Goal: Task Accomplishment & Management: Manage account settings

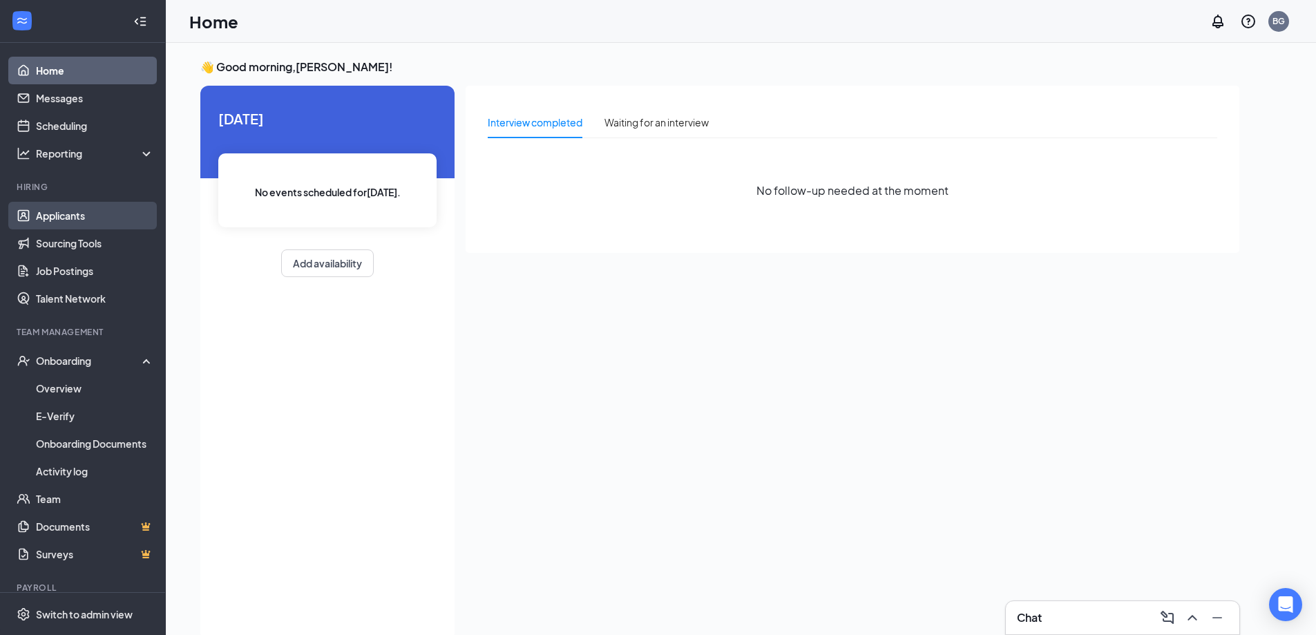
click at [74, 215] on link "Applicants" at bounding box center [95, 216] width 118 height 28
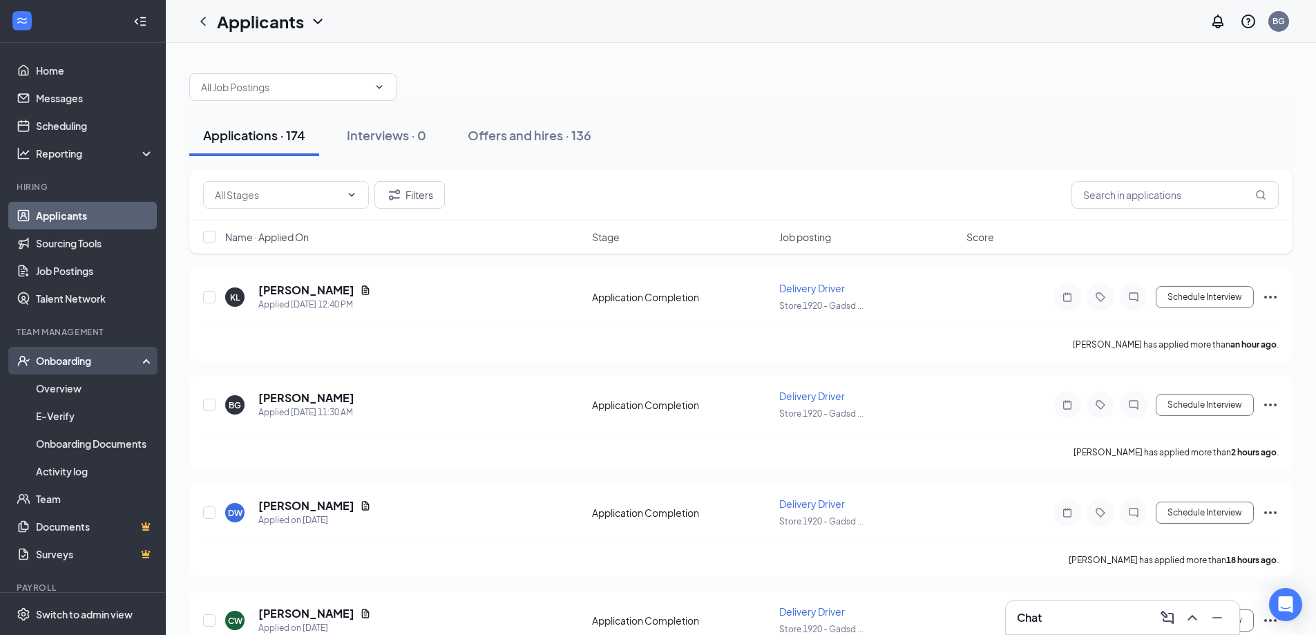
click at [71, 369] on div "Onboarding" at bounding box center [83, 361] width 166 height 28
click at [72, 368] on div "Onboarding" at bounding box center [83, 361] width 166 height 28
click at [68, 383] on link "Overview" at bounding box center [95, 388] width 118 height 28
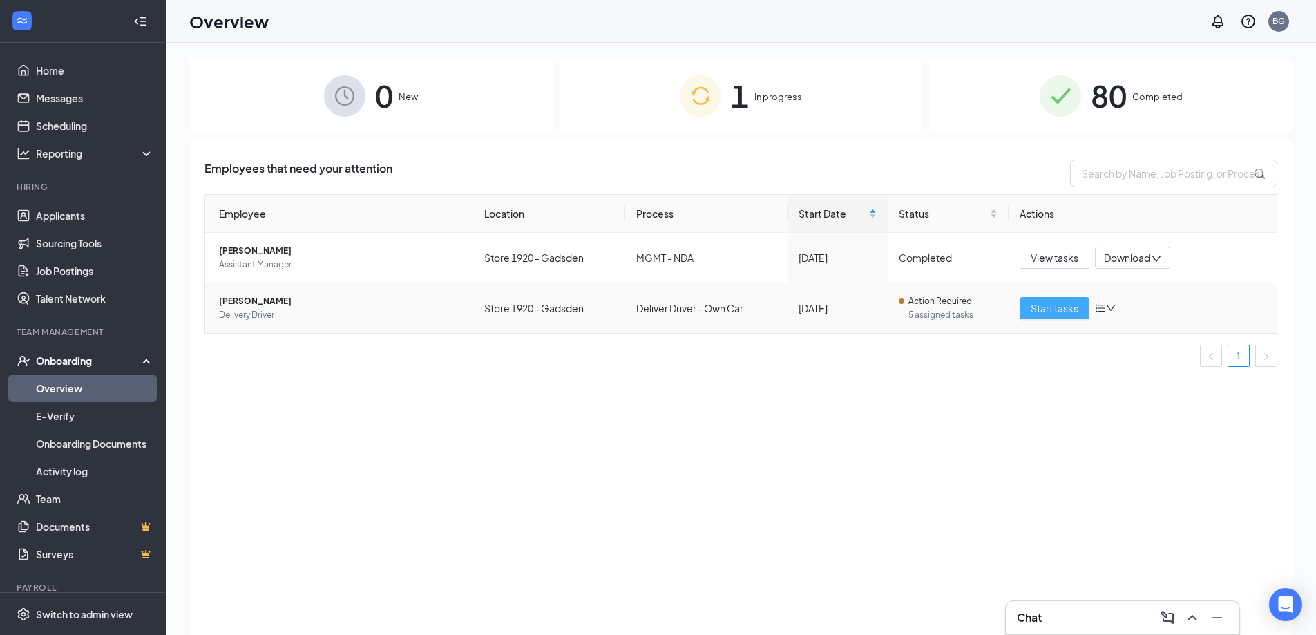
drag, startPoint x: 1048, startPoint y: 313, endPoint x: 963, endPoint y: 324, distance: 85.7
click at [1049, 313] on span "Start tasks" at bounding box center [1054, 307] width 48 height 15
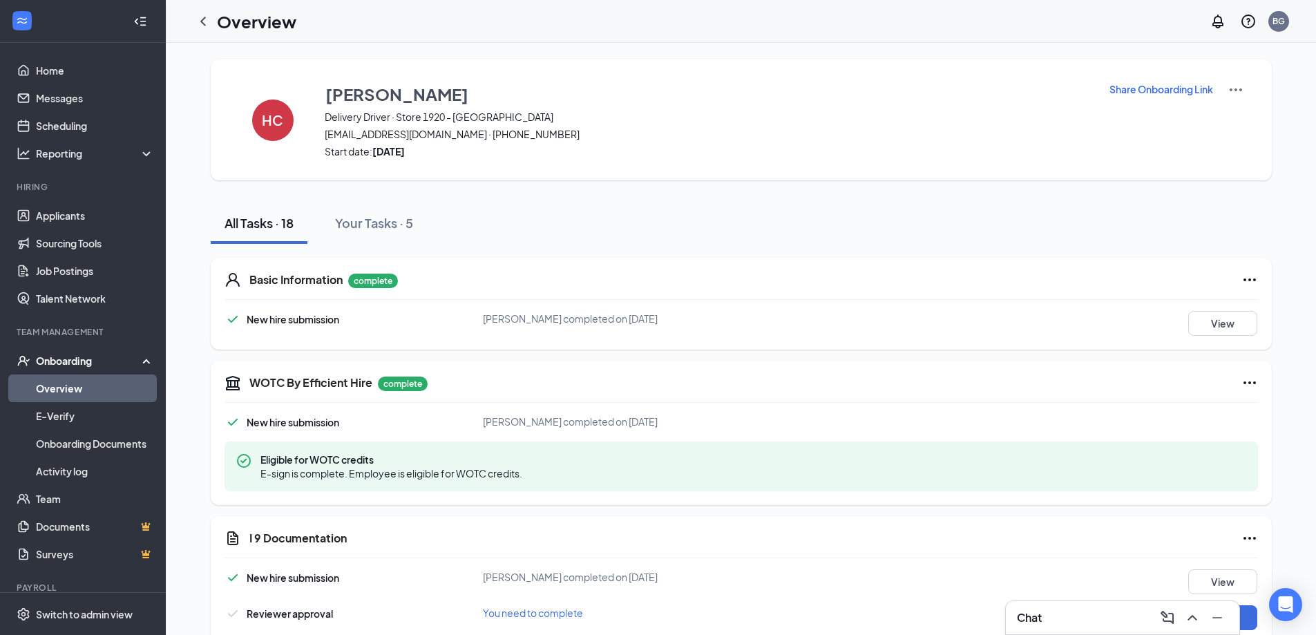
click at [230, 27] on h1 "Overview" at bounding box center [256, 21] width 79 height 23
drag, startPoint x: 200, startPoint y: 25, endPoint x: 195, endPoint y: 2, distance: 23.5
click at [200, 24] on icon "ChevronLeft" at bounding box center [203, 21] width 17 height 17
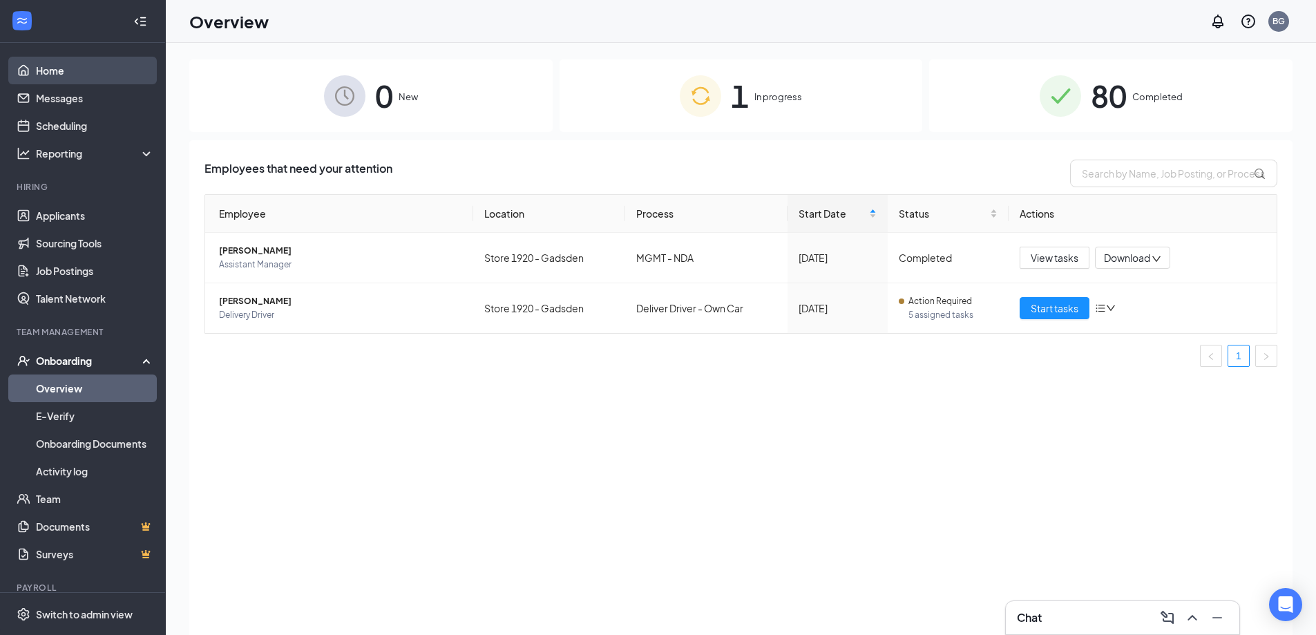
click at [66, 75] on link "Home" at bounding box center [95, 71] width 118 height 28
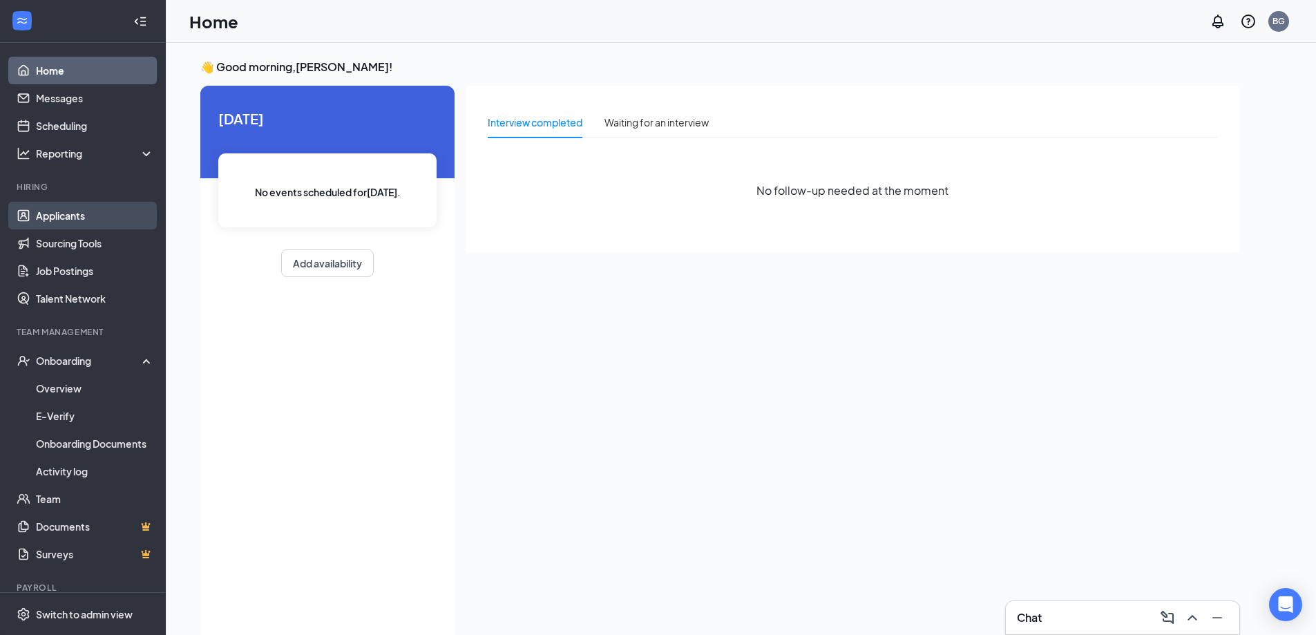
click at [73, 223] on link "Applicants" at bounding box center [95, 216] width 118 height 28
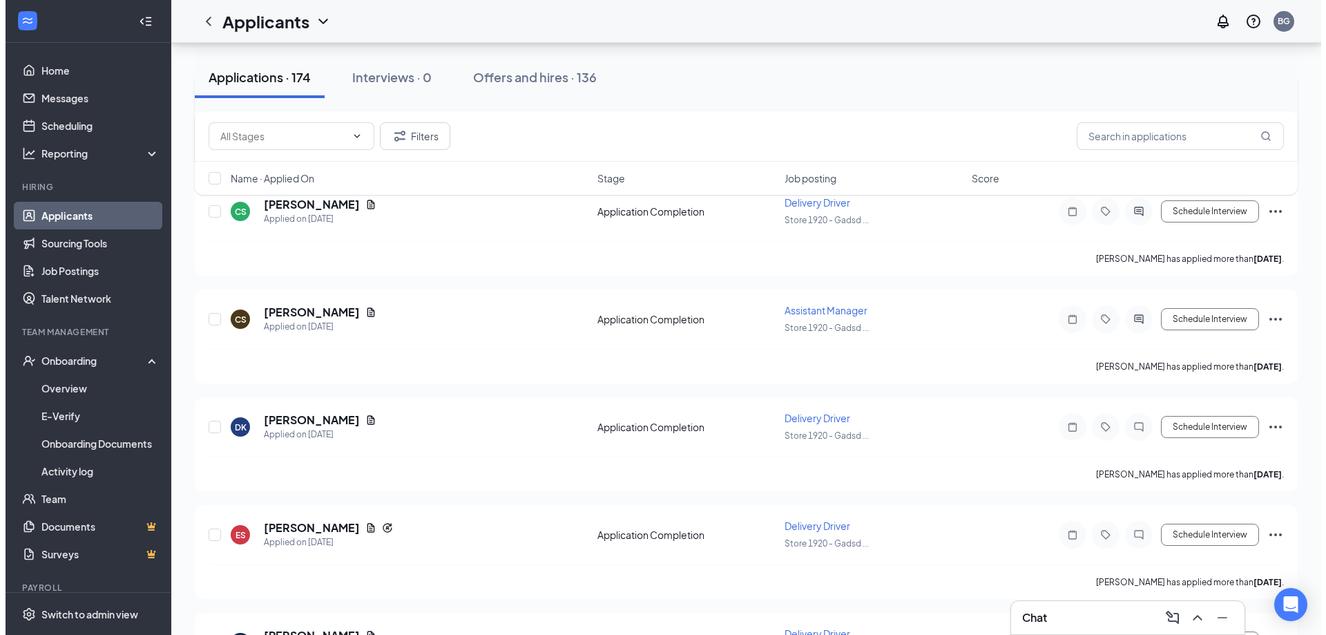
scroll to position [760, 0]
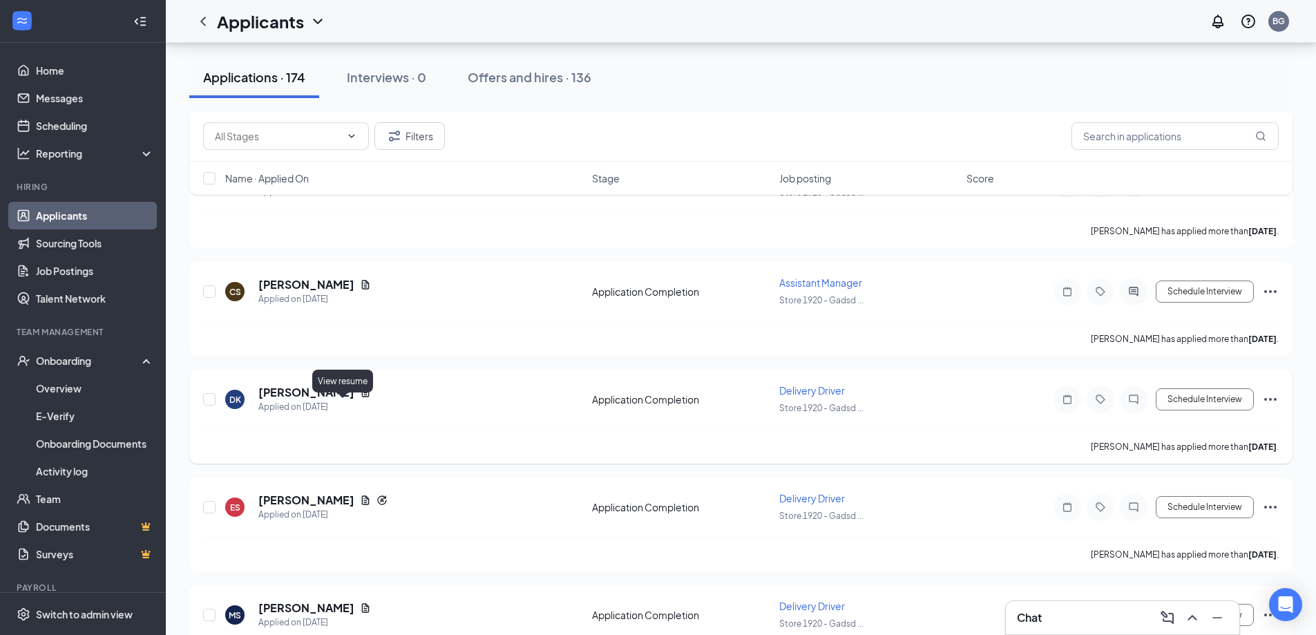
click at [360, 398] on icon "Document" at bounding box center [365, 392] width 11 height 11
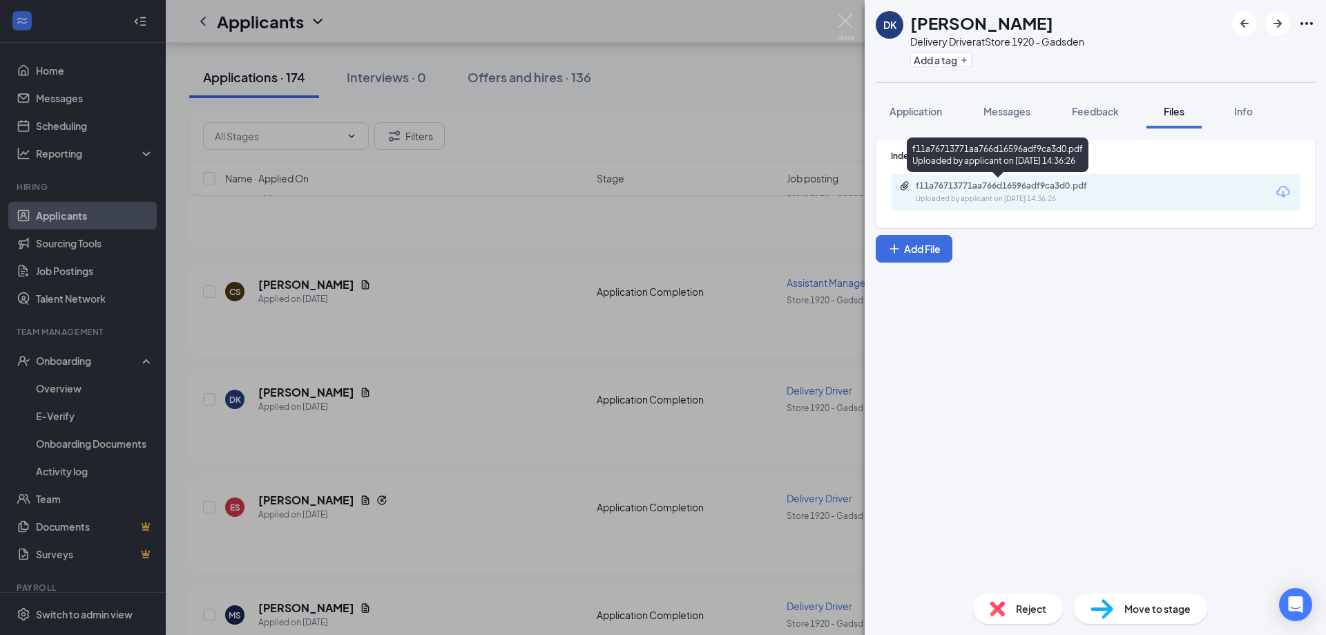
click at [965, 189] on div "f11a76713771aa766d16596adf9ca3d0.pdf" at bounding box center [1012, 185] width 193 height 11
click at [902, 110] on span "Application" at bounding box center [916, 111] width 52 height 12
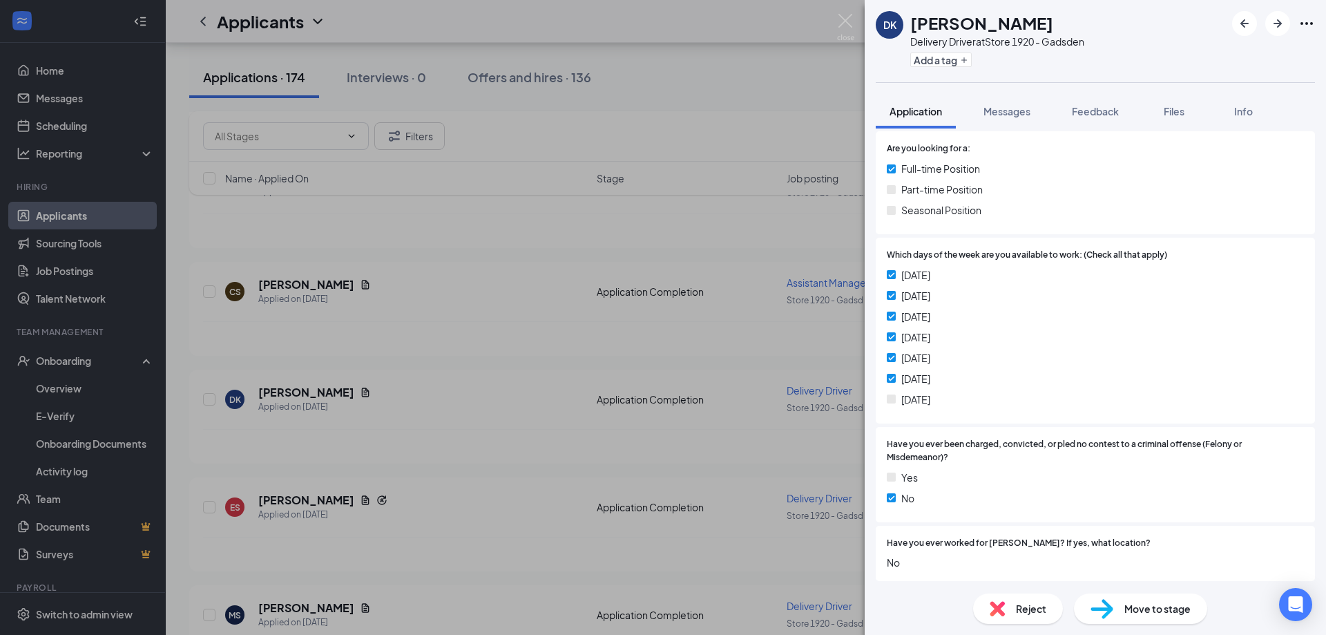
scroll to position [345, 0]
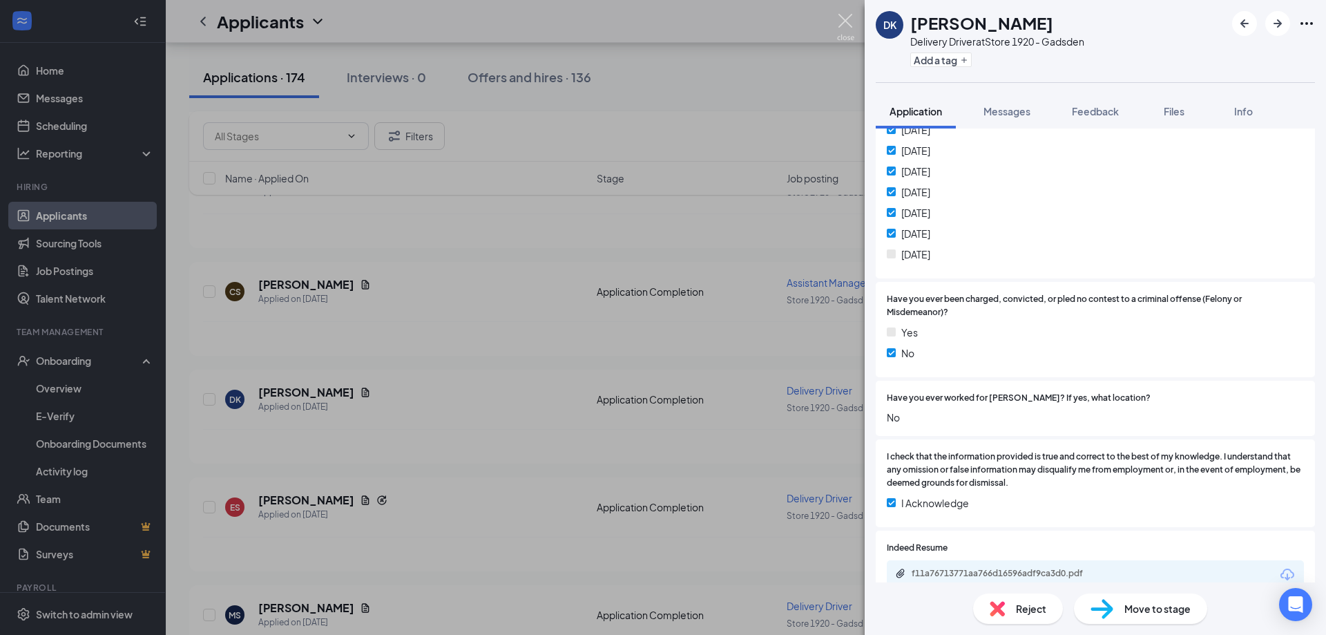
click at [849, 26] on img at bounding box center [845, 27] width 17 height 27
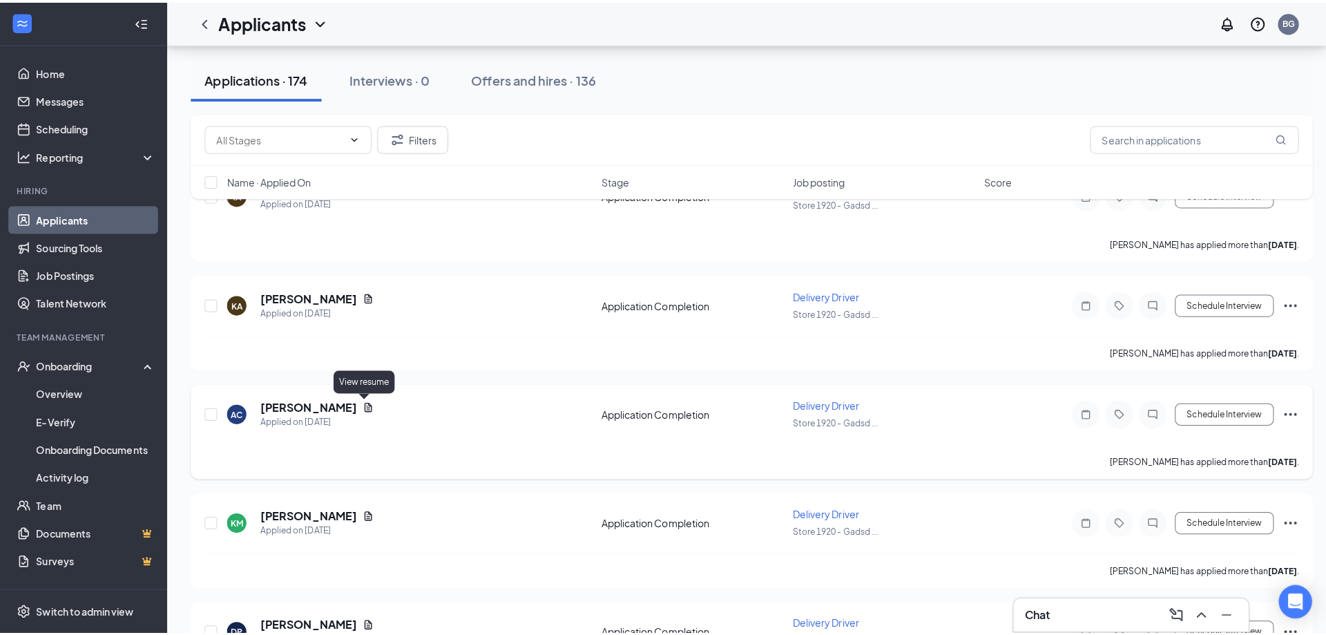
scroll to position [1588, 0]
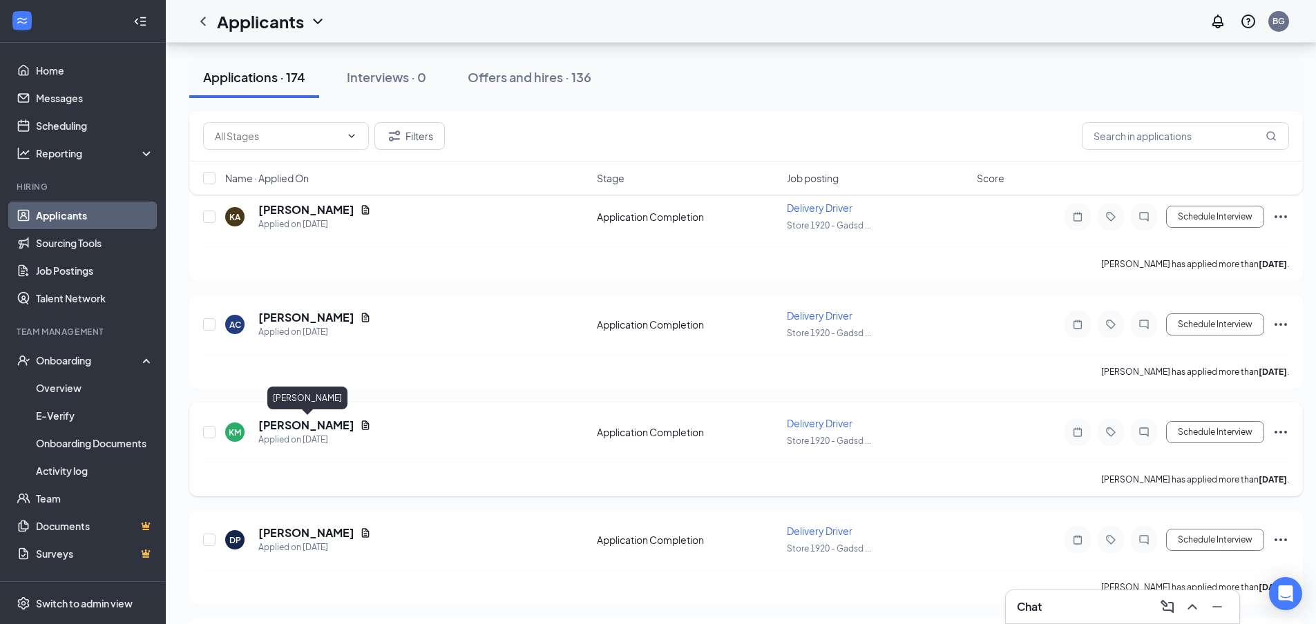
click at [349, 427] on h5 "[PERSON_NAME]" at bounding box center [306, 425] width 96 height 15
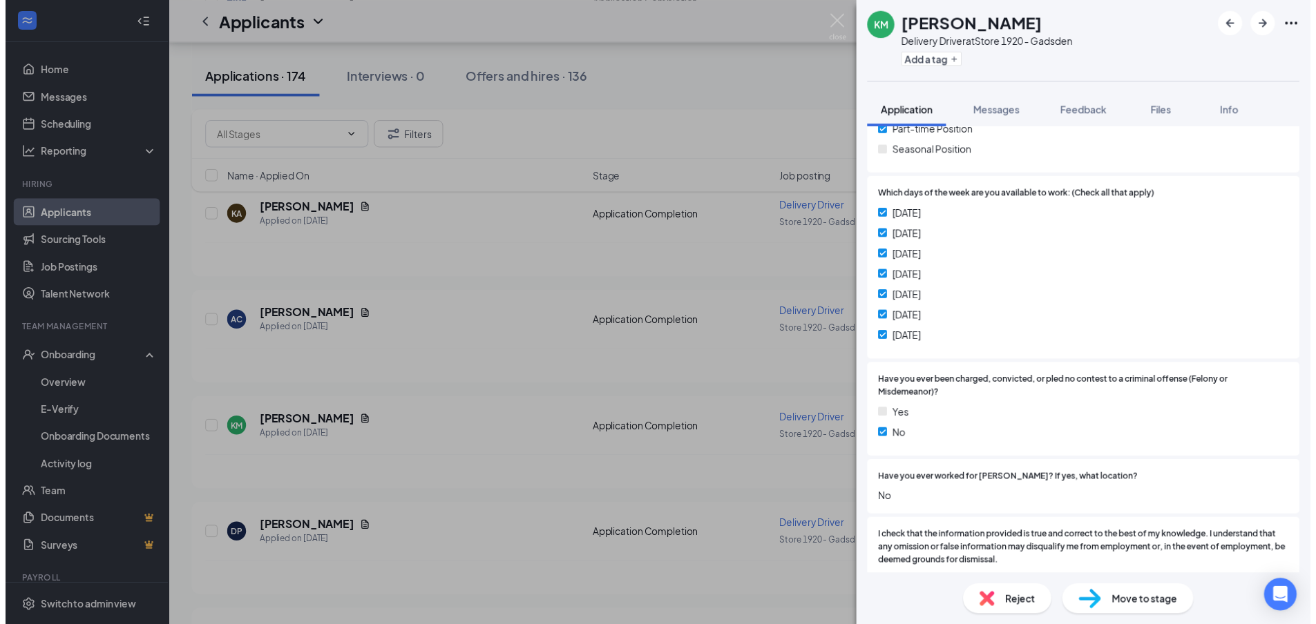
scroll to position [483, 0]
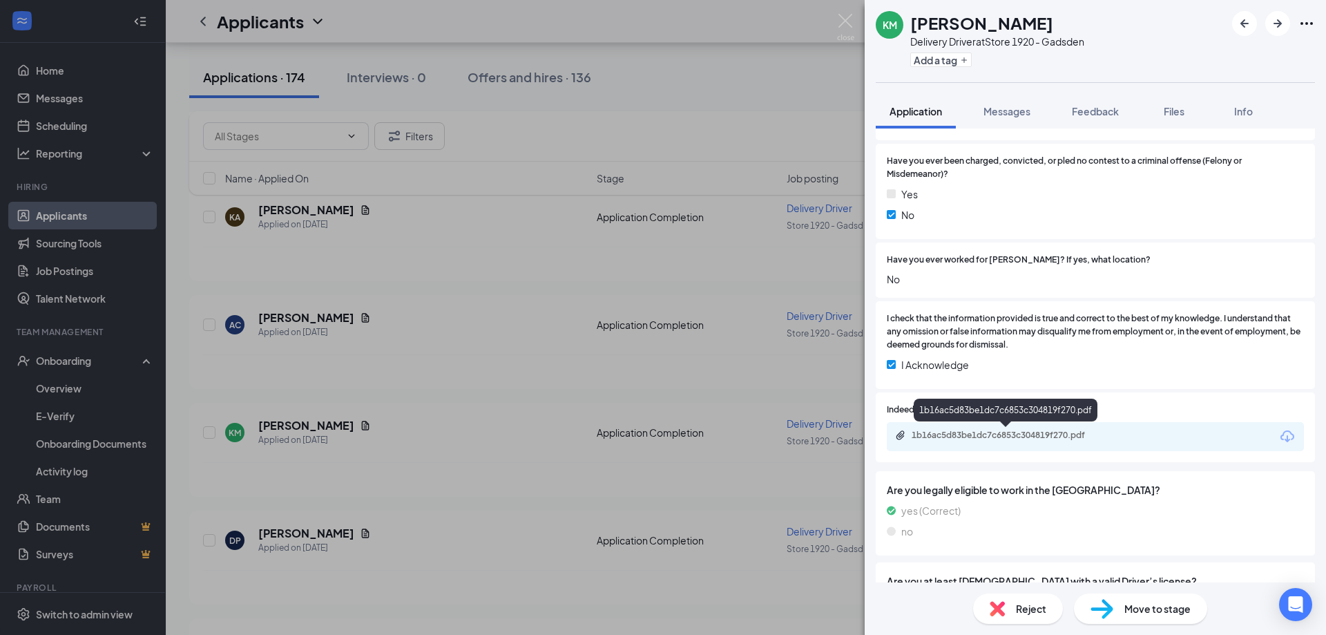
click at [981, 433] on div "1b16ac5d83be1dc7c6853c304819f270.pdf" at bounding box center [1008, 435] width 193 height 11
click at [836, 18] on div "KM [PERSON_NAME] Delivery Driver at Store 1920 - Gadsden Add a tag Application …" at bounding box center [663, 317] width 1326 height 635
click at [845, 19] on img at bounding box center [845, 27] width 17 height 27
click at [848, 18] on div "Applicants BG" at bounding box center [746, 21] width 1160 height 43
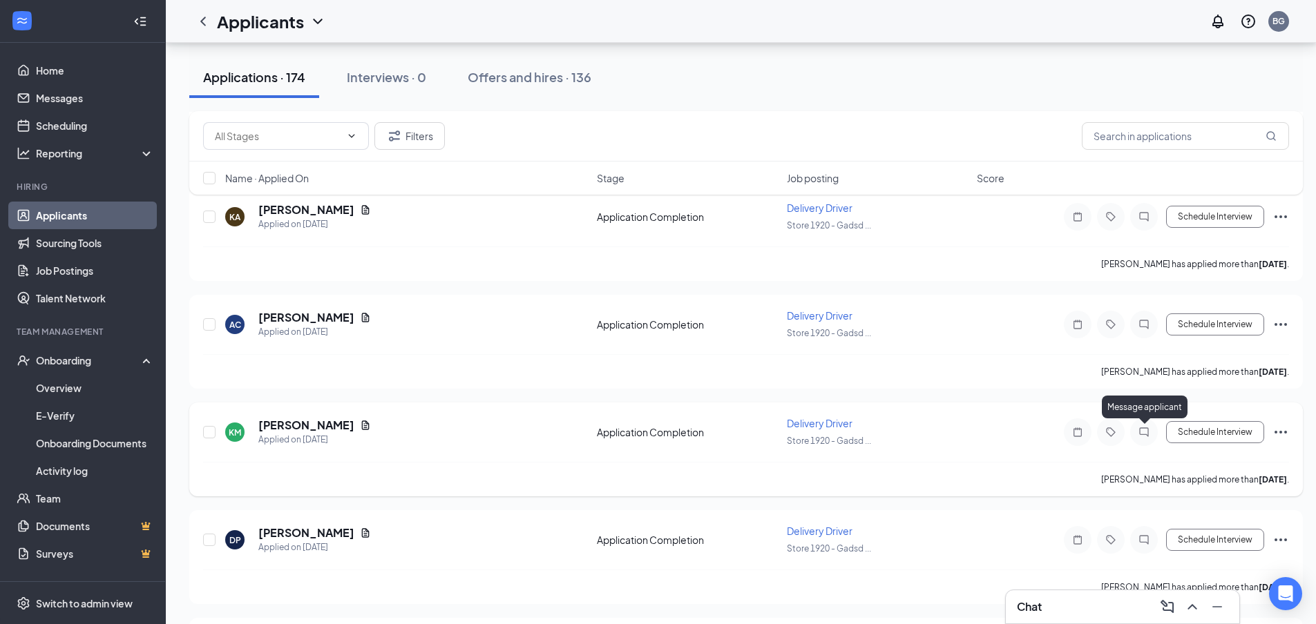
click at [1141, 435] on icon "ChatInactive" at bounding box center [1143, 431] width 9 height 9
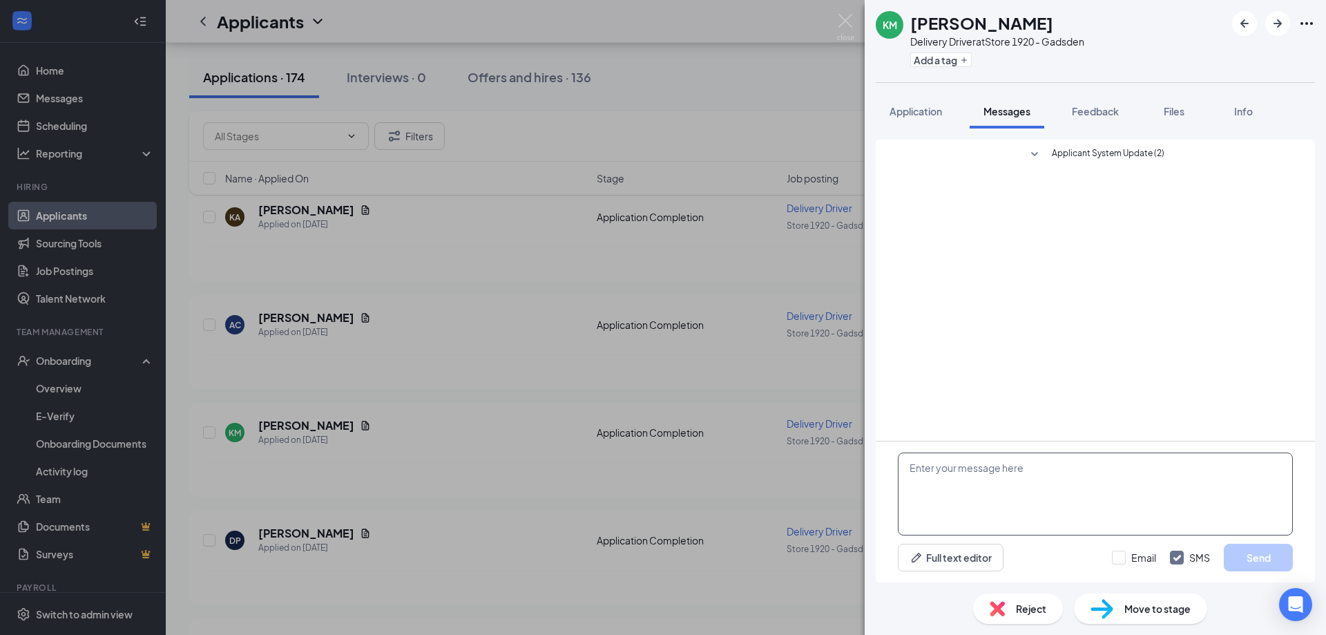
click at [1006, 495] on textarea at bounding box center [1095, 493] width 395 height 83
type textarea "When are you available for an interview?"
click at [1251, 548] on button "Send" at bounding box center [1258, 558] width 69 height 28
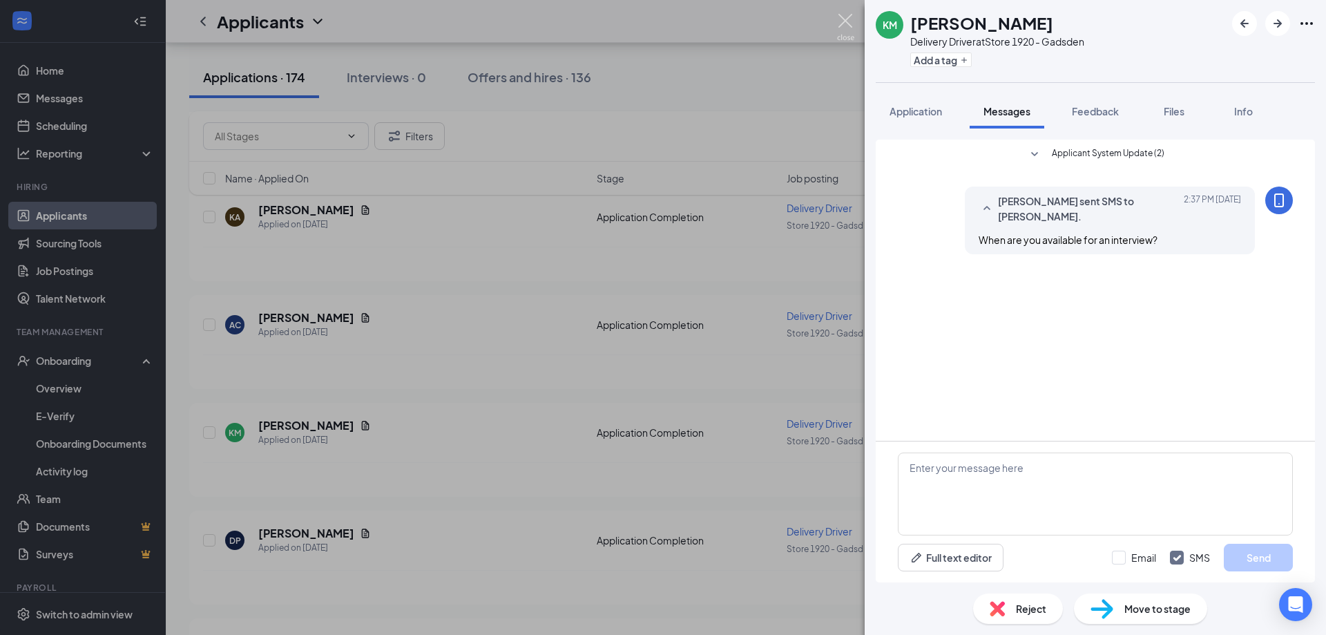
click at [845, 23] on img at bounding box center [845, 27] width 17 height 27
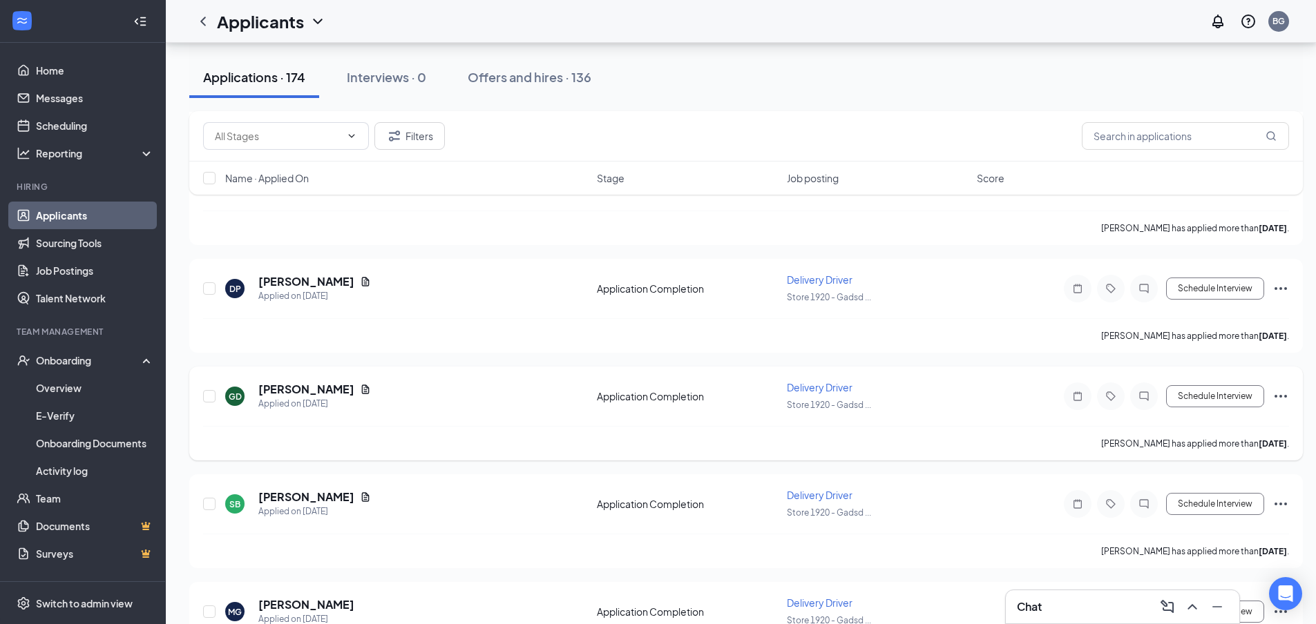
scroll to position [1934, 0]
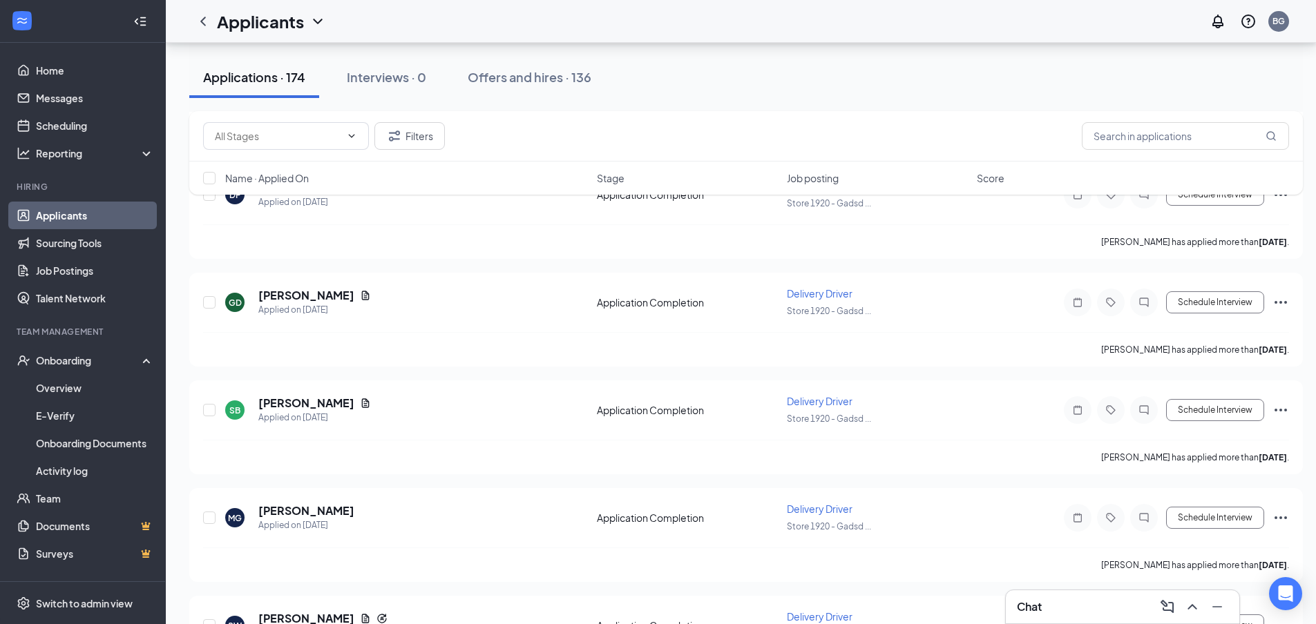
click at [1073, 598] on div "Chat" at bounding box center [1122, 607] width 211 height 22
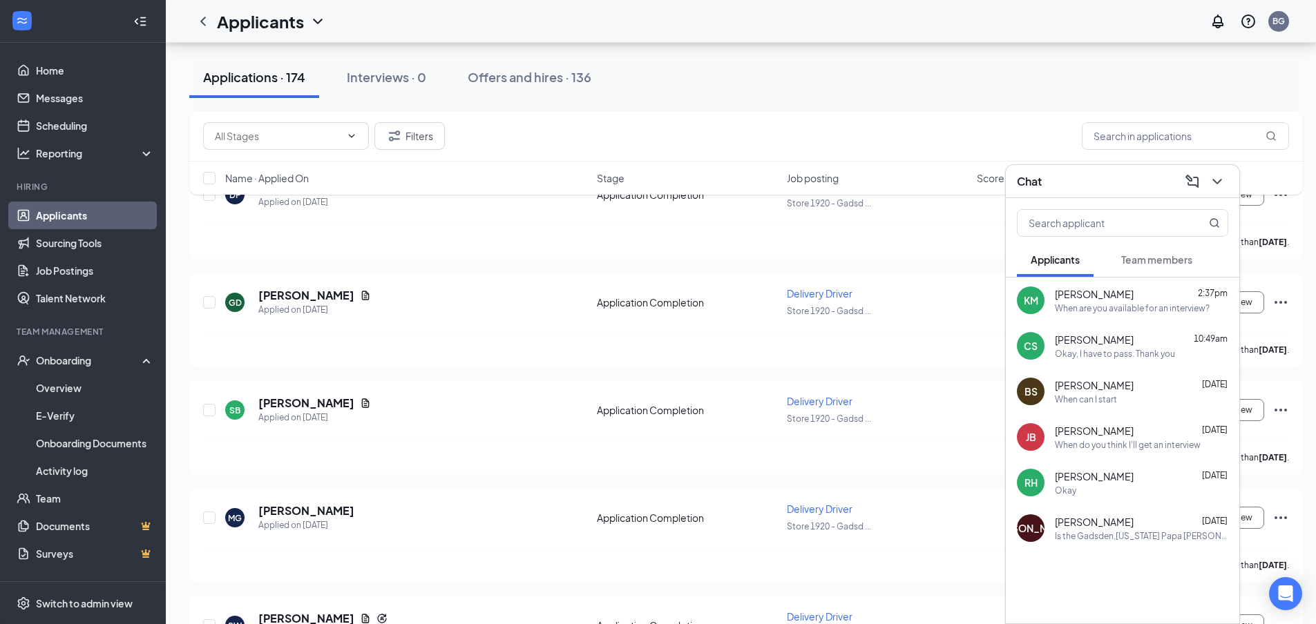
click at [1158, 263] on span "Team members" at bounding box center [1156, 259] width 71 height 12
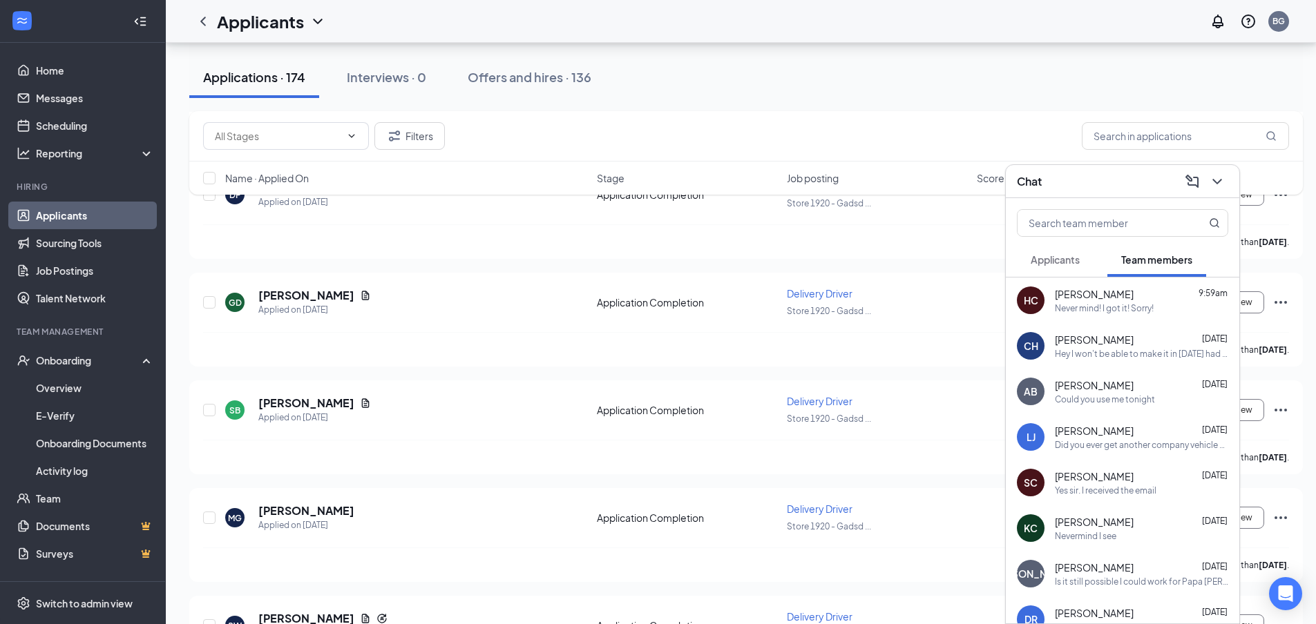
click at [1140, 314] on div "Never mind! I got it! Sorry!" at bounding box center [1104, 308] width 99 height 12
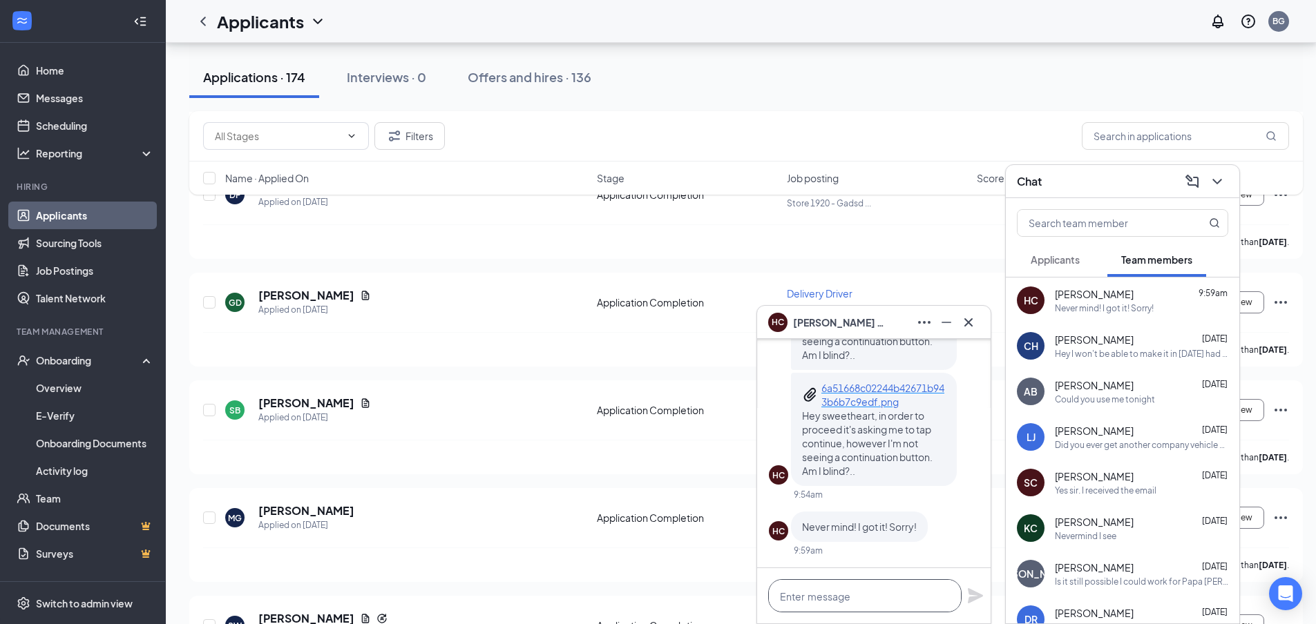
click at [841, 594] on textarea at bounding box center [864, 595] width 193 height 33
type textarea "Did you get it all finished up"
click at [974, 597] on icon "Plane" at bounding box center [975, 595] width 15 height 15
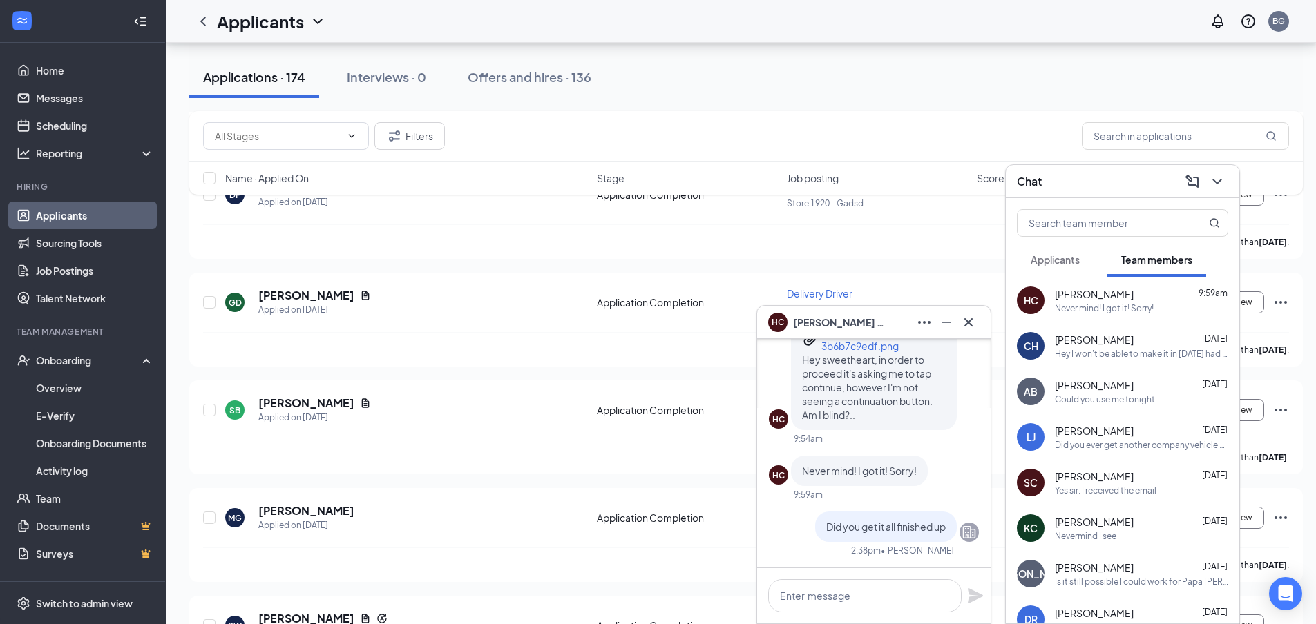
click at [976, 331] on div at bounding box center [968, 322] width 22 height 22
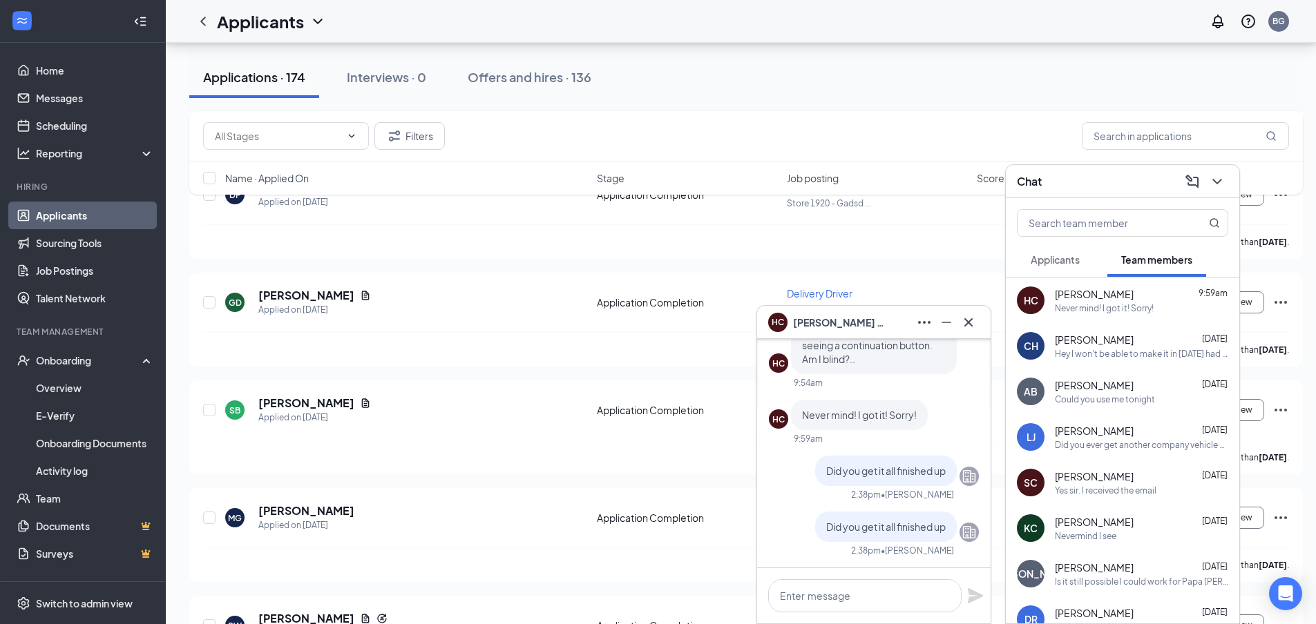
click at [1208, 175] on button at bounding box center [1217, 182] width 22 height 22
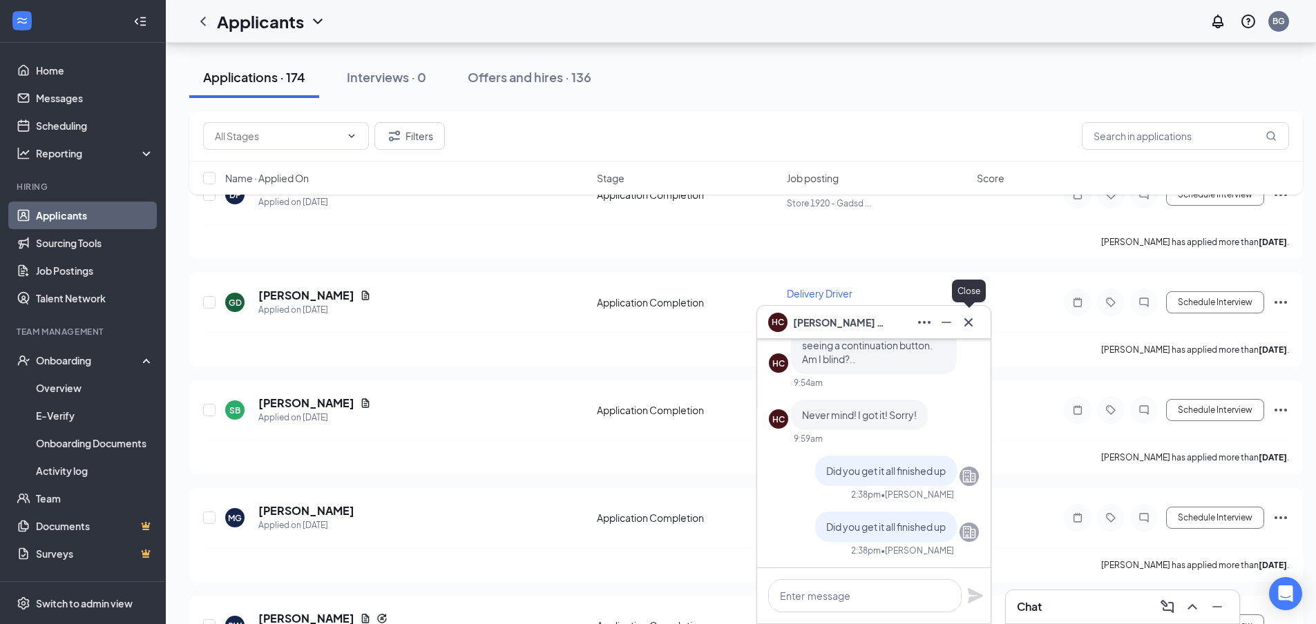
click at [970, 320] on icon "Cross" at bounding box center [968, 322] width 8 height 8
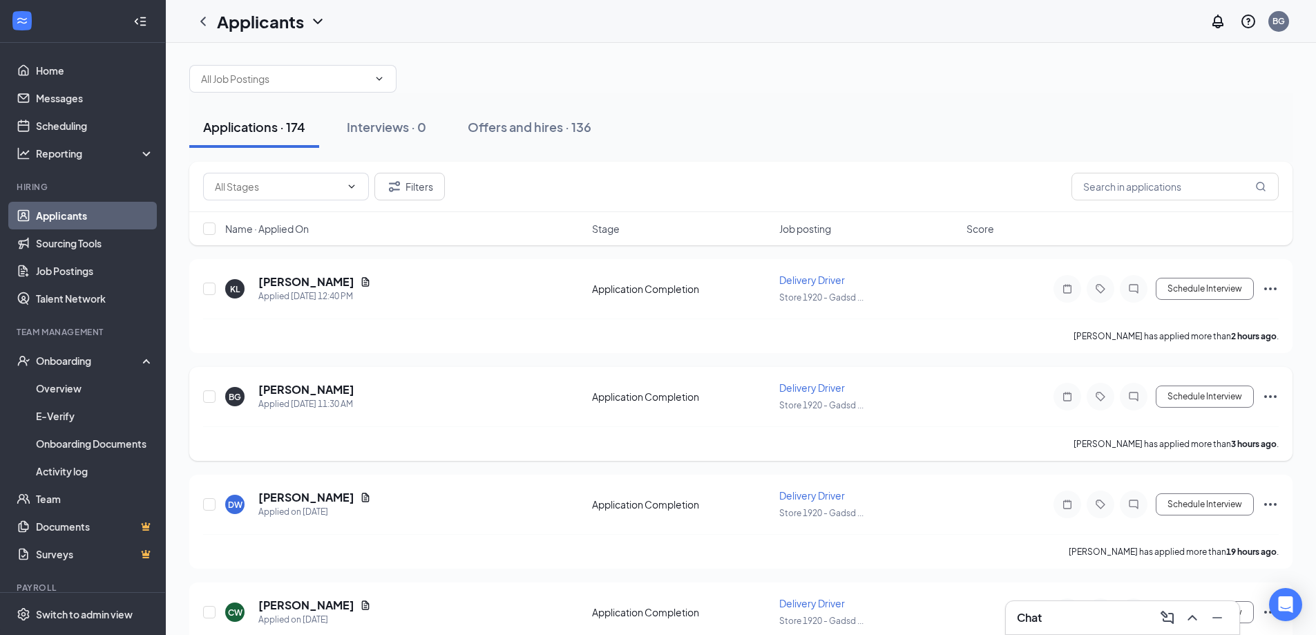
scroll to position [0, 0]
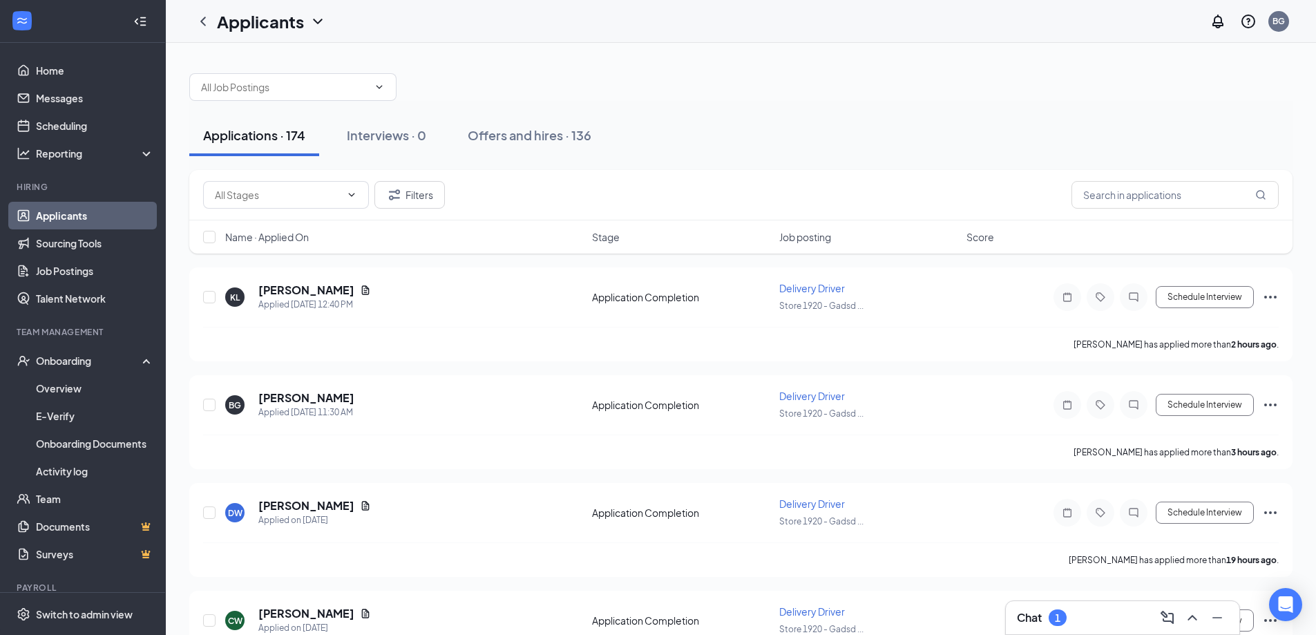
click at [1113, 617] on div "Chat 1" at bounding box center [1122, 617] width 211 height 22
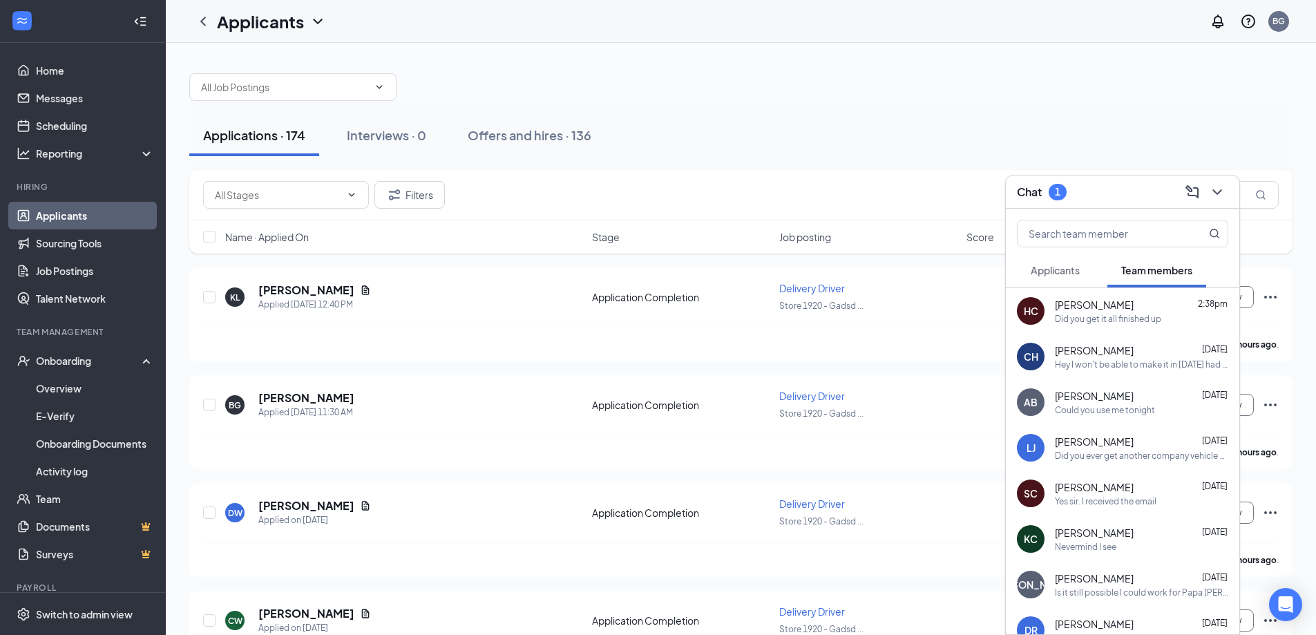
click at [1062, 278] on button "Applicants" at bounding box center [1055, 270] width 77 height 35
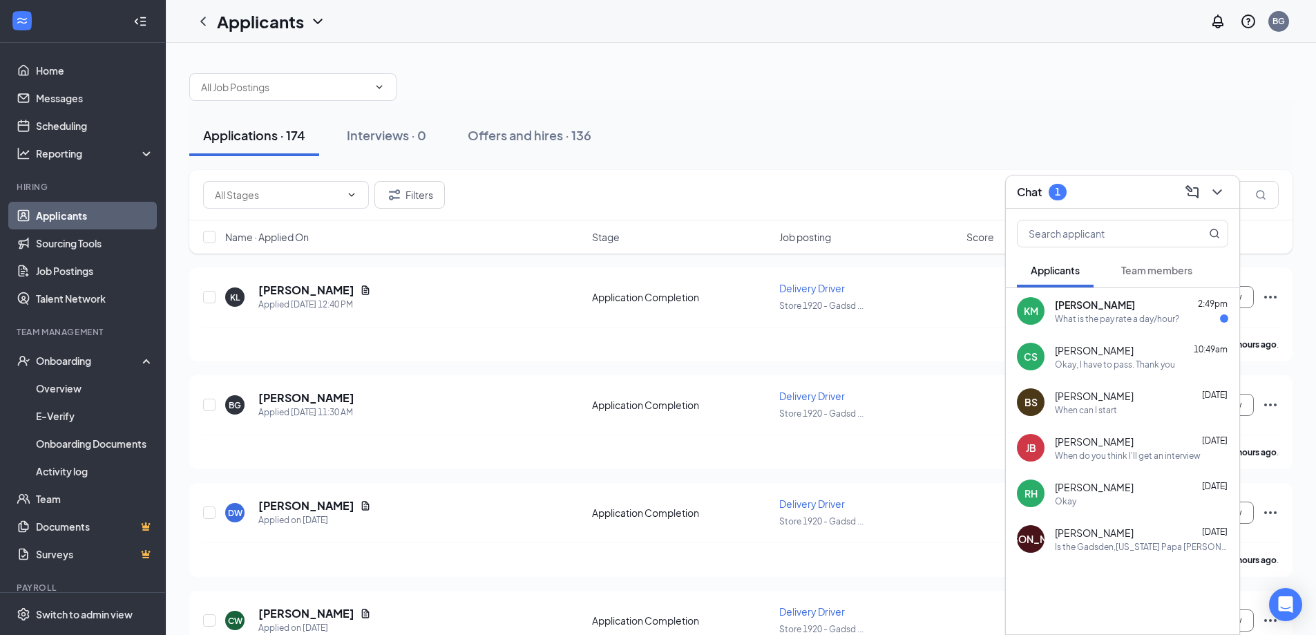
click at [1148, 302] on div "[PERSON_NAME] 2:49pm" at bounding box center [1141, 305] width 173 height 14
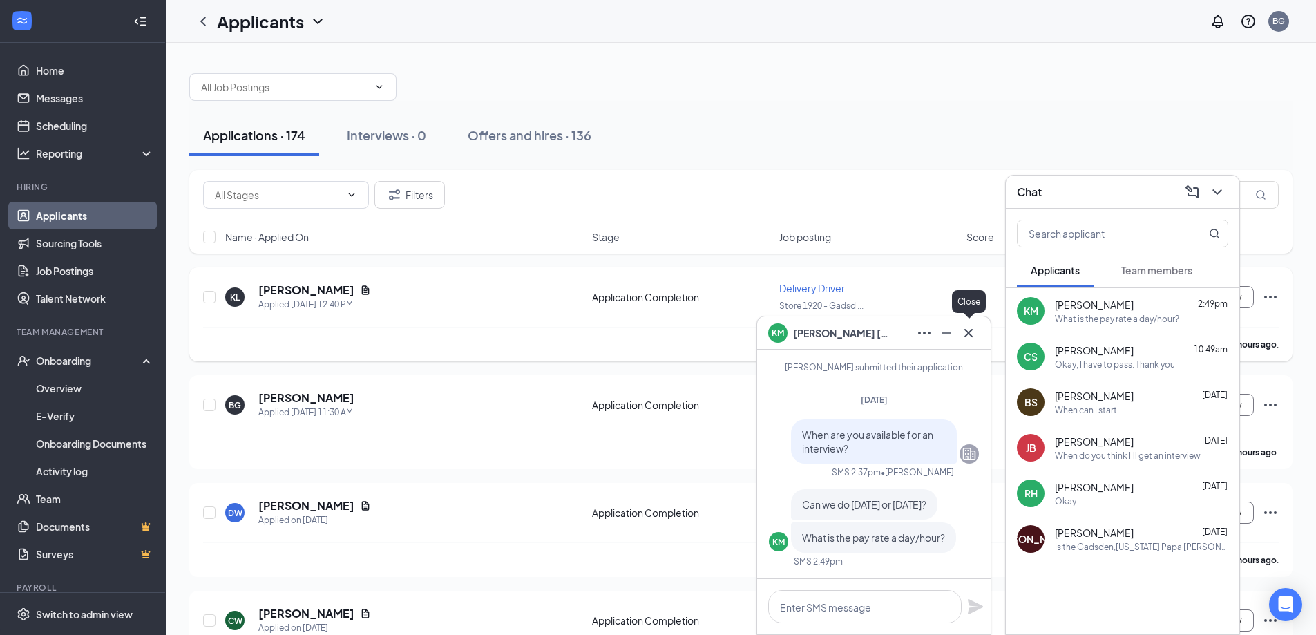
drag, startPoint x: 970, startPoint y: 336, endPoint x: 981, endPoint y: 328, distance: 13.4
click at [972, 336] on icon "Cross" at bounding box center [968, 333] width 17 height 17
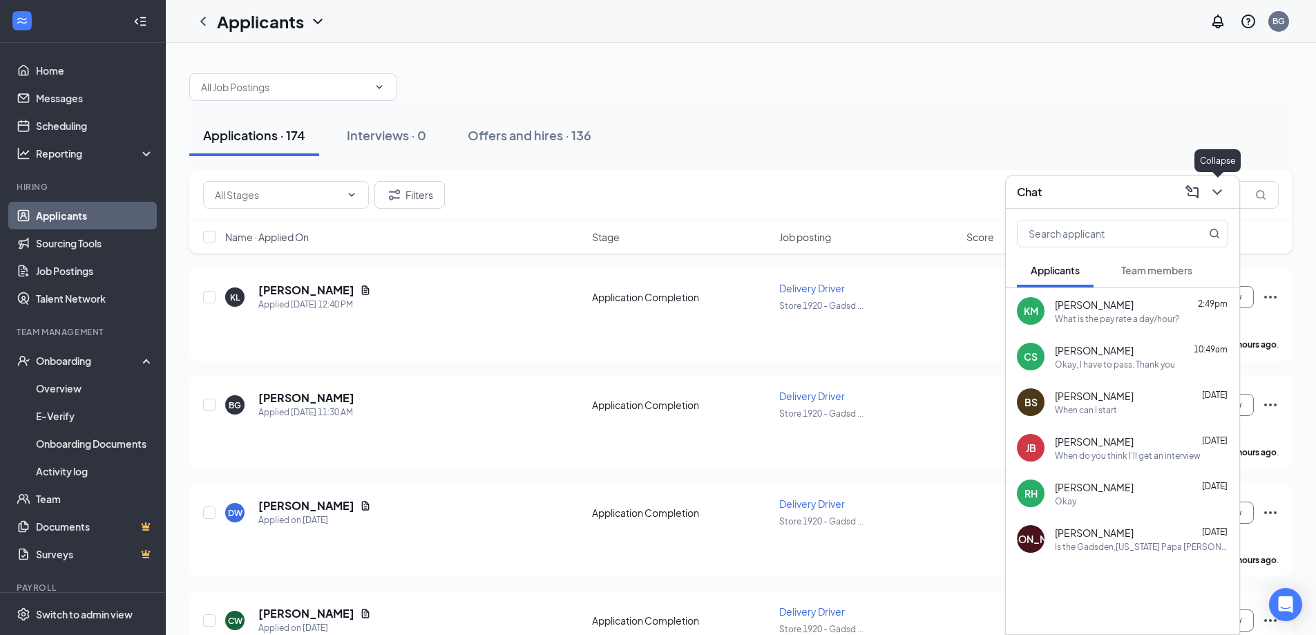
click at [1209, 194] on icon "ChevronDown" at bounding box center [1217, 192] width 17 height 17
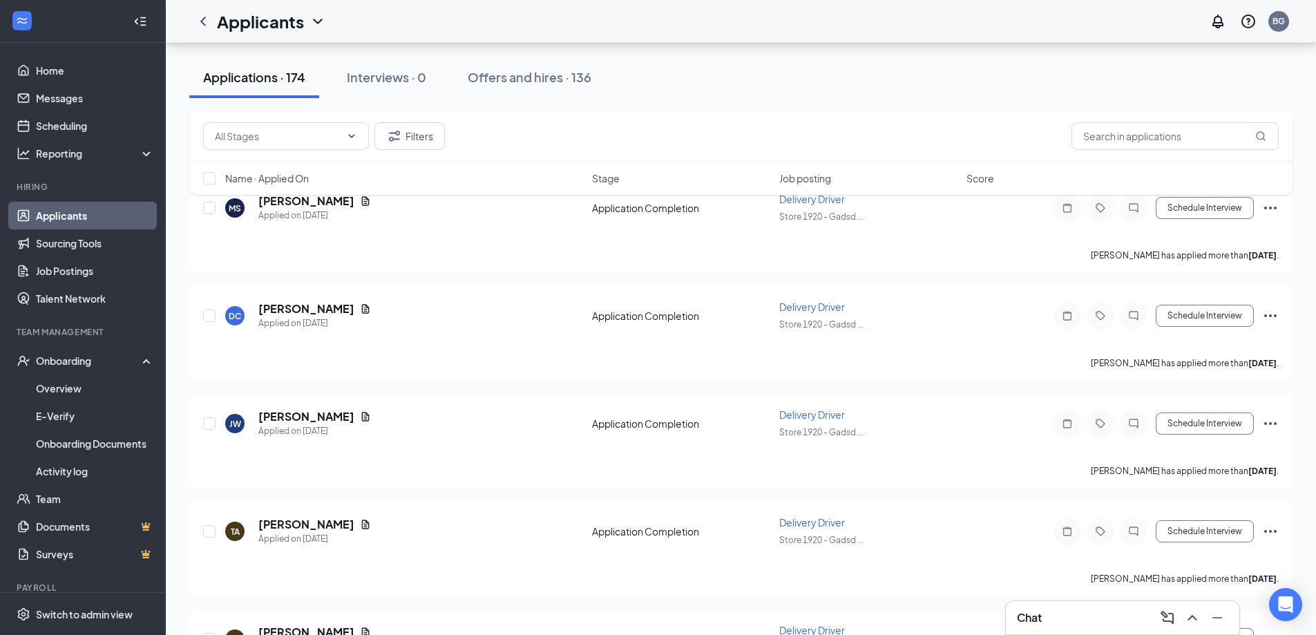
scroll to position [1174, 0]
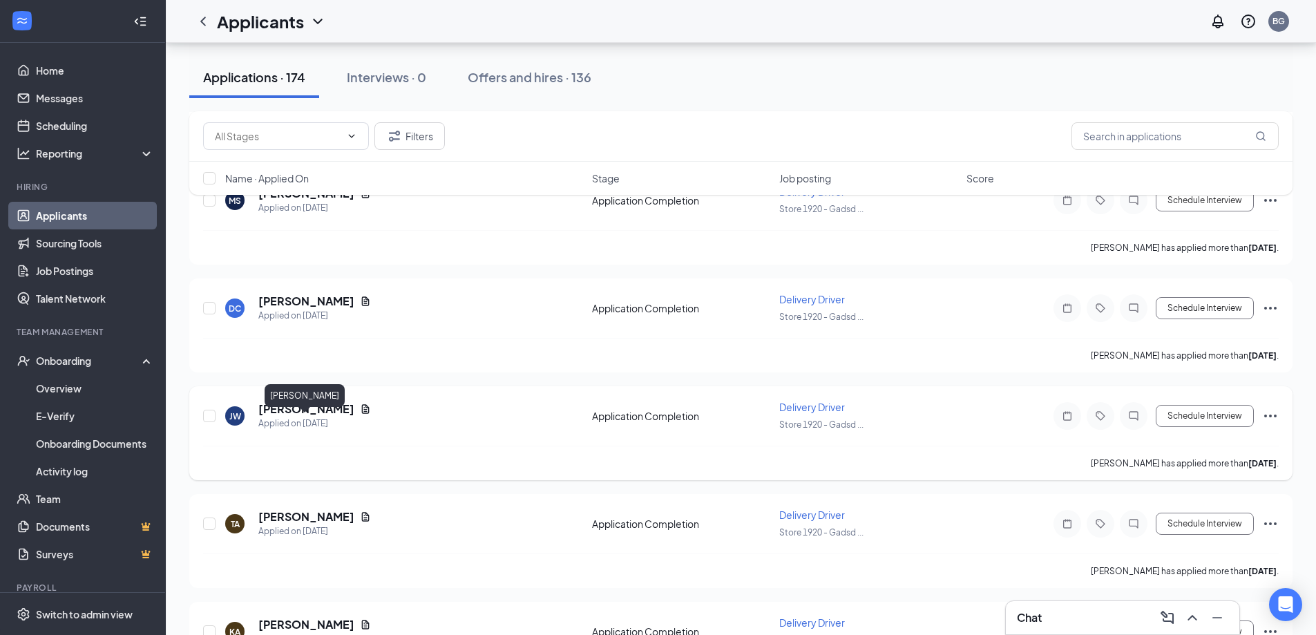
click at [311, 416] on h5 "[PERSON_NAME]" at bounding box center [306, 408] width 96 height 15
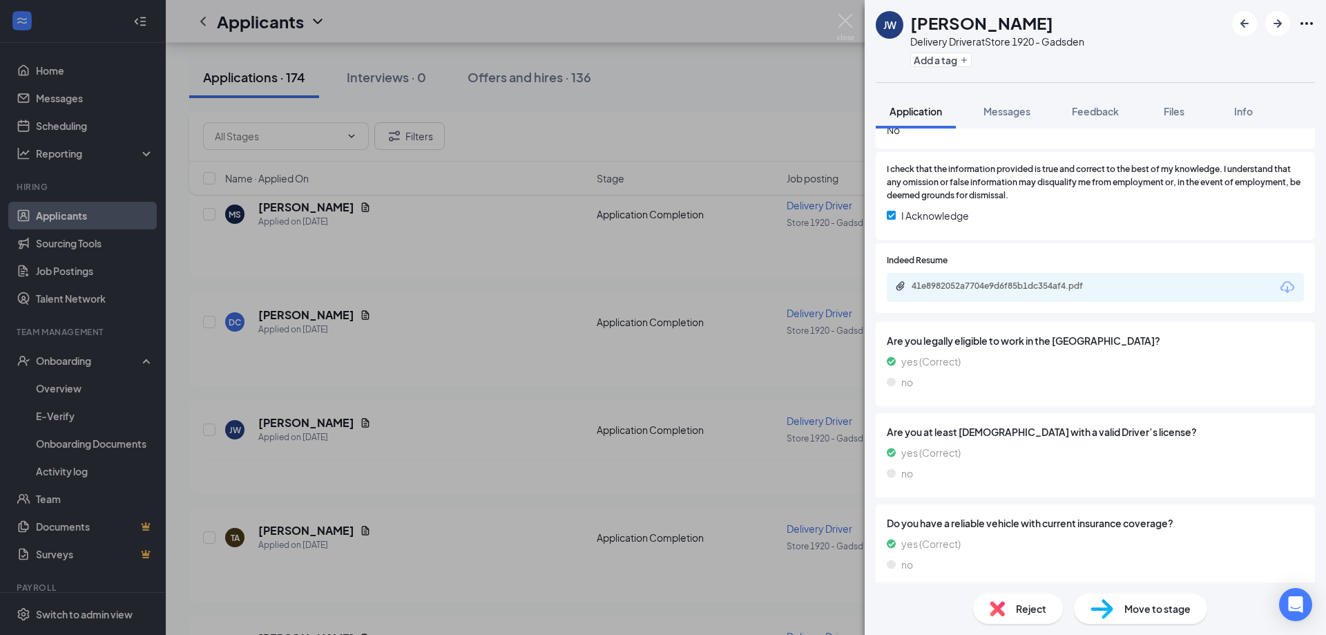
scroll to position [691, 0]
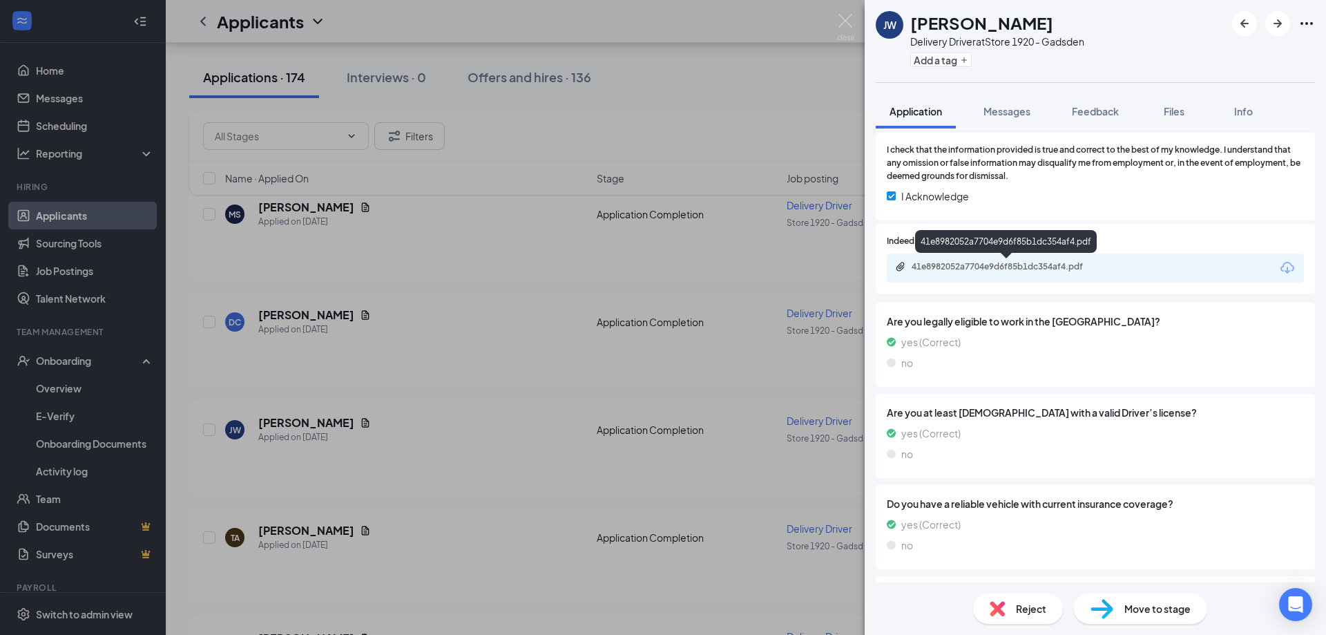
click at [983, 253] on div "41e8982052a7704e9d6f85b1dc354af4.pdf" at bounding box center [1006, 244] width 182 height 28
click at [983, 274] on div "41e8982052a7704e9d6f85b1dc354af4.pdf" at bounding box center [1007, 267] width 224 height 13
click at [852, 26] on img at bounding box center [845, 27] width 17 height 27
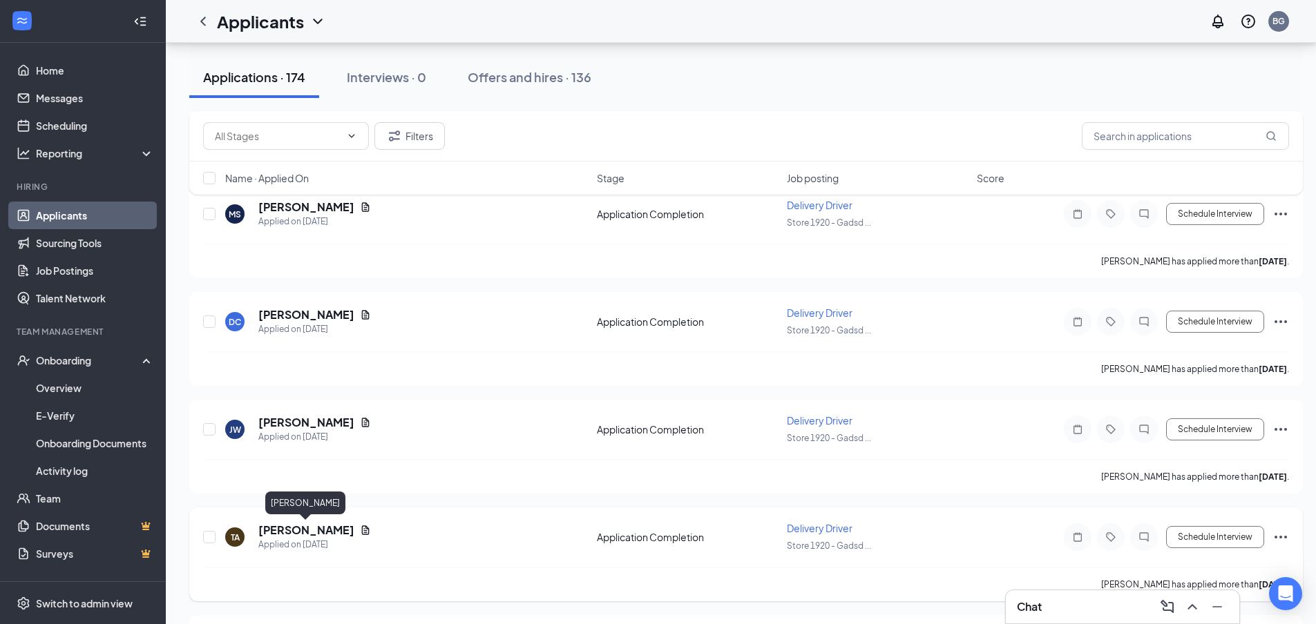
click at [326, 528] on h5 "[PERSON_NAME]" at bounding box center [306, 530] width 96 height 15
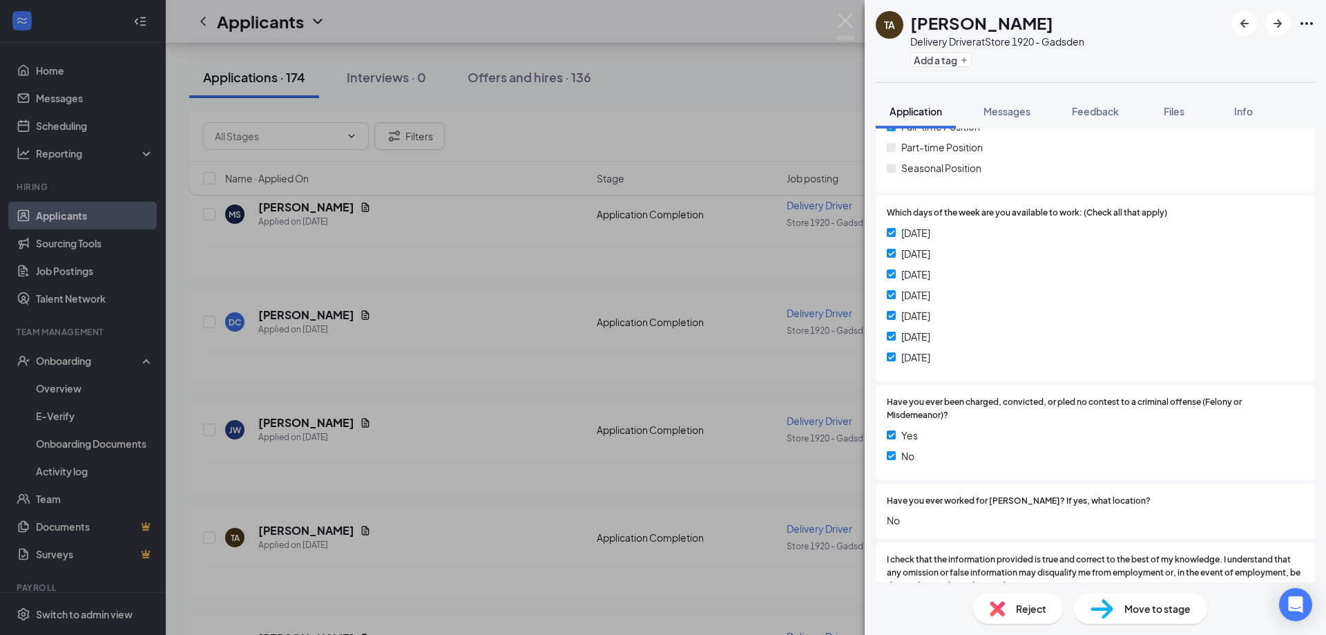
scroll to position [138, 0]
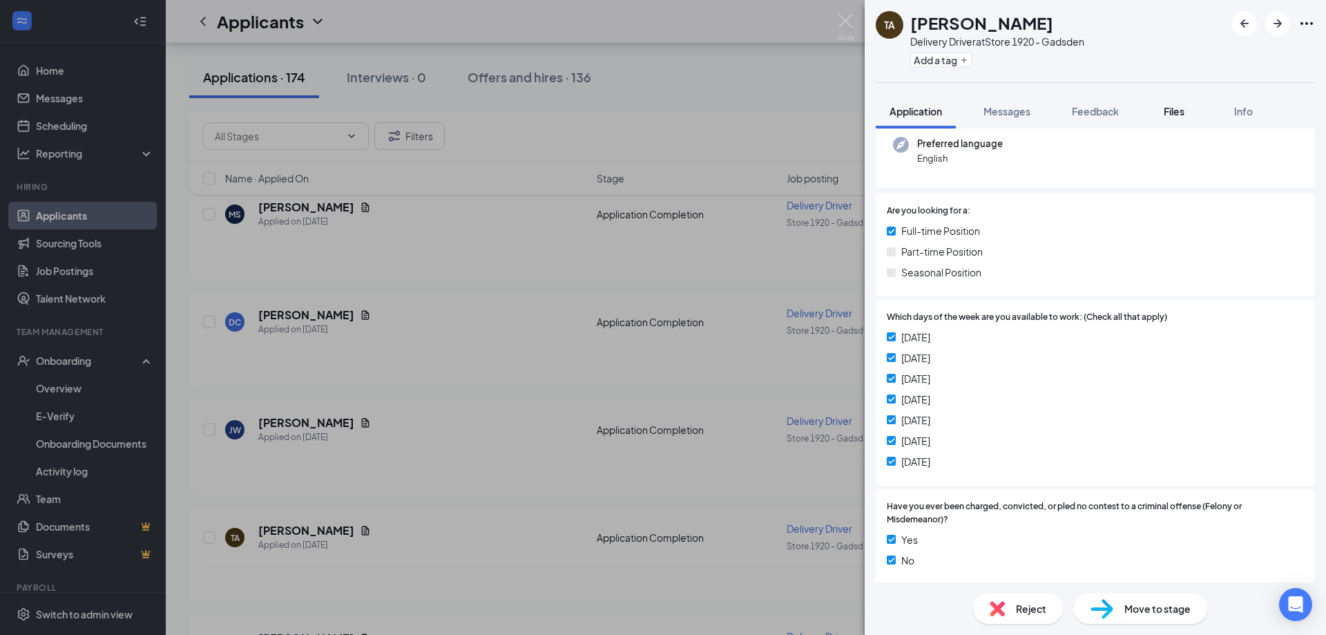
click at [1172, 107] on span "Files" at bounding box center [1174, 111] width 21 height 12
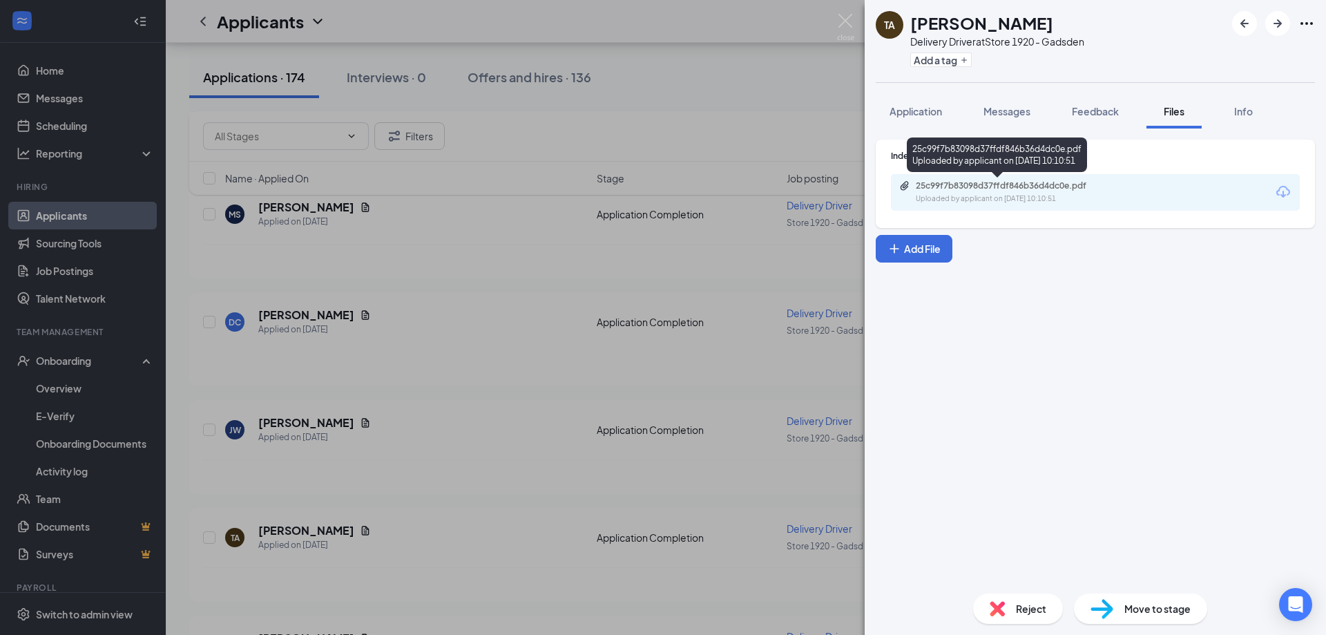
click at [972, 198] on div "Uploaded by applicant on [DATE] 10:10:51" at bounding box center [1019, 198] width 207 height 11
click at [844, 23] on img at bounding box center [845, 27] width 17 height 27
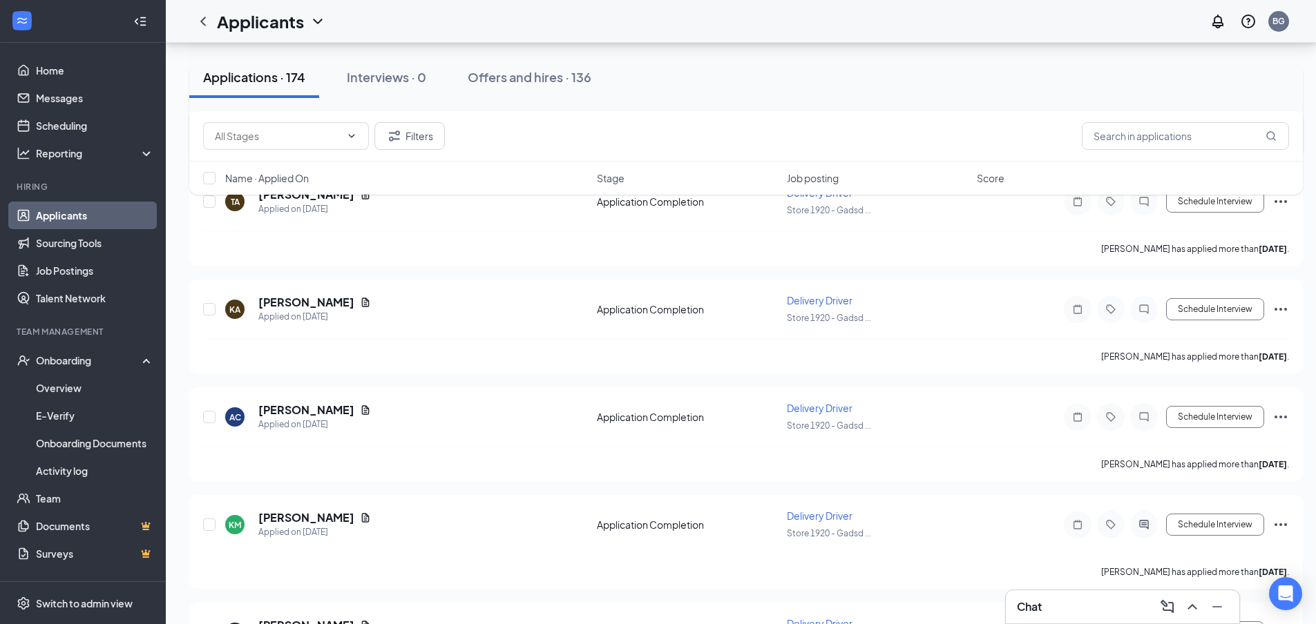
scroll to position [1506, 0]
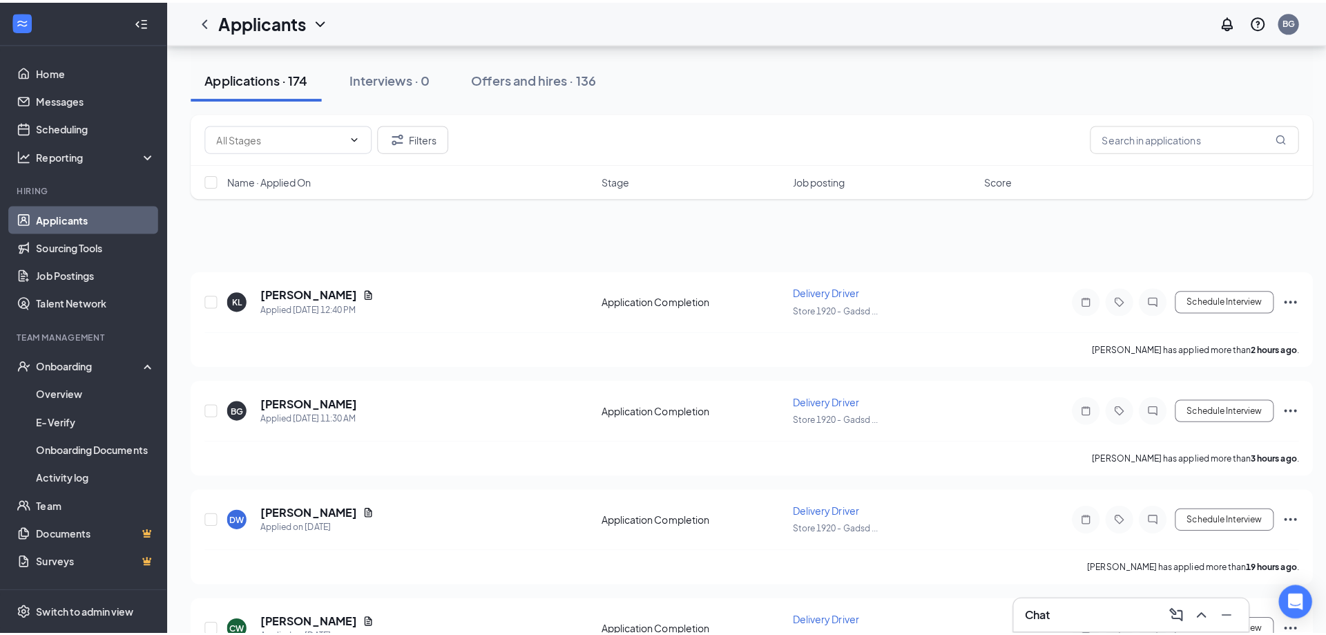
scroll to position [1506, 0]
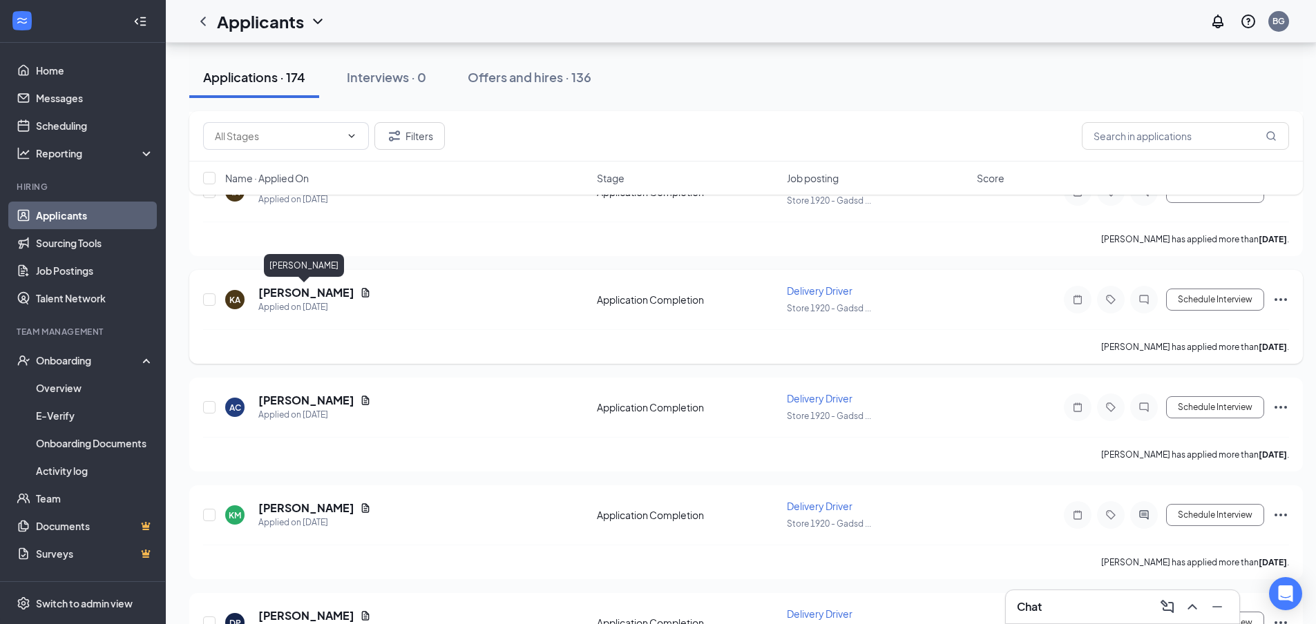
click at [297, 289] on h5 "[PERSON_NAME]" at bounding box center [306, 292] width 96 height 15
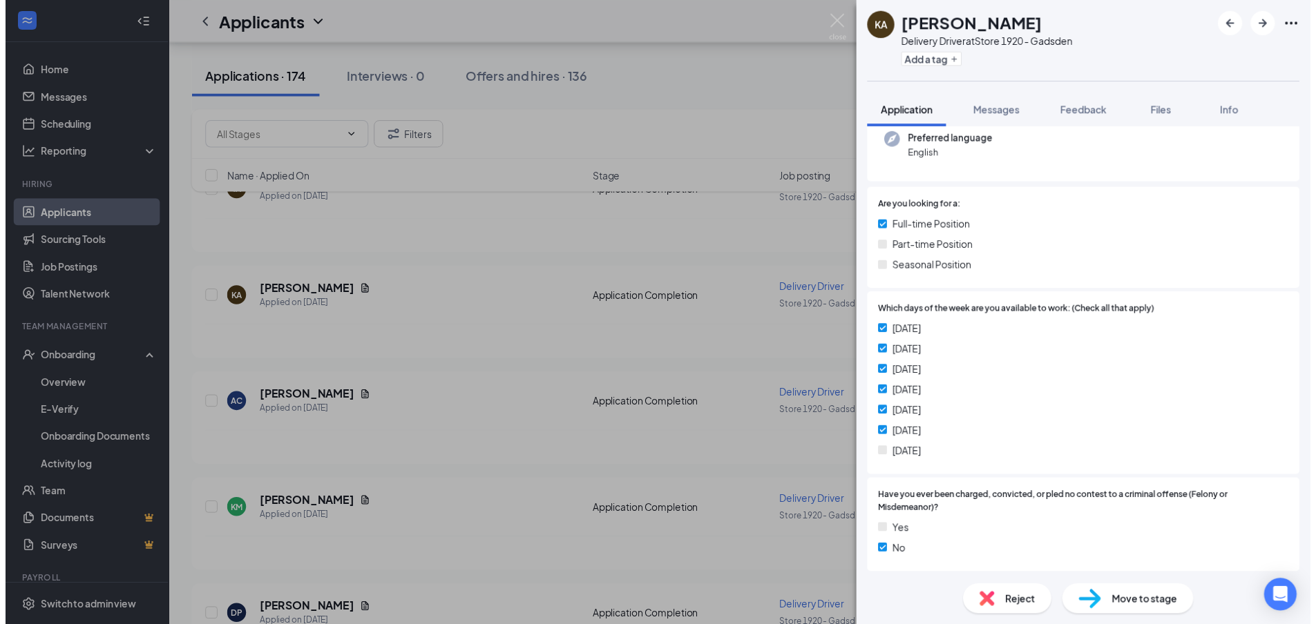
scroll to position [207, 0]
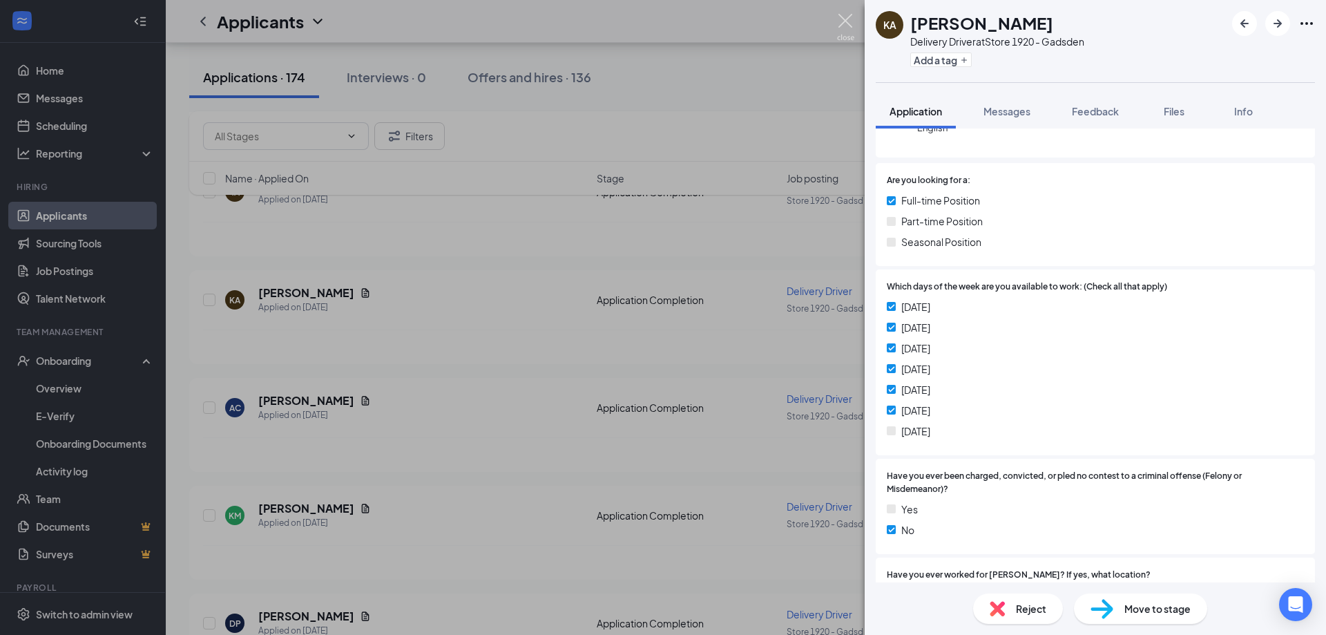
click at [848, 21] on img at bounding box center [845, 27] width 17 height 27
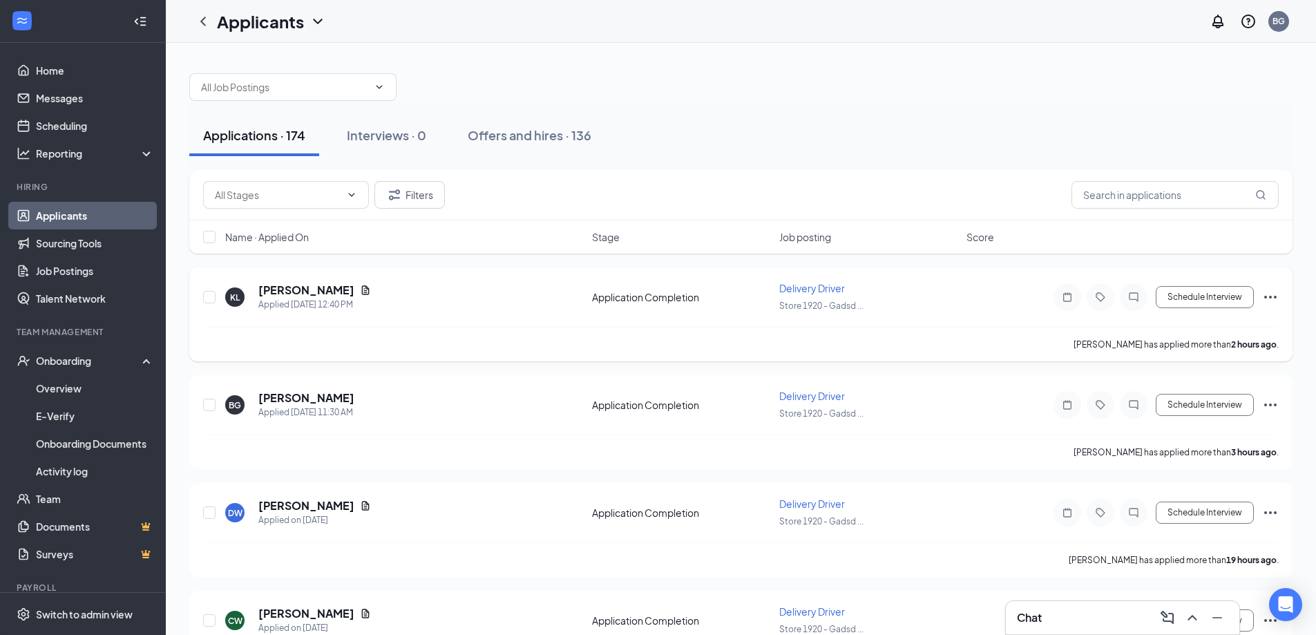
click at [1272, 293] on icon "Ellipses" at bounding box center [1270, 297] width 17 height 17
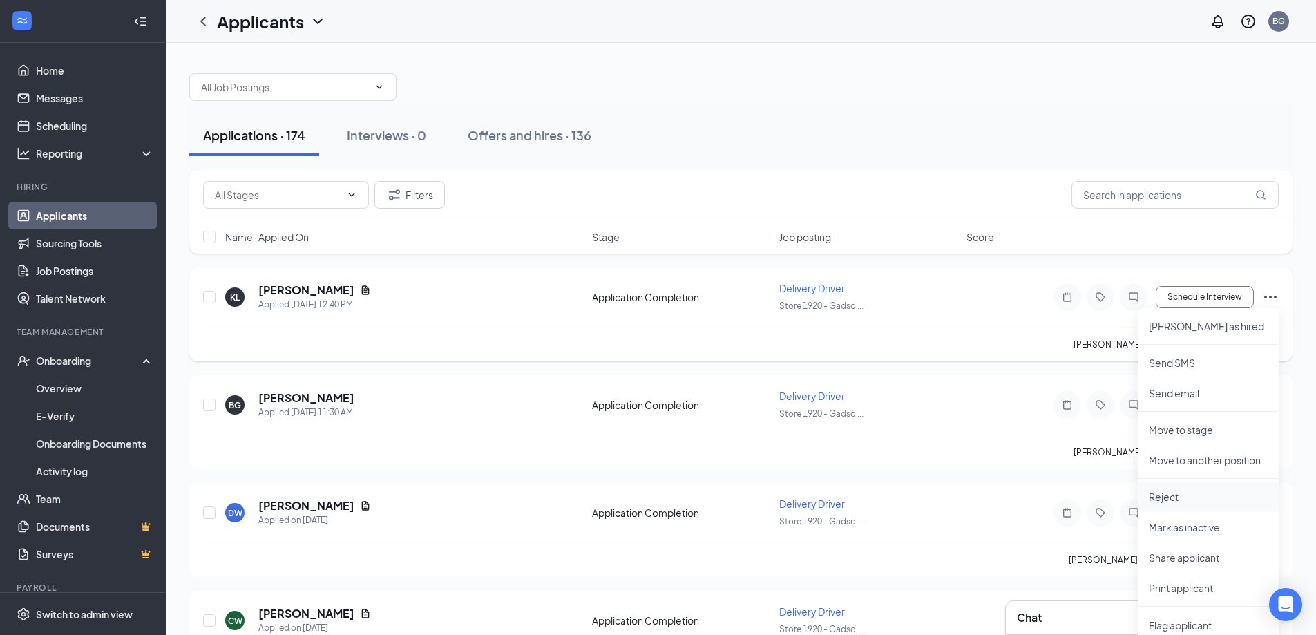
click at [1166, 503] on p "Reject" at bounding box center [1207, 497] width 119 height 14
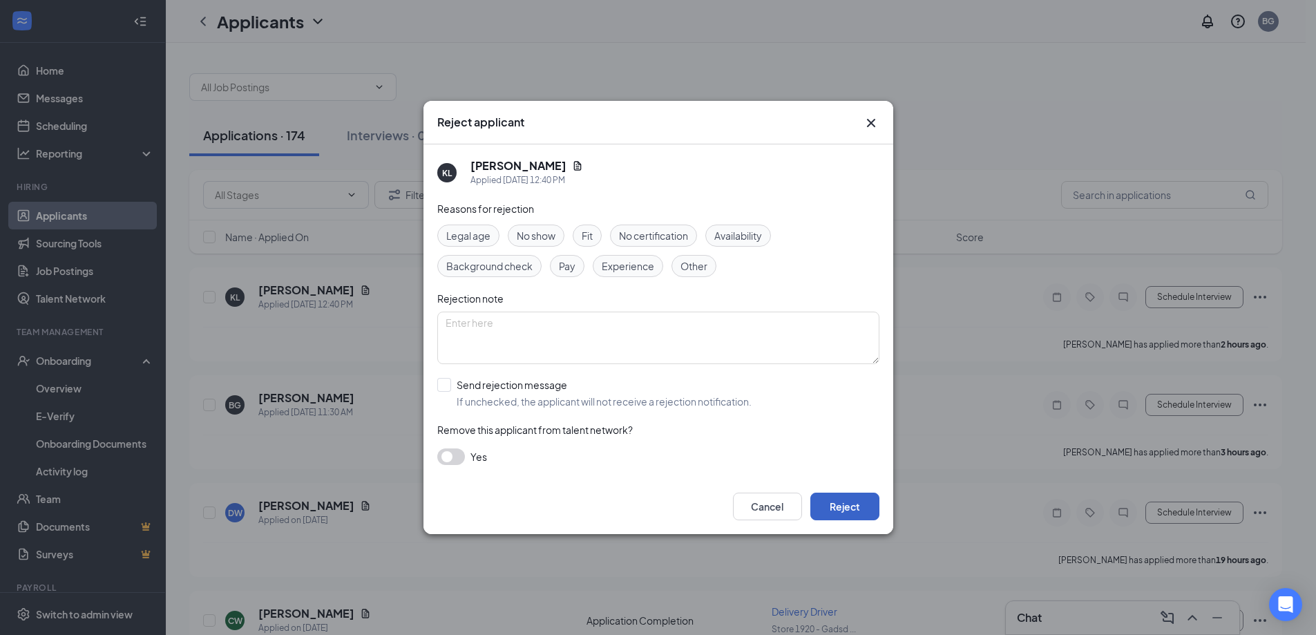
click at [835, 504] on button "Reject" at bounding box center [844, 506] width 69 height 28
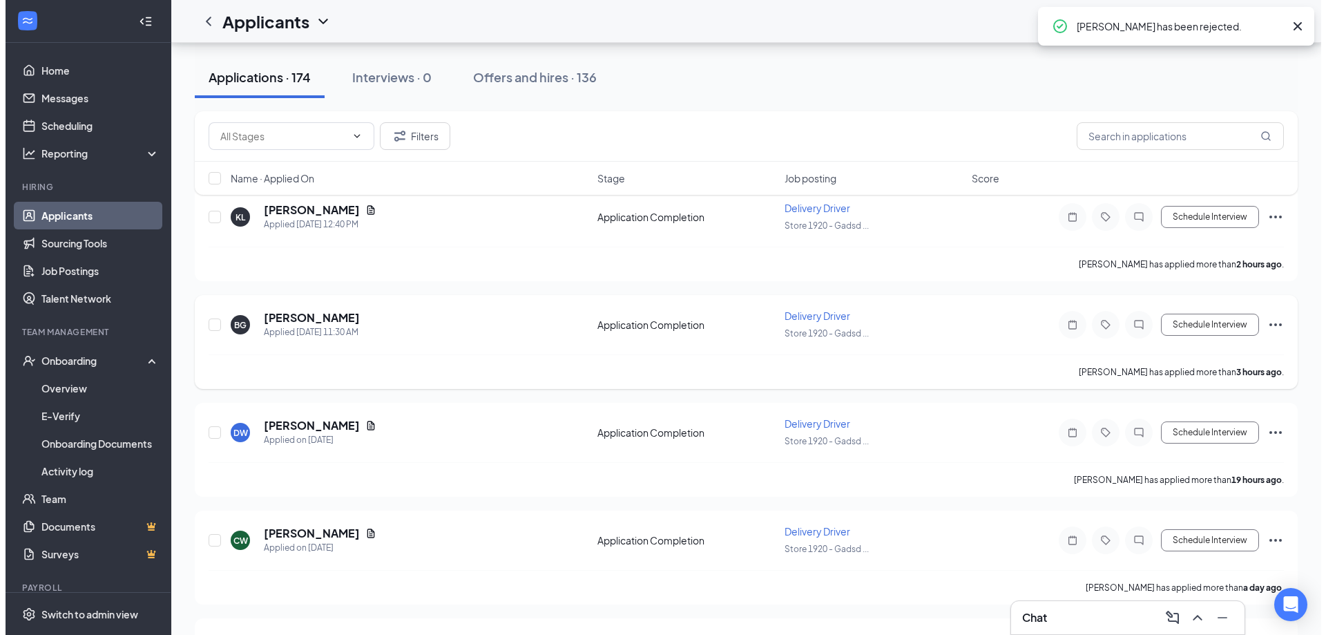
scroll to position [138, 0]
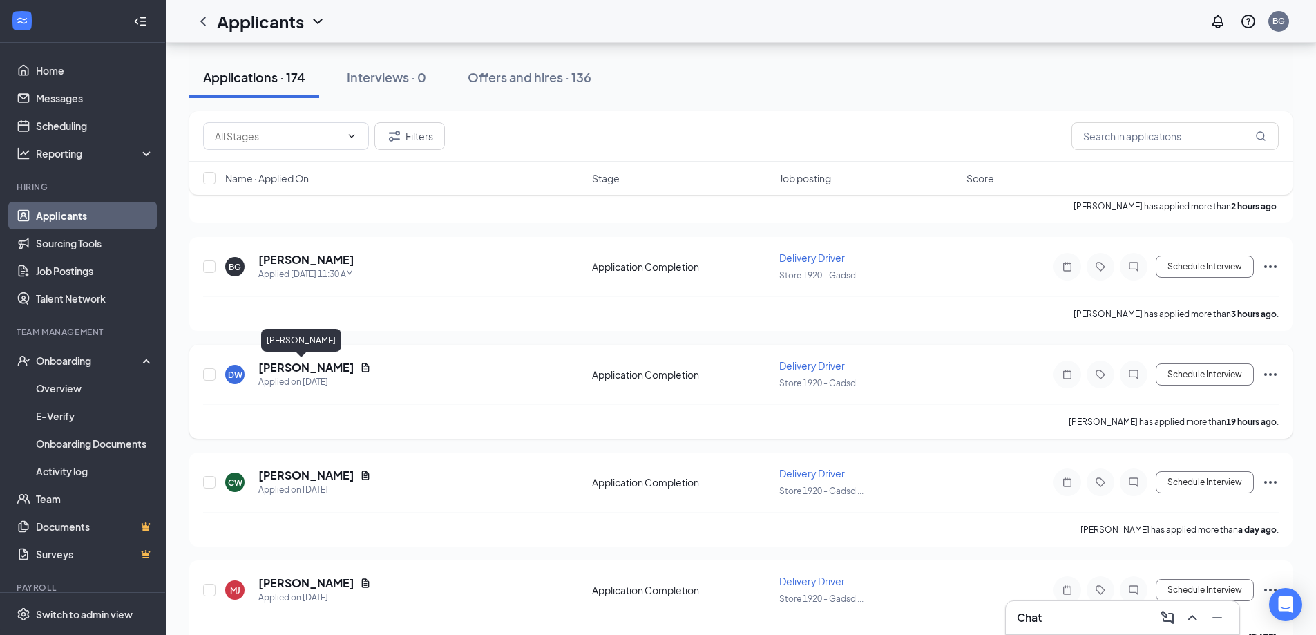
click at [280, 363] on h5 "[PERSON_NAME]" at bounding box center [306, 367] width 96 height 15
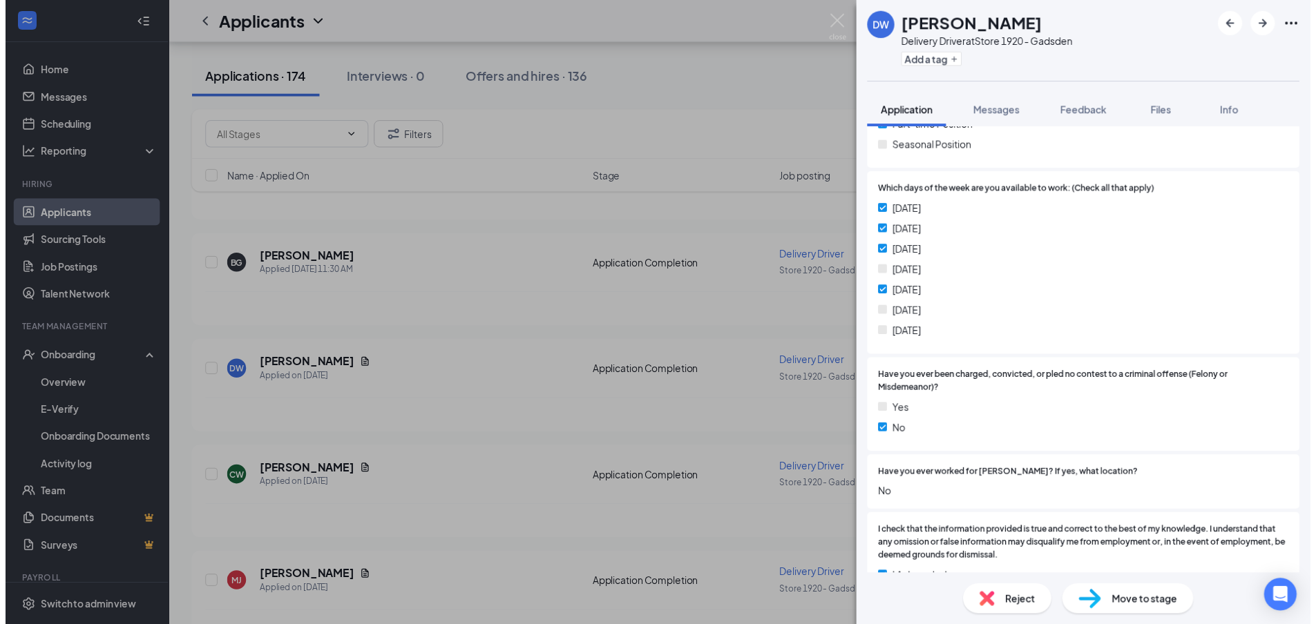
scroll to position [276, 0]
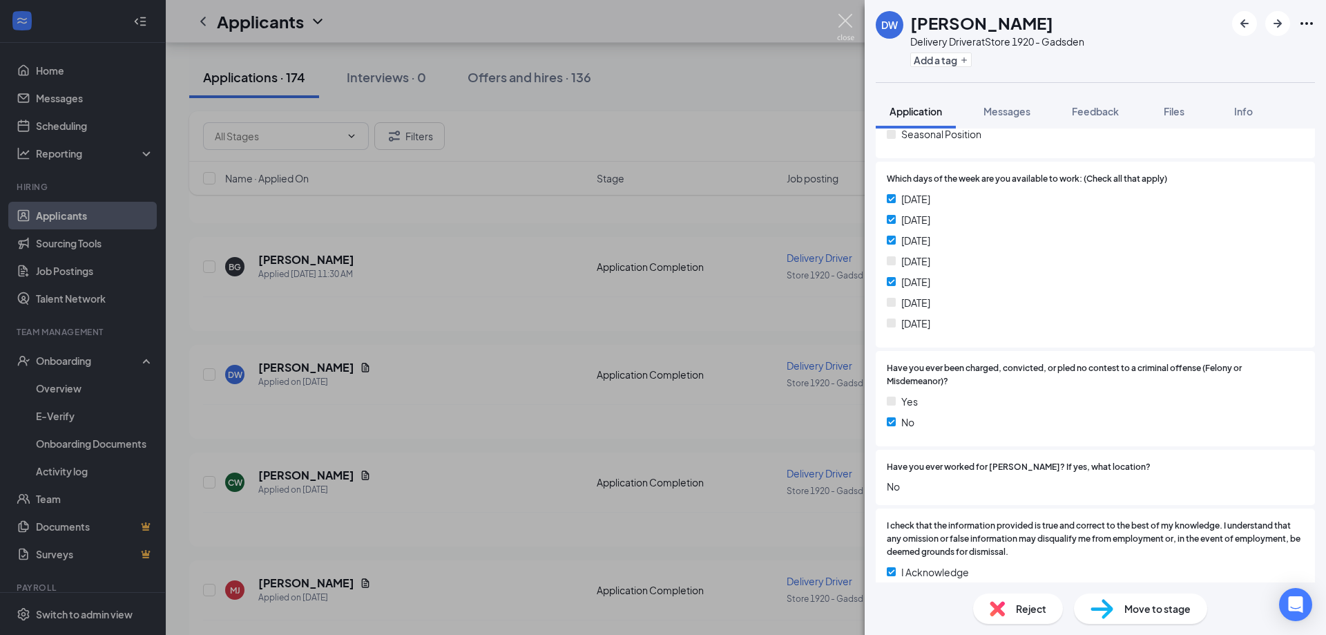
click at [843, 24] on img at bounding box center [845, 27] width 17 height 27
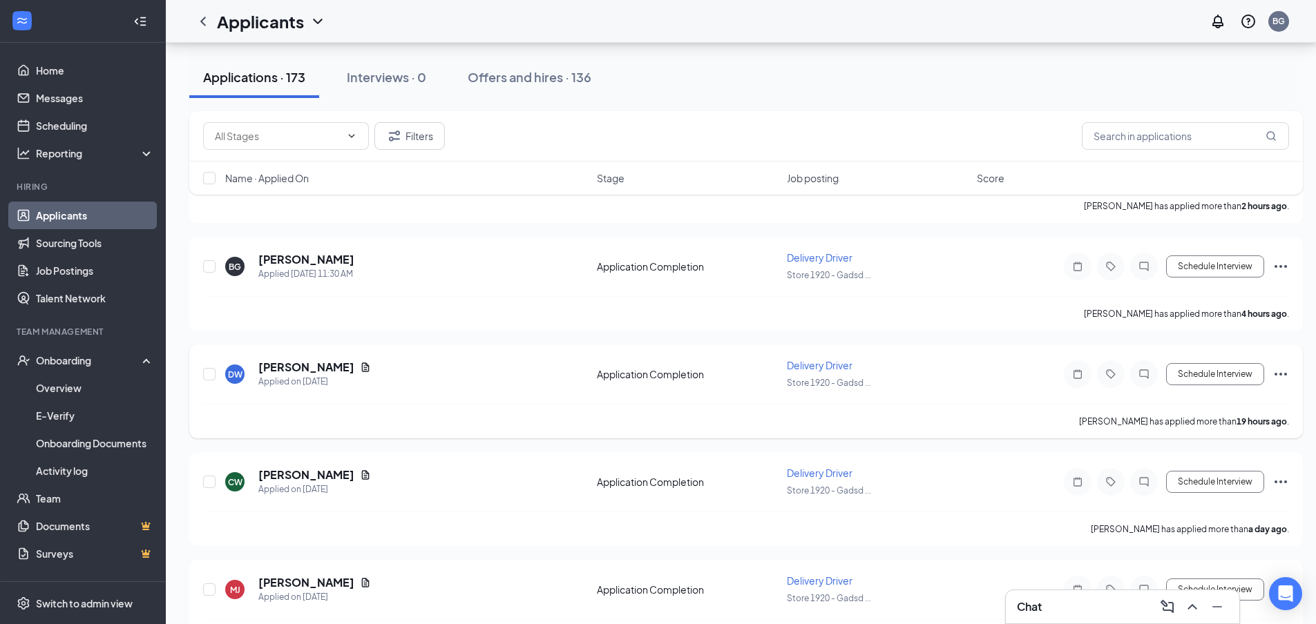
click at [1279, 380] on icon "Ellipses" at bounding box center [1280, 374] width 17 height 17
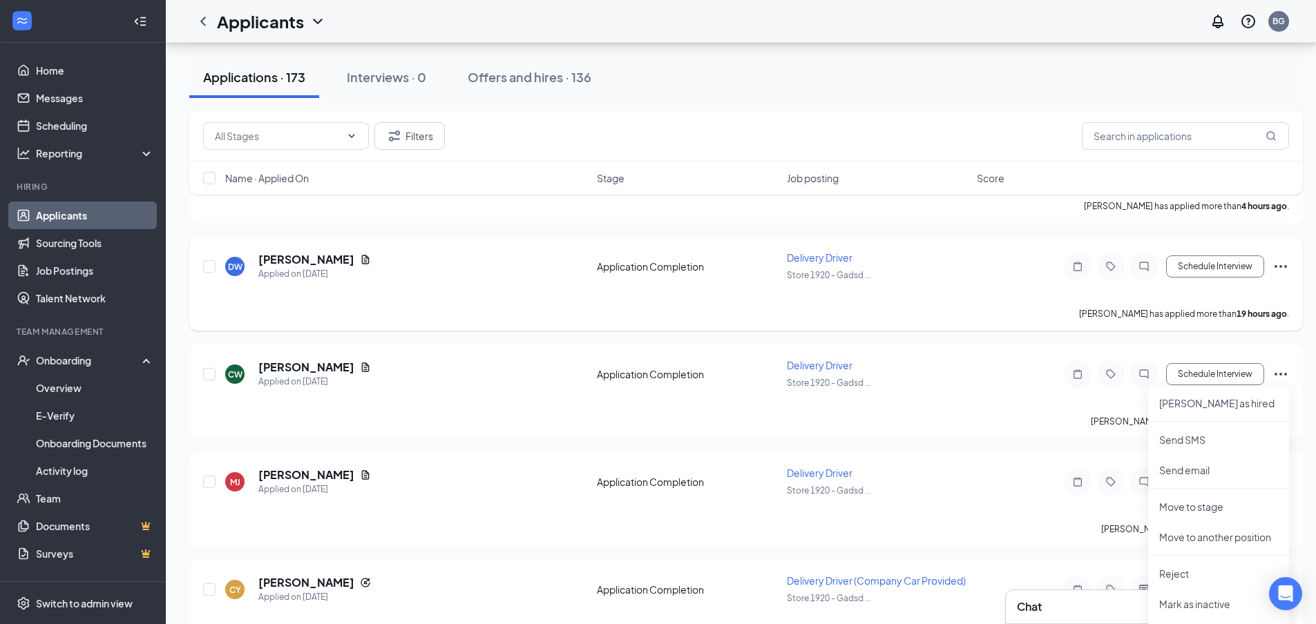
click at [1282, 258] on icon "Ellipses" at bounding box center [1280, 266] width 17 height 17
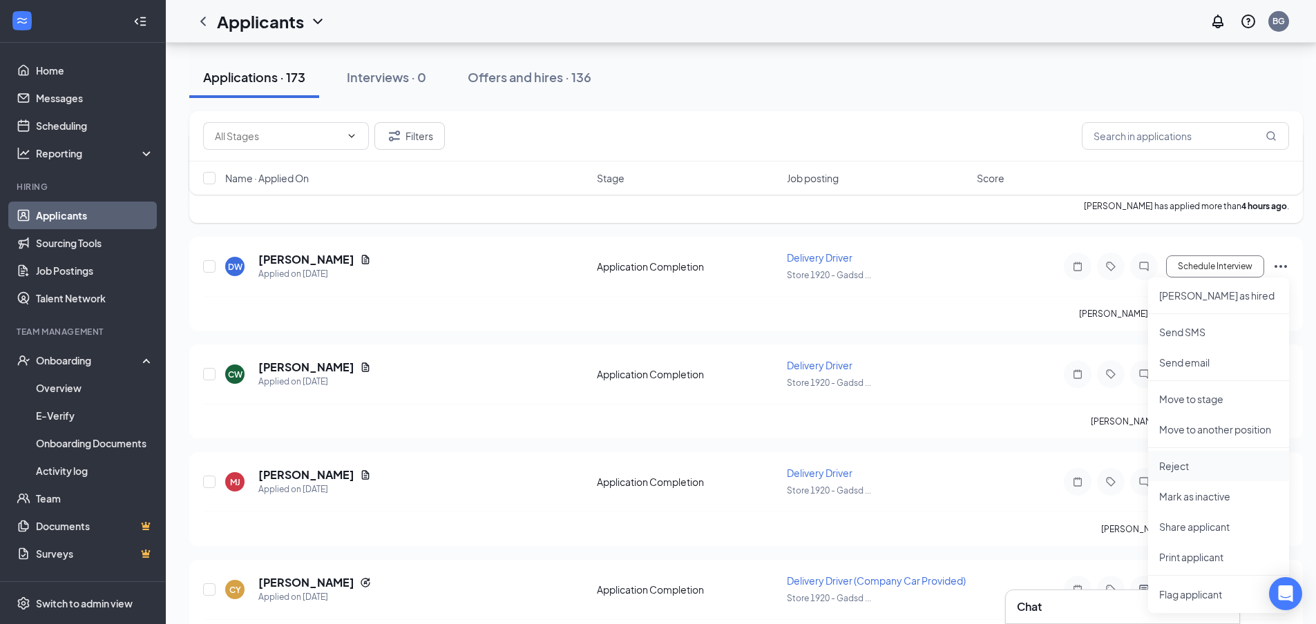
click at [1195, 465] on p "Reject" at bounding box center [1218, 466] width 119 height 14
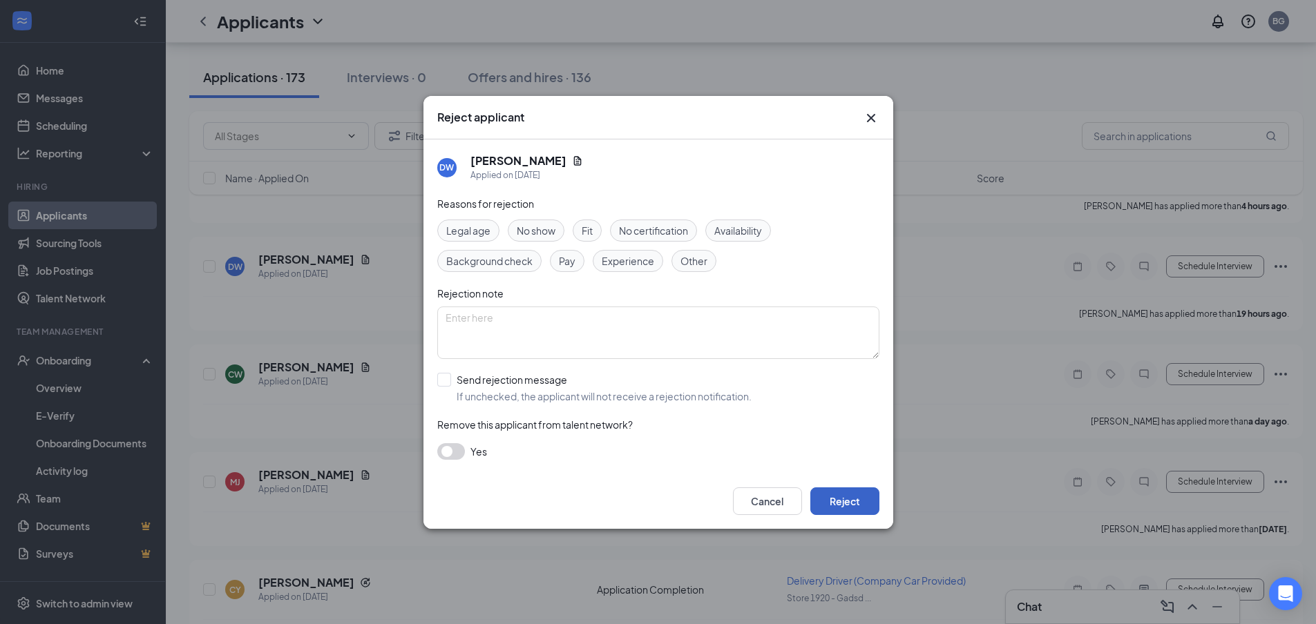
click at [860, 493] on button "Reject" at bounding box center [844, 502] width 69 height 28
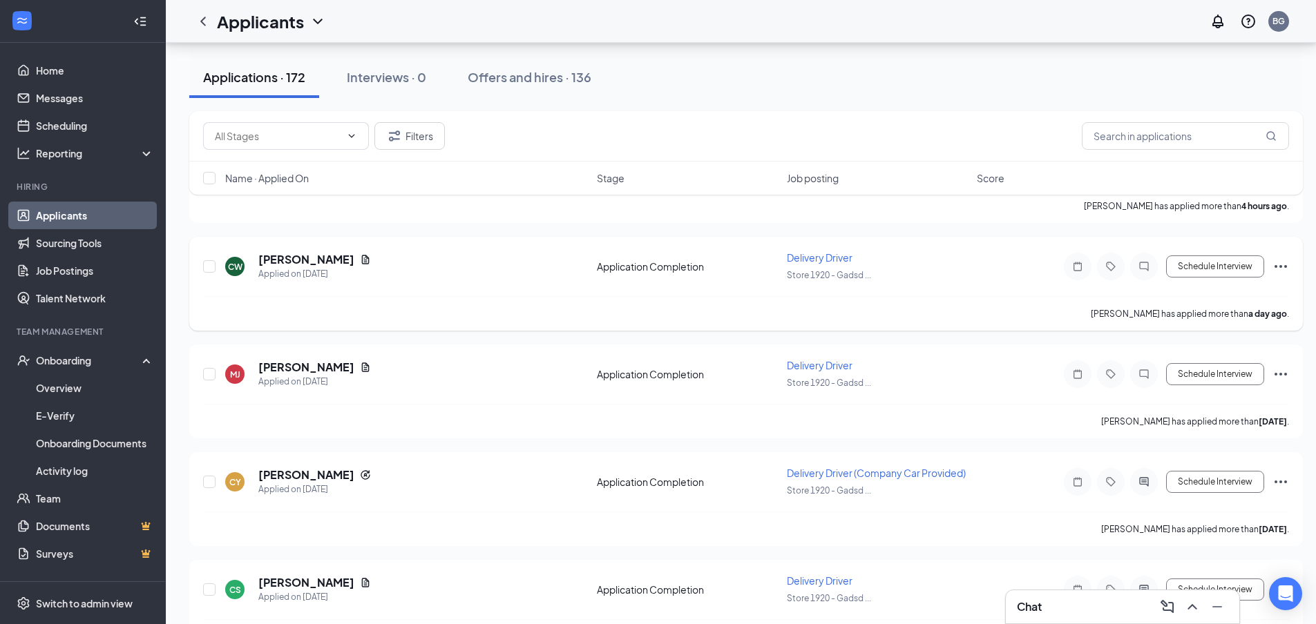
click at [1284, 264] on icon "Ellipses" at bounding box center [1280, 266] width 17 height 17
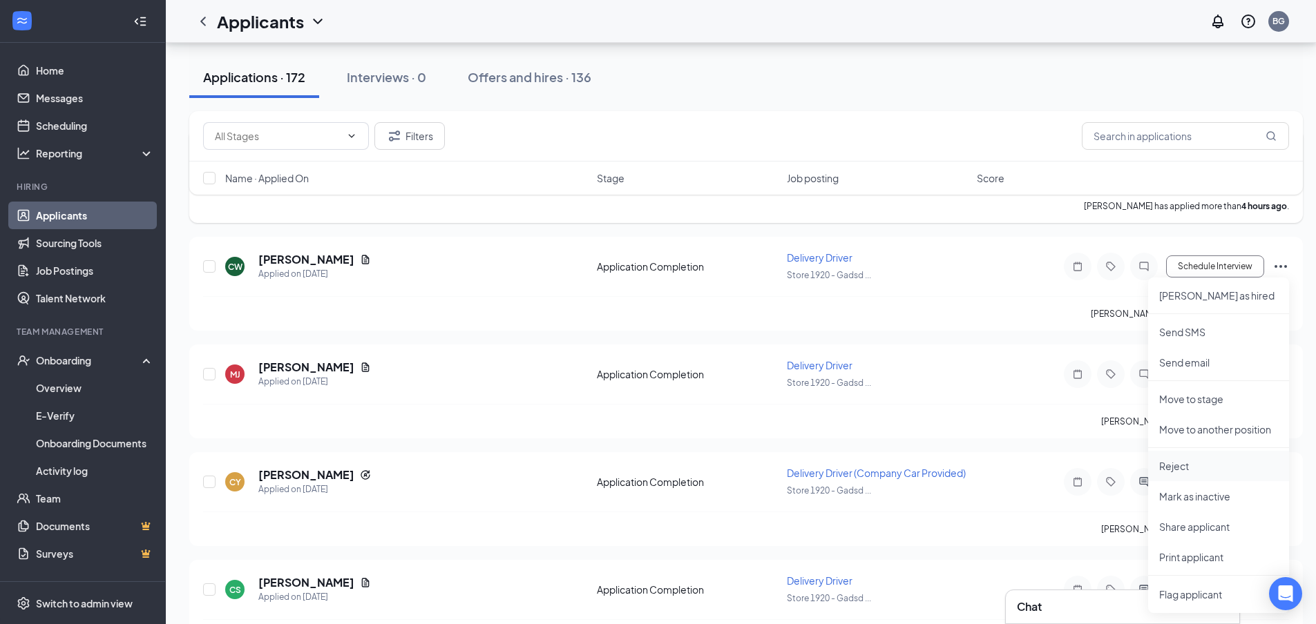
click at [1191, 467] on p "Reject" at bounding box center [1218, 466] width 119 height 14
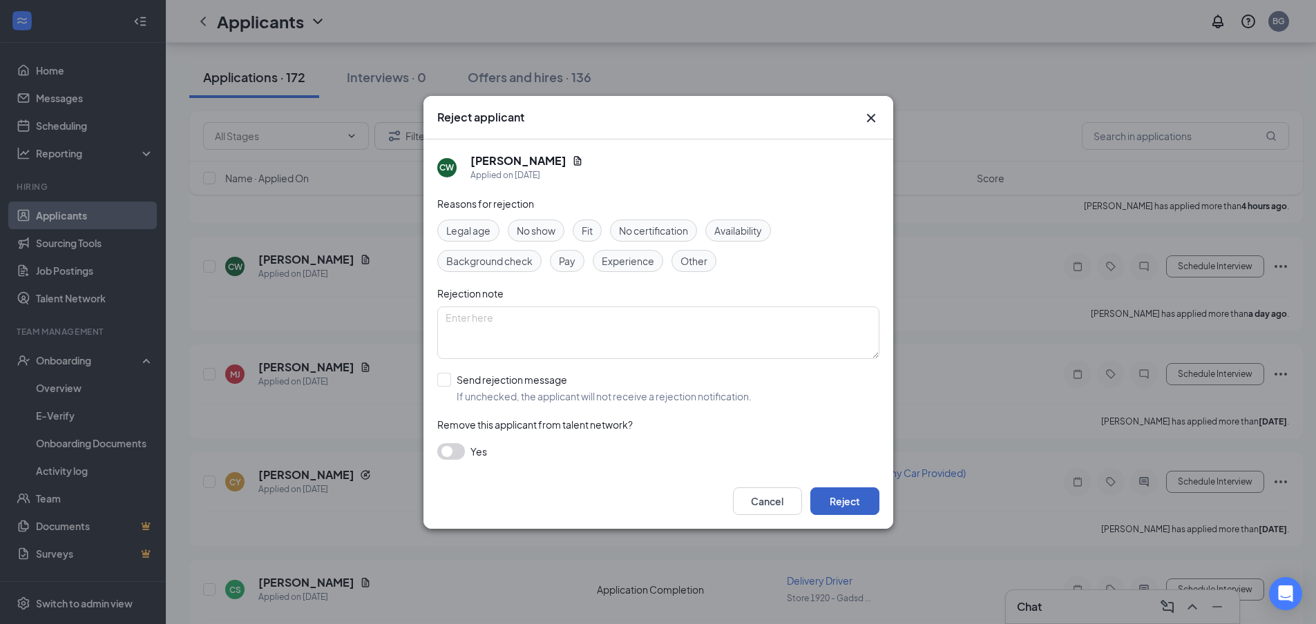
click at [862, 503] on button "Reject" at bounding box center [844, 502] width 69 height 28
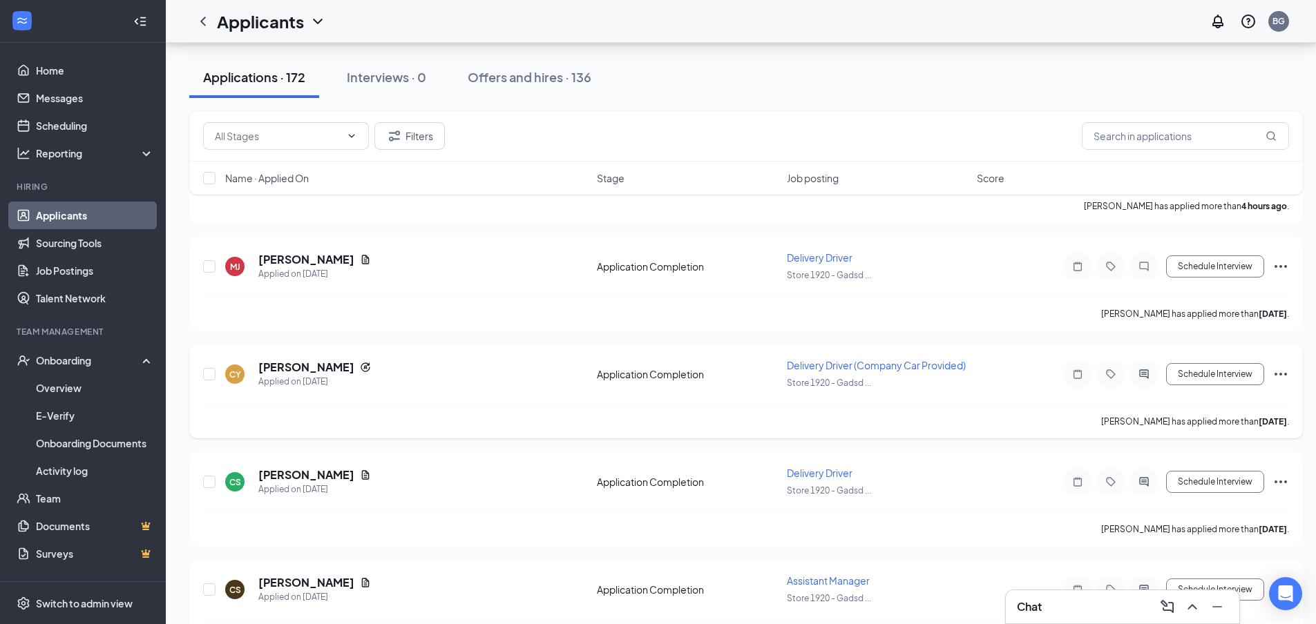
click at [1280, 371] on icon "Ellipses" at bounding box center [1280, 374] width 17 height 17
click at [1184, 566] on li "Reject" at bounding box center [1218, 574] width 141 height 30
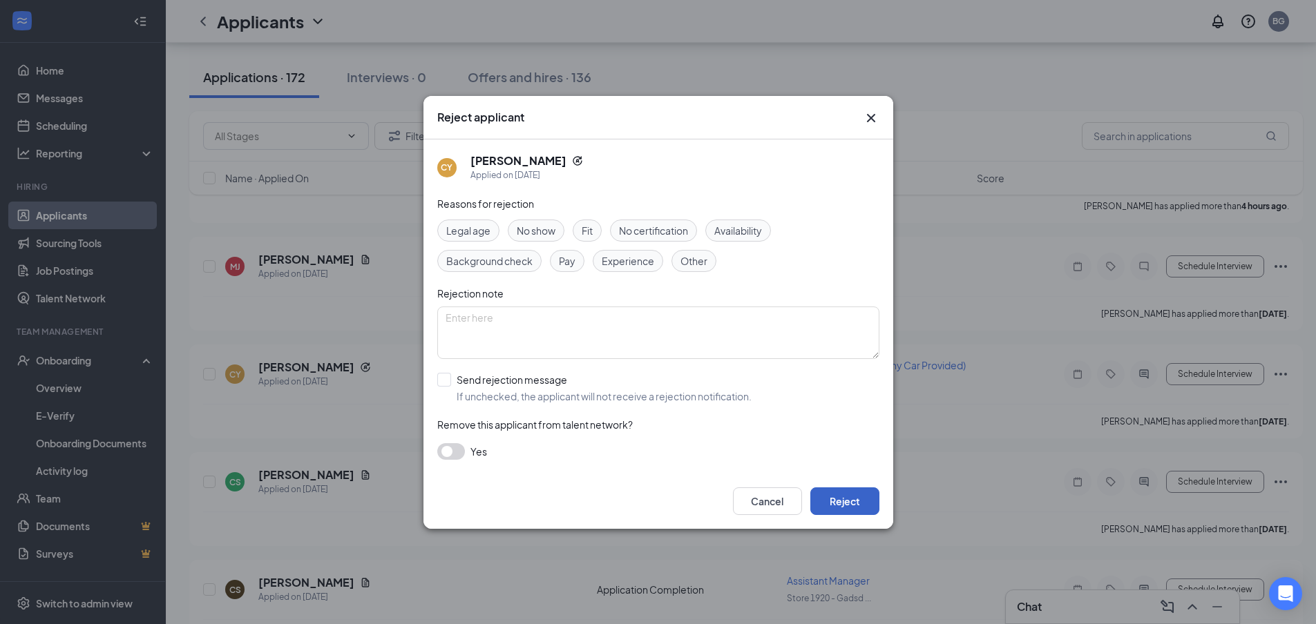
click at [861, 502] on button "Reject" at bounding box center [844, 502] width 69 height 28
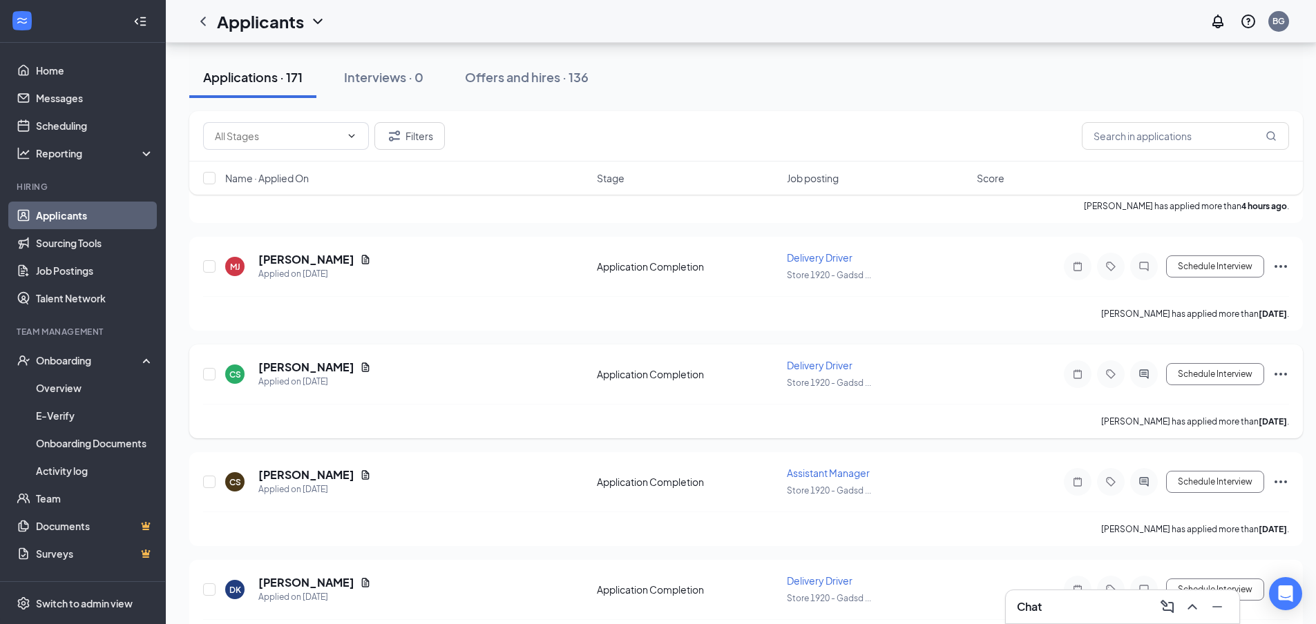
click at [1280, 376] on icon "Ellipses" at bounding box center [1280, 374] width 17 height 17
click at [1182, 573] on p "Reject" at bounding box center [1218, 574] width 119 height 14
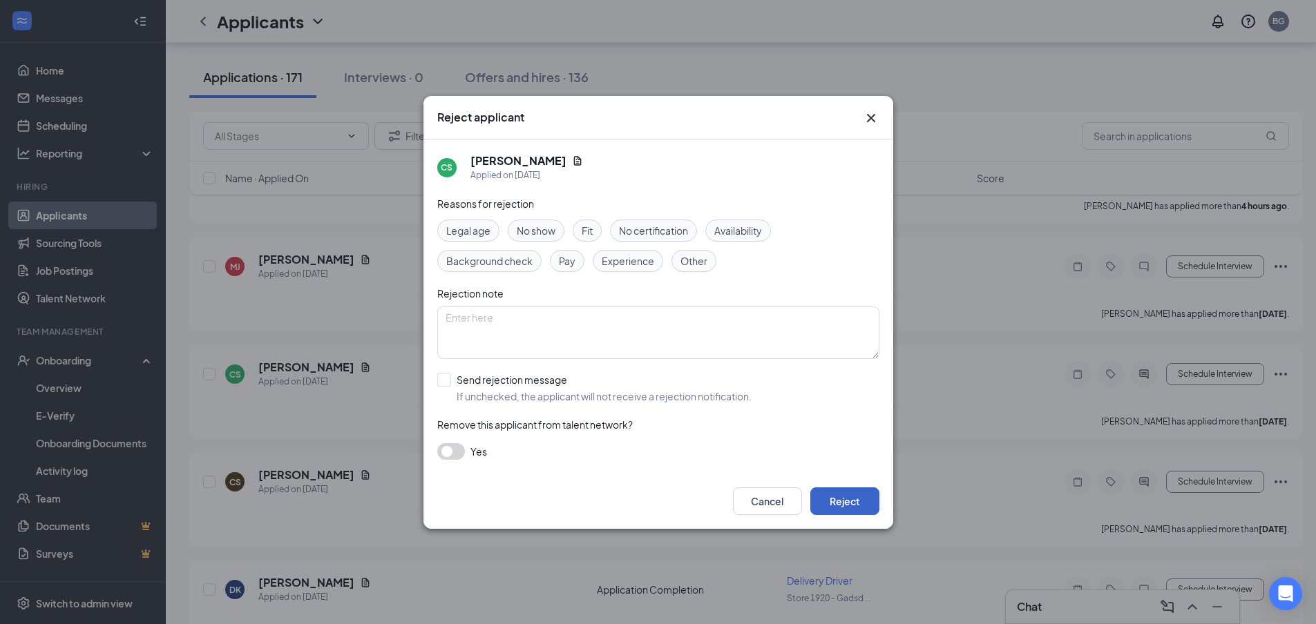
click at [845, 493] on button "Reject" at bounding box center [844, 502] width 69 height 28
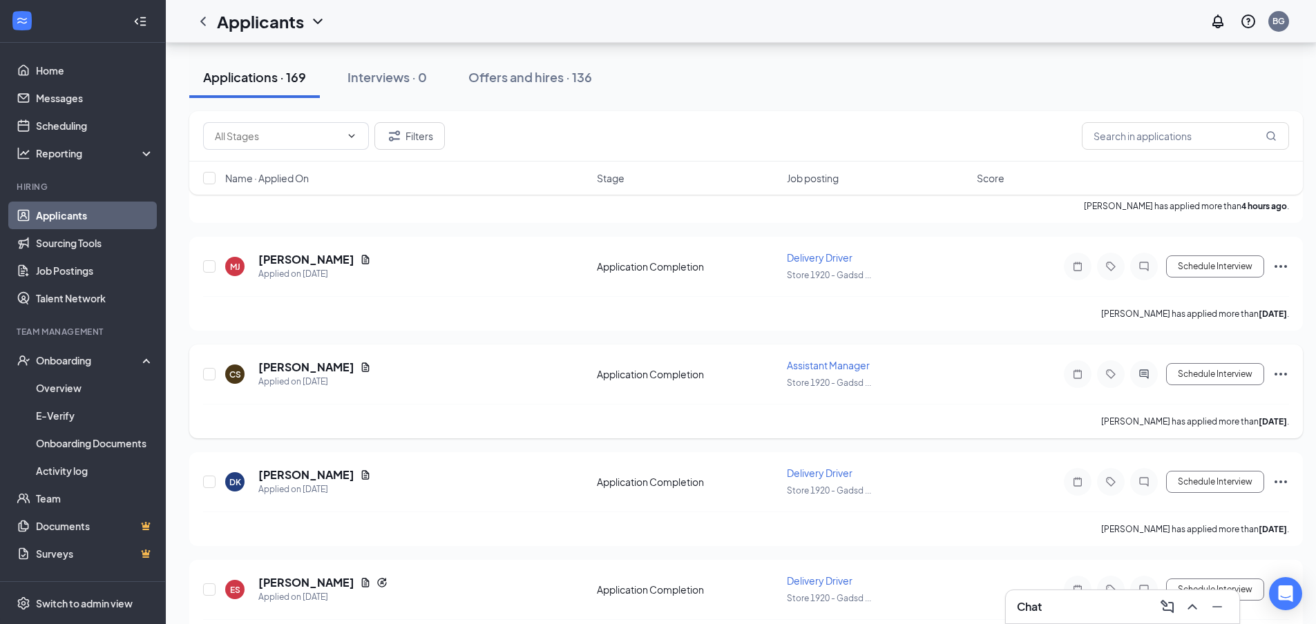
click at [1278, 376] on icon "Ellipses" at bounding box center [1280, 374] width 17 height 17
click at [1178, 570] on p "Reject" at bounding box center [1218, 574] width 119 height 14
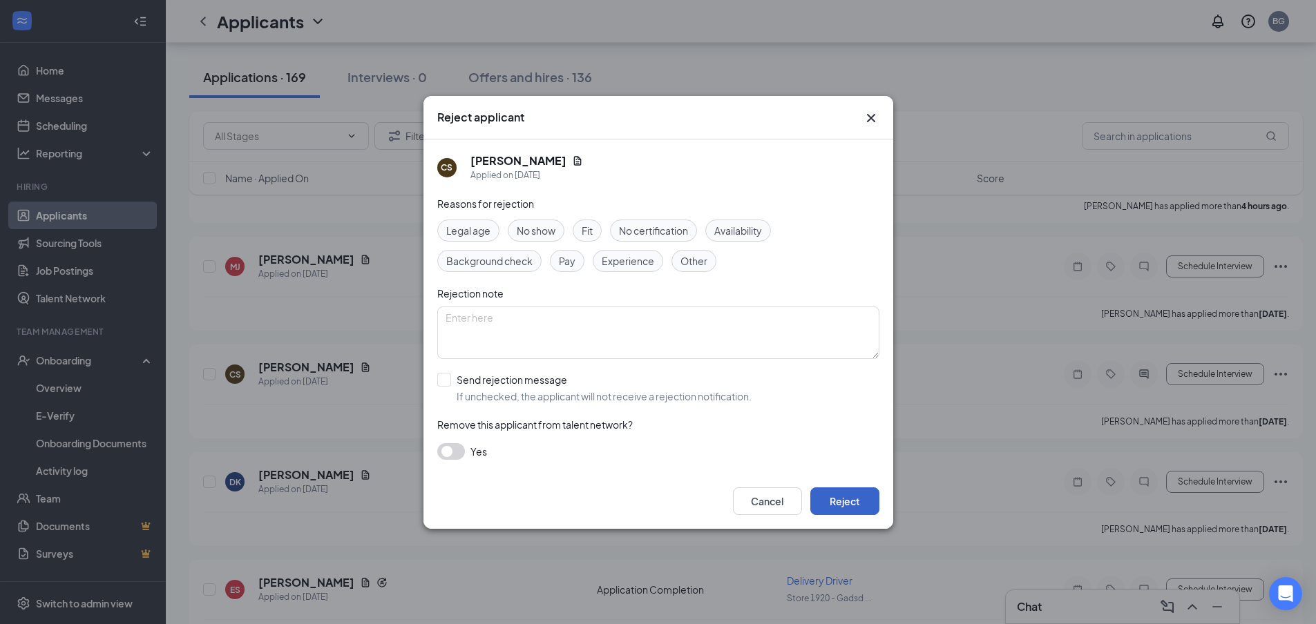
click at [834, 495] on button "Reject" at bounding box center [844, 502] width 69 height 28
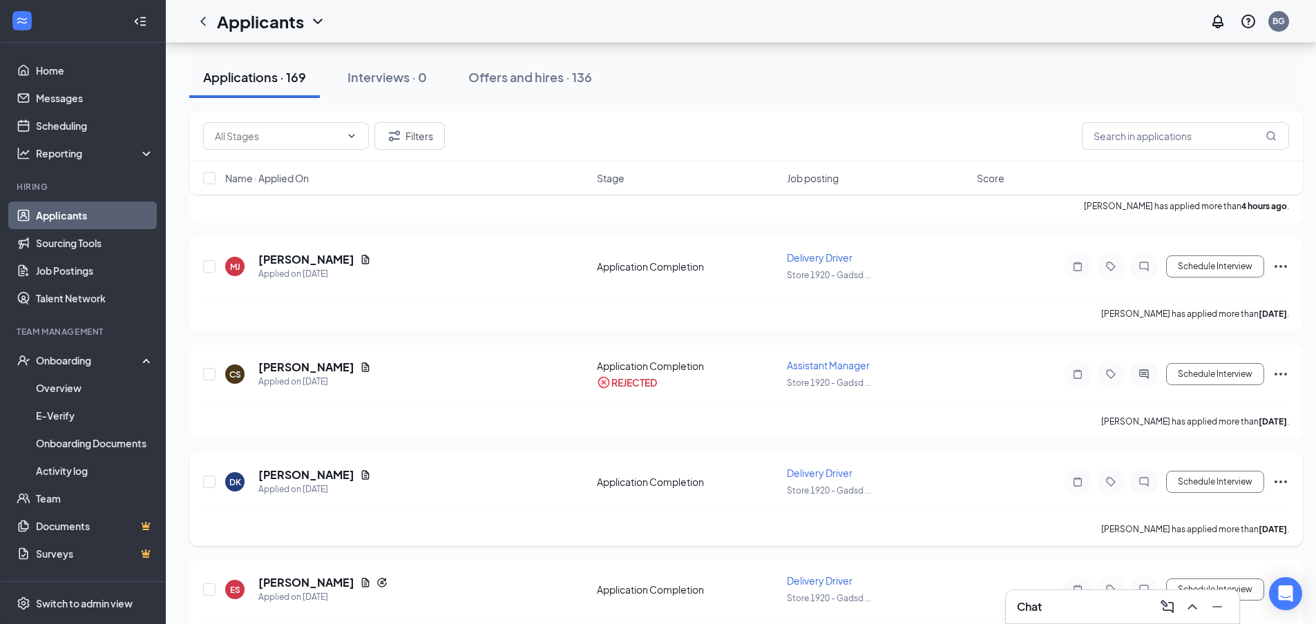
click at [1283, 480] on icon "Ellipses" at bounding box center [1280, 482] width 17 height 17
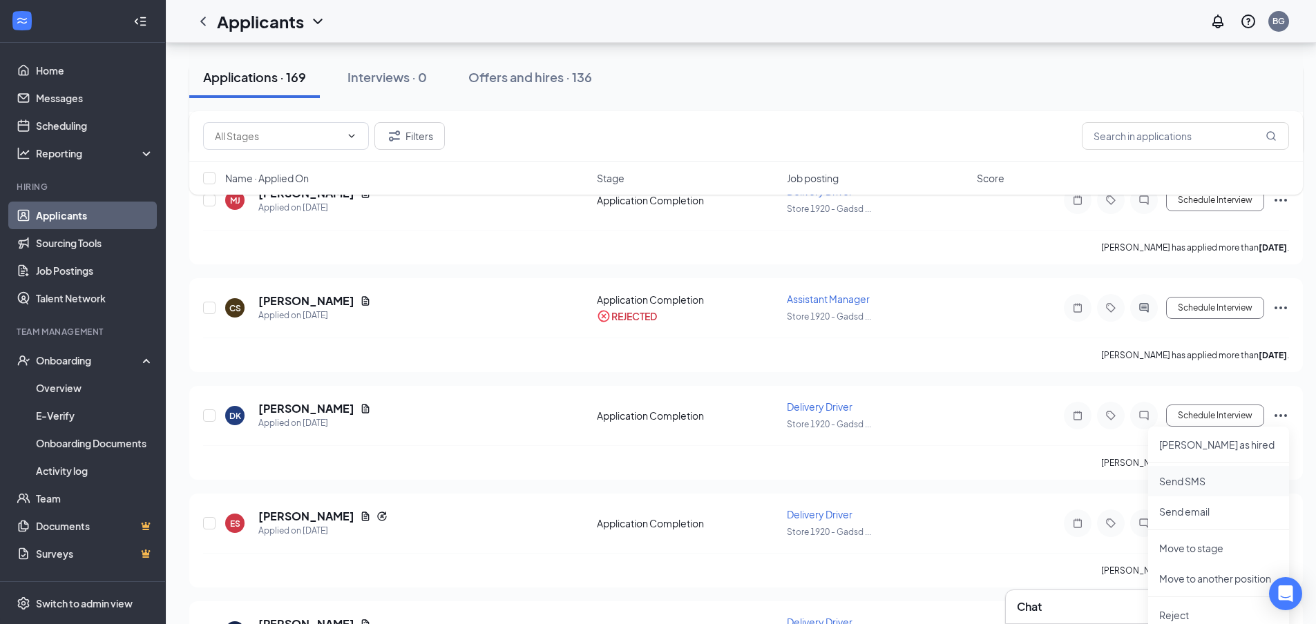
scroll to position [276, 0]
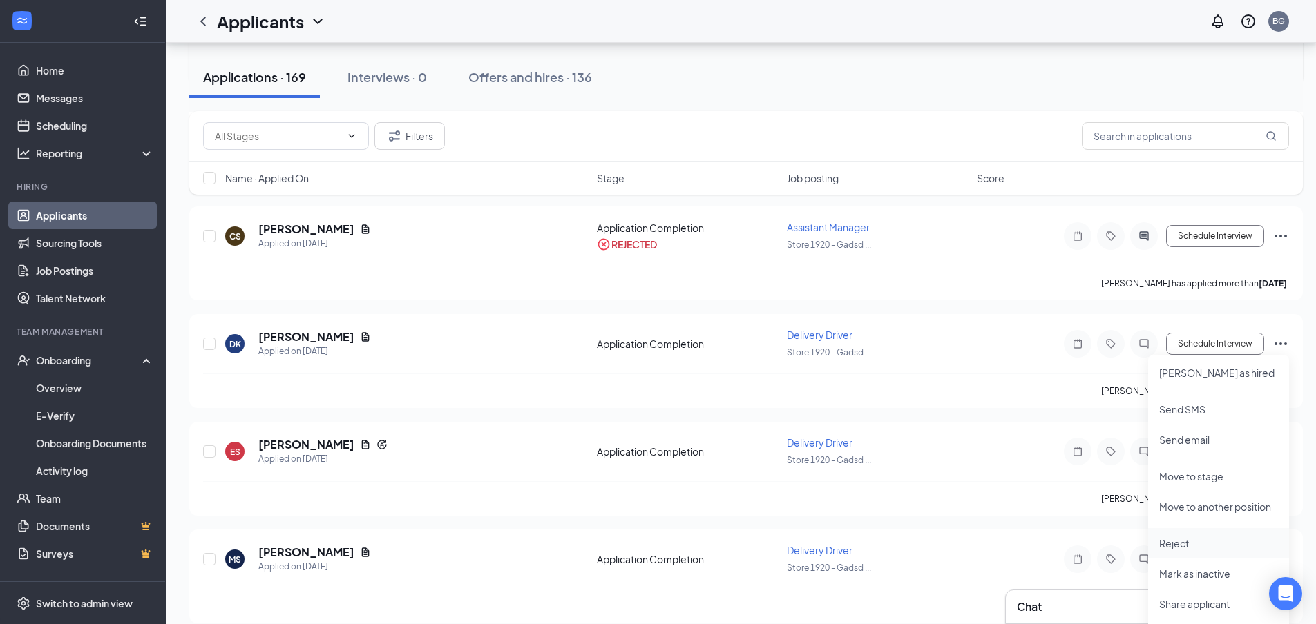
click at [1192, 543] on p "Reject" at bounding box center [1218, 544] width 119 height 14
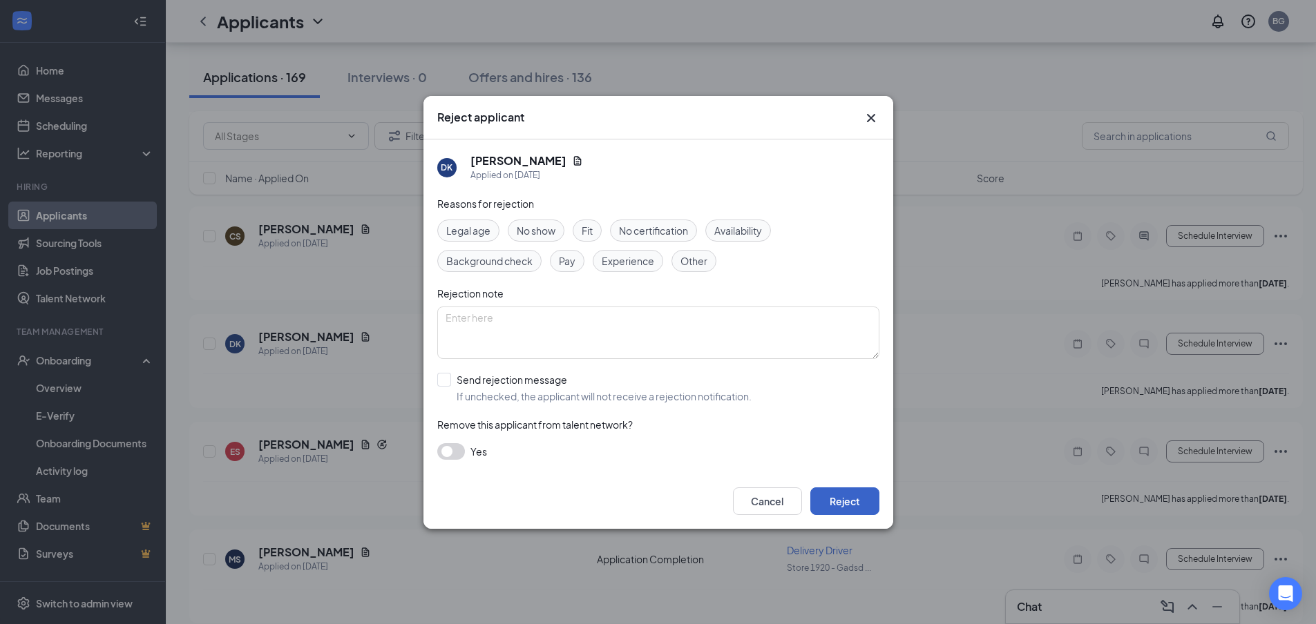
click at [834, 488] on button "Reject" at bounding box center [844, 502] width 69 height 28
click at [849, 499] on div "Erica Sims has applied more than 4 days ago ." at bounding box center [746, 498] width 1086 height 35
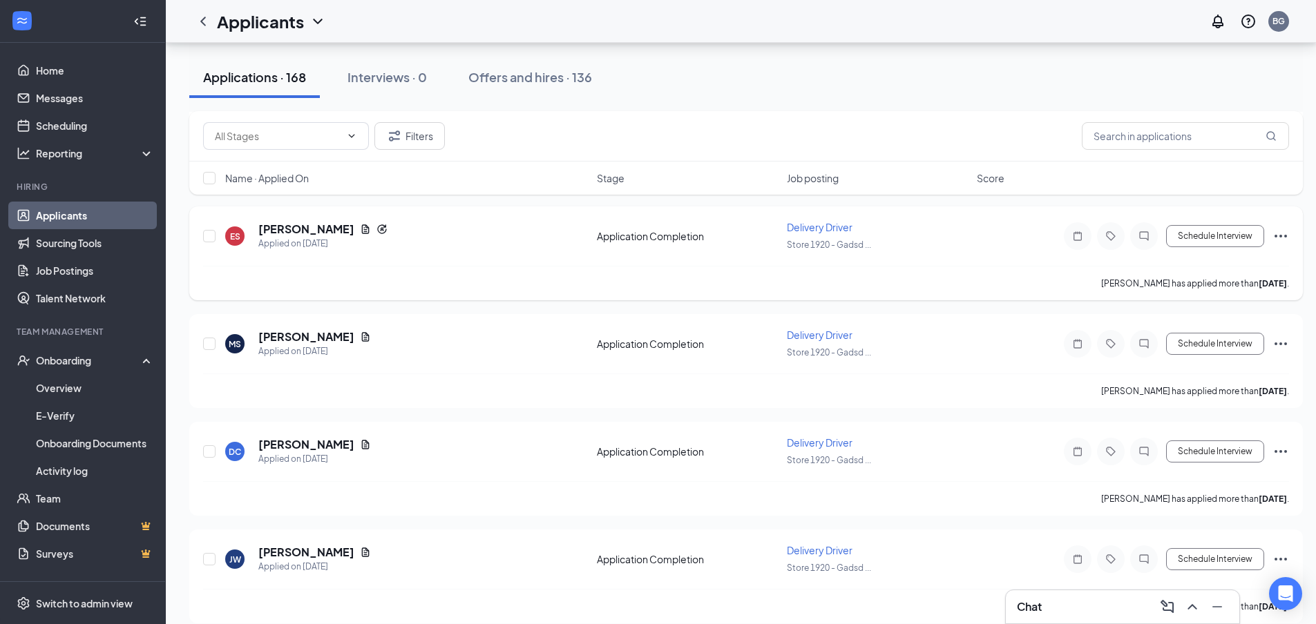
click at [1279, 235] on icon "Ellipses" at bounding box center [1280, 236] width 17 height 17
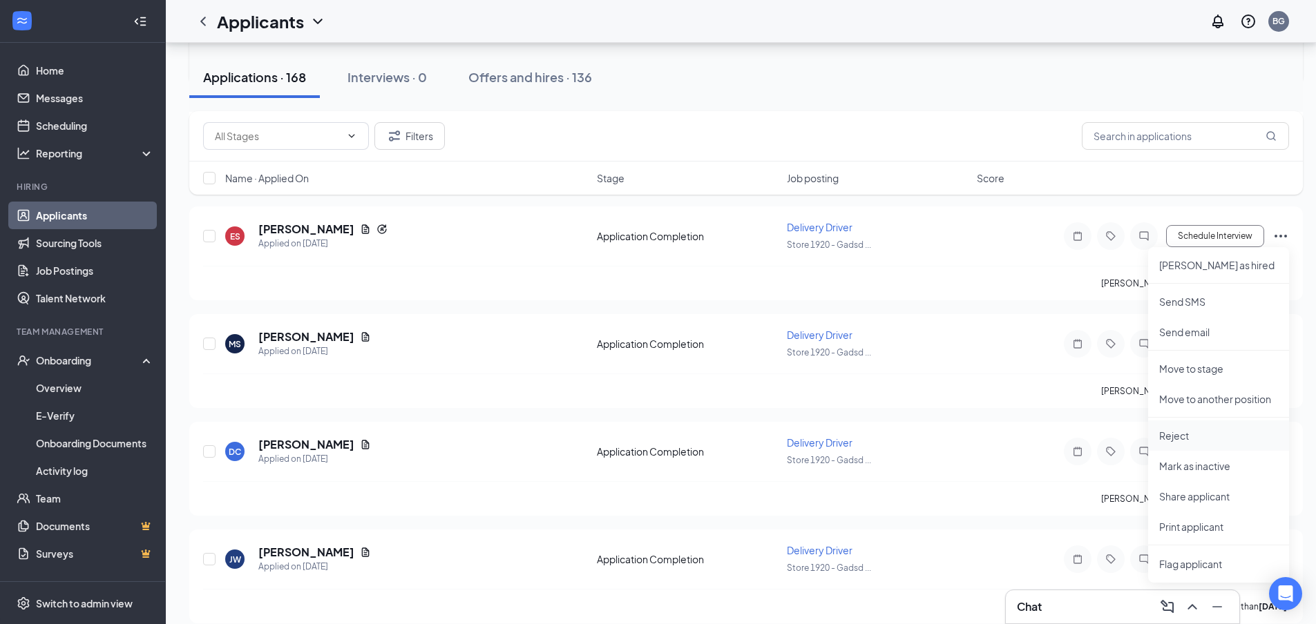
click at [1182, 427] on li "Reject" at bounding box center [1218, 436] width 141 height 30
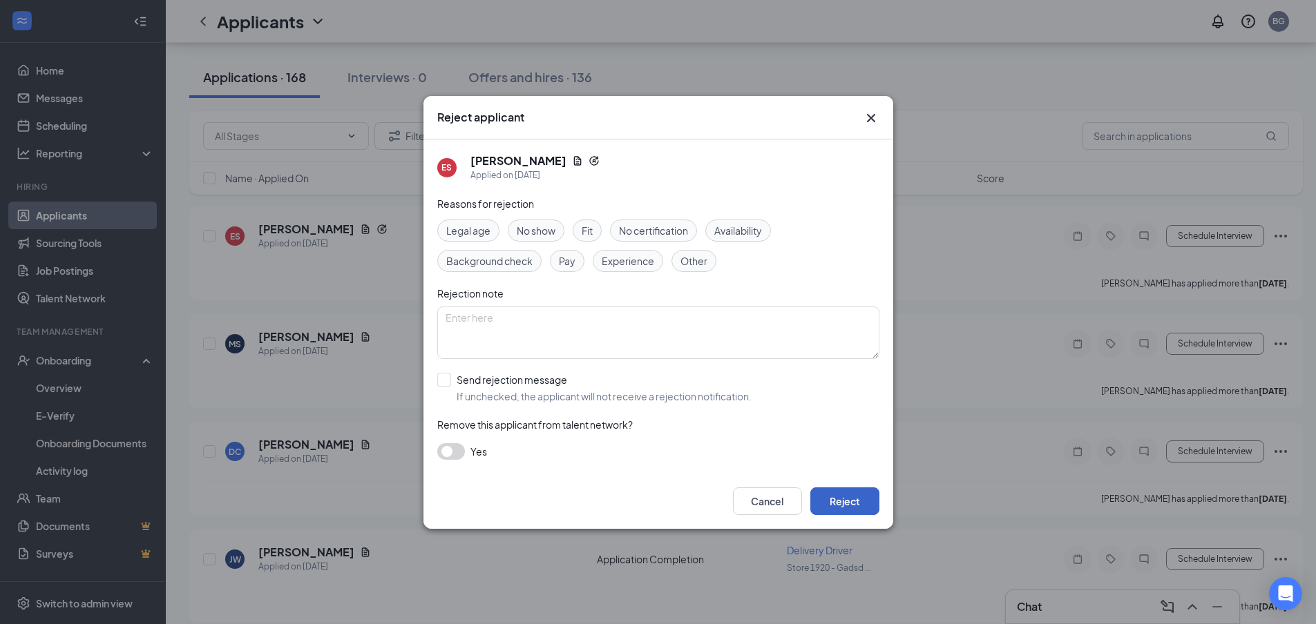
click at [858, 497] on button "Reject" at bounding box center [844, 502] width 69 height 28
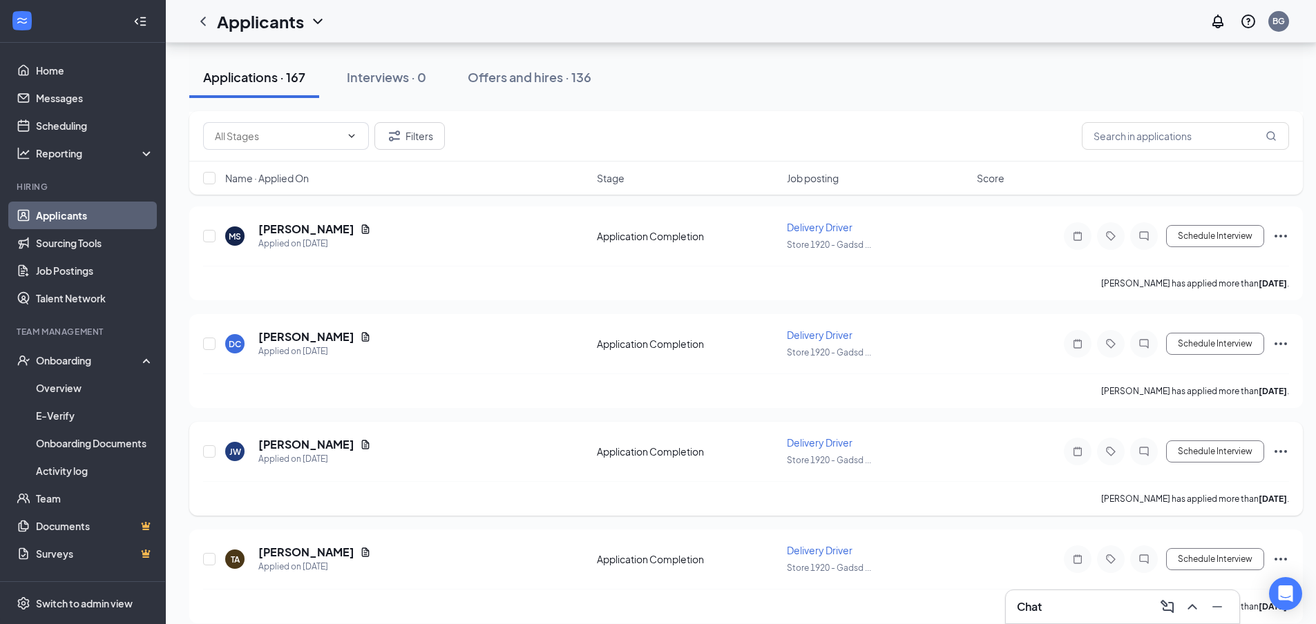
click at [1276, 452] on icon "Ellipses" at bounding box center [1280, 451] width 12 height 3
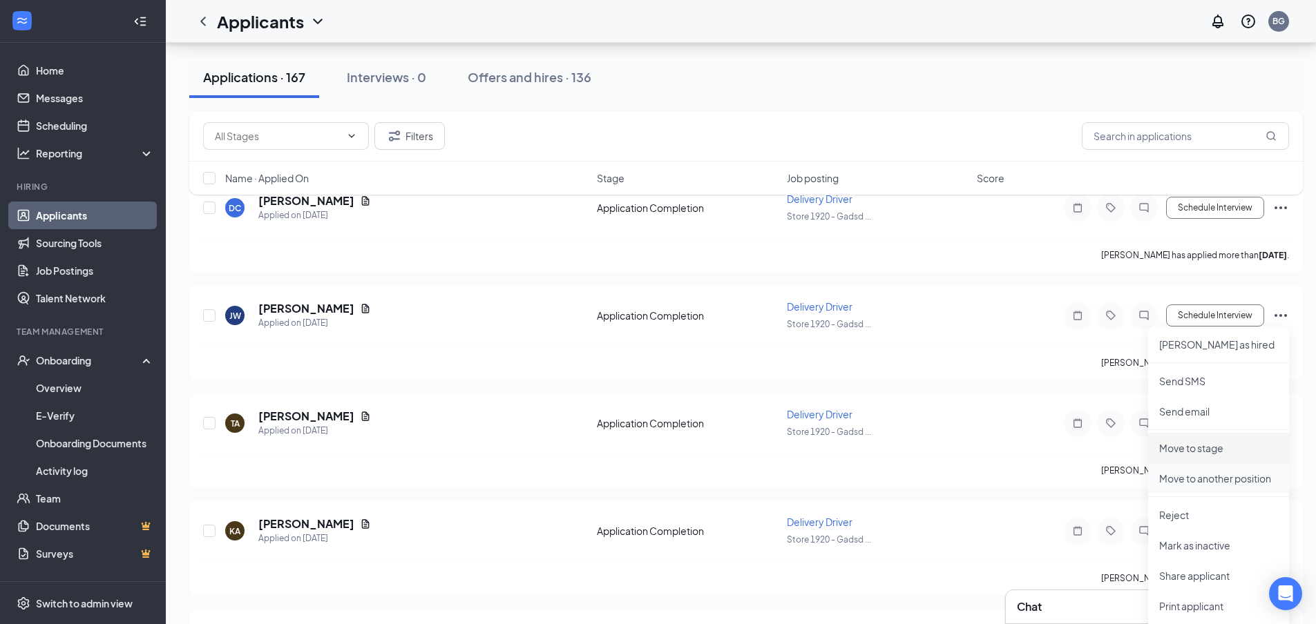
scroll to position [414, 0]
click at [1188, 518] on p "Reject" at bounding box center [1218, 513] width 119 height 14
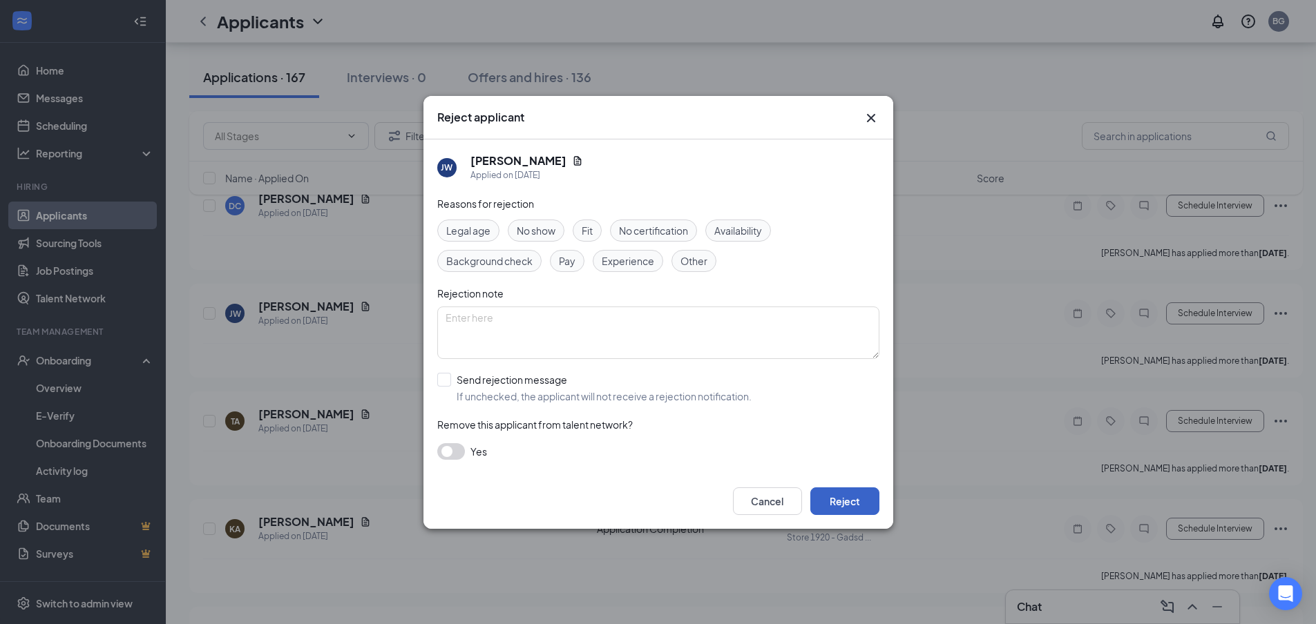
click at [856, 505] on button "Reject" at bounding box center [844, 502] width 69 height 28
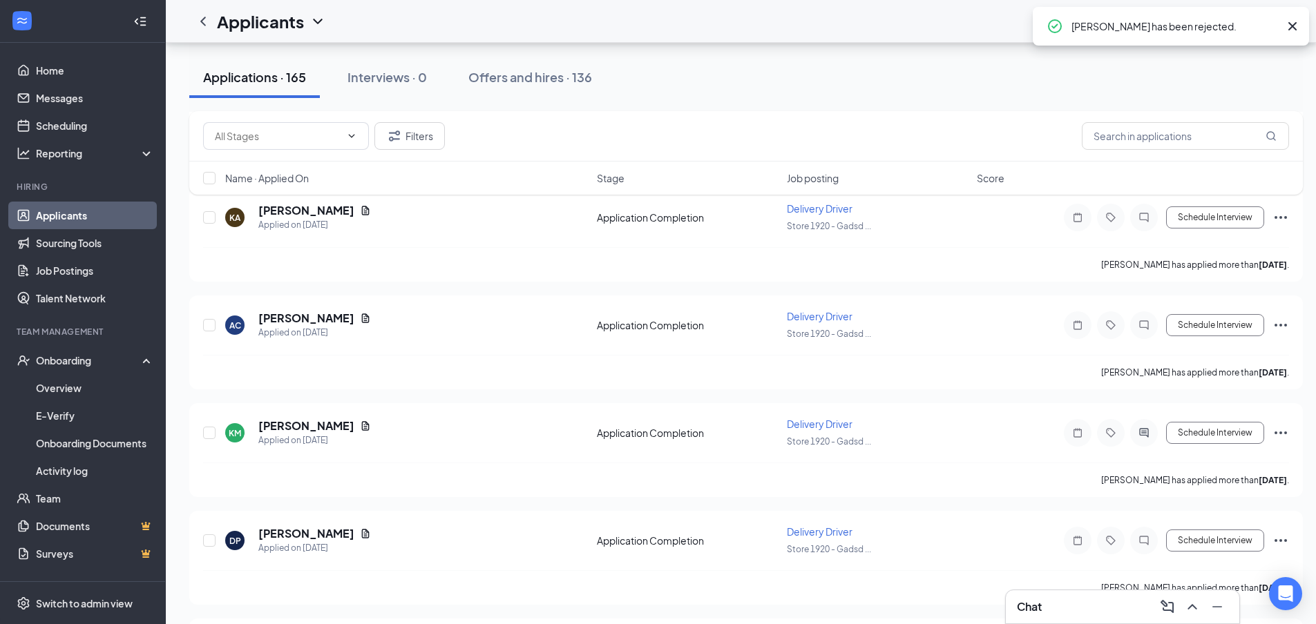
scroll to position [622, 0]
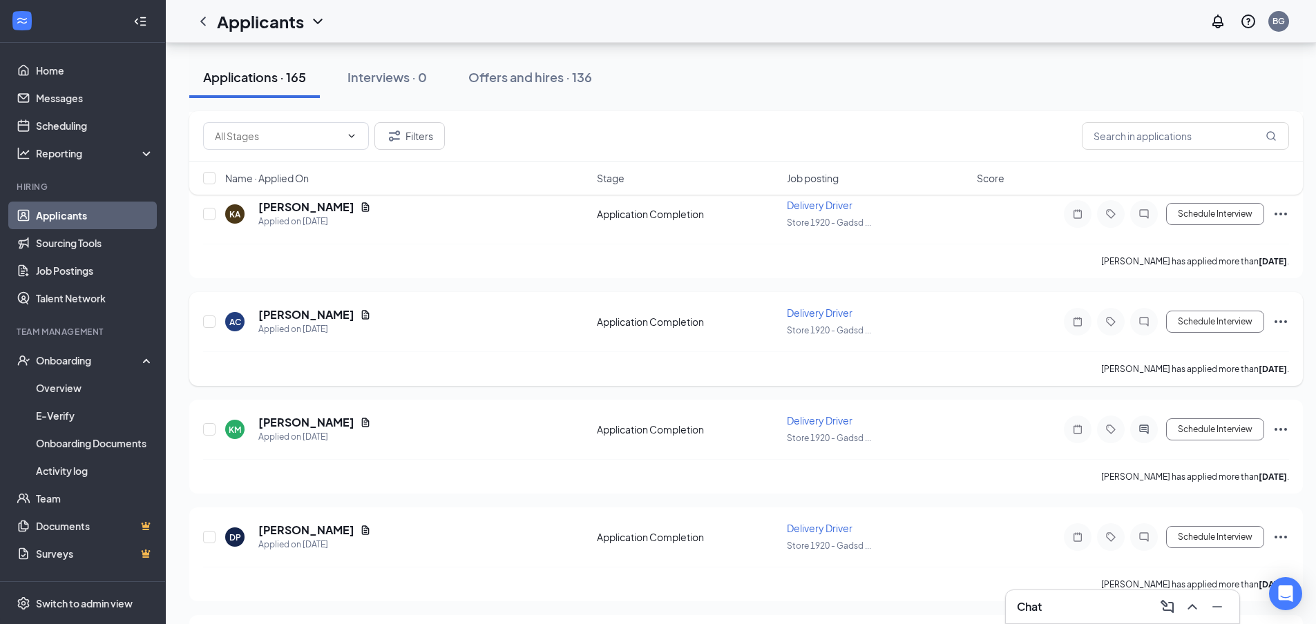
click at [1280, 325] on icon "Ellipses" at bounding box center [1280, 322] width 17 height 17
click at [1282, 215] on icon "Ellipses" at bounding box center [1280, 214] width 17 height 17
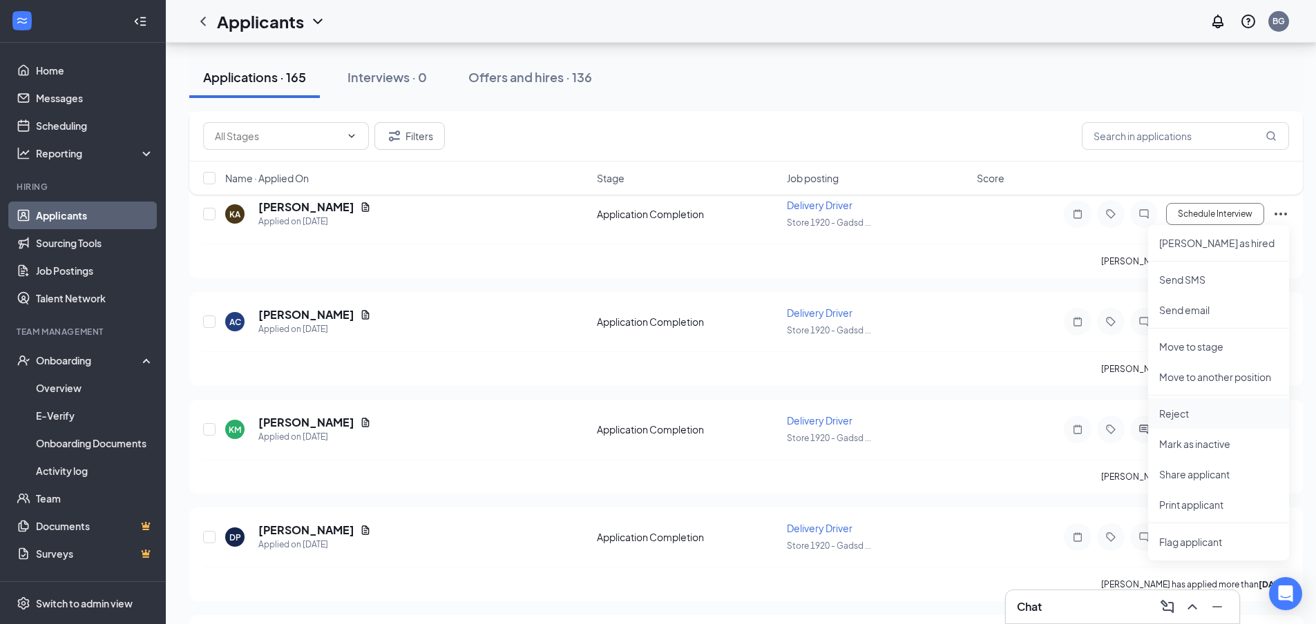
click at [1191, 414] on p "Reject" at bounding box center [1218, 414] width 119 height 14
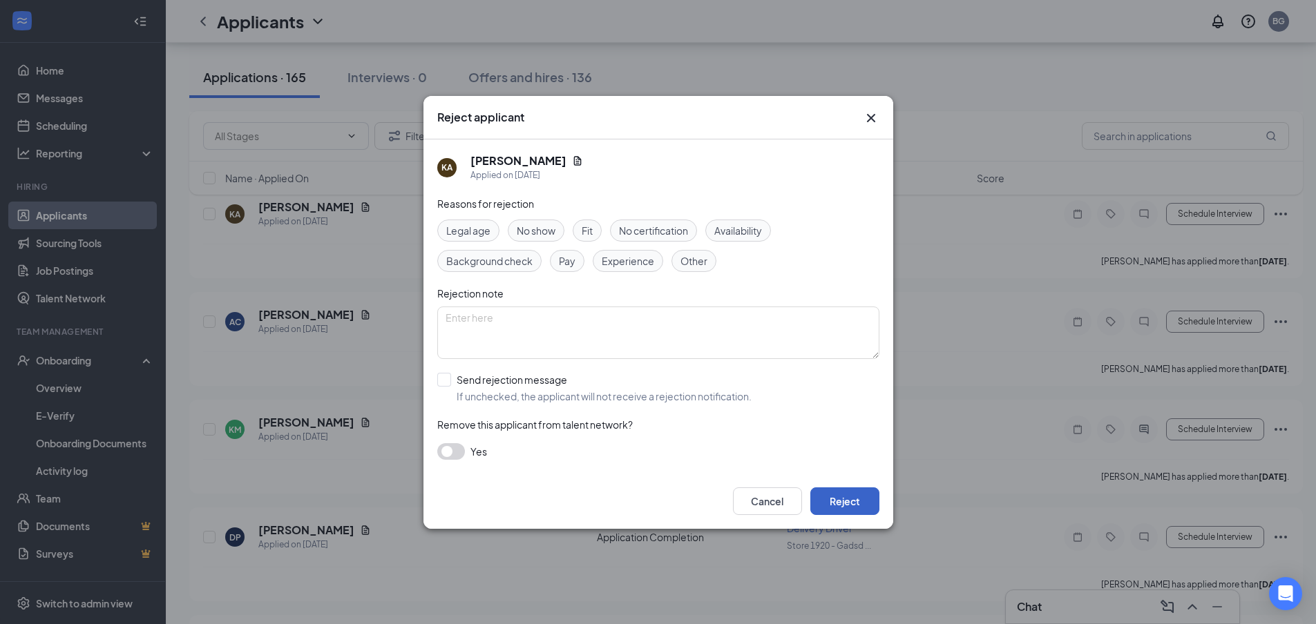
click at [836, 502] on button "Reject" at bounding box center [844, 502] width 69 height 28
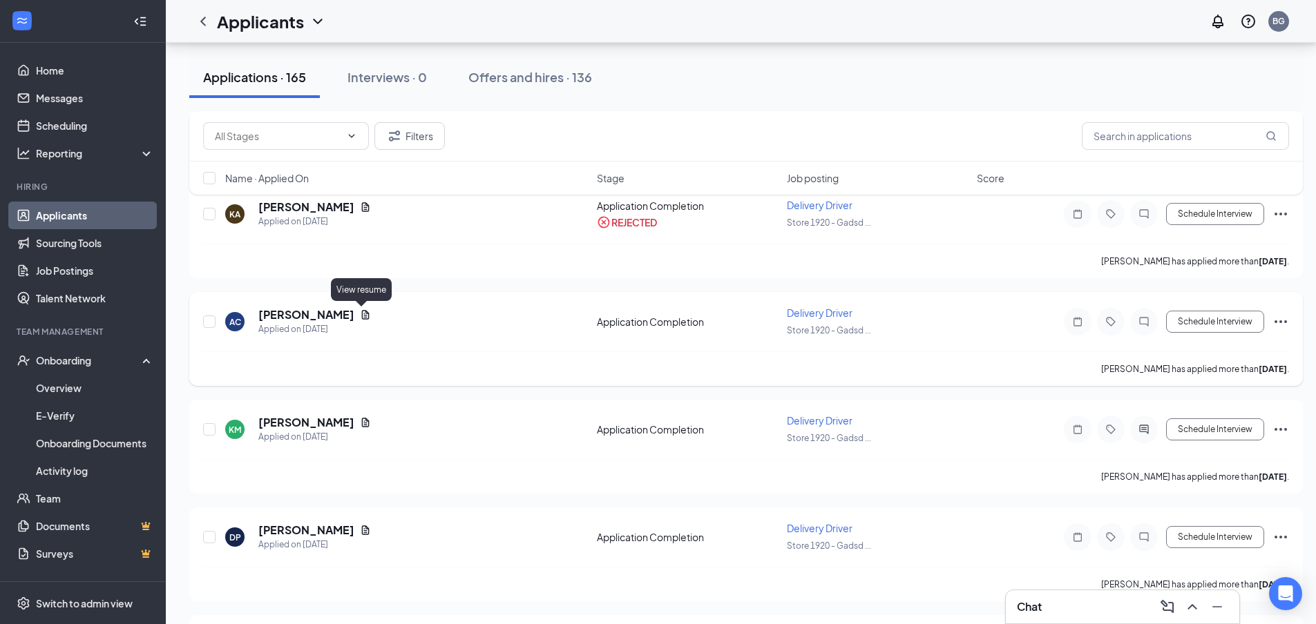
click at [364, 316] on icon "Document" at bounding box center [365, 314] width 11 height 11
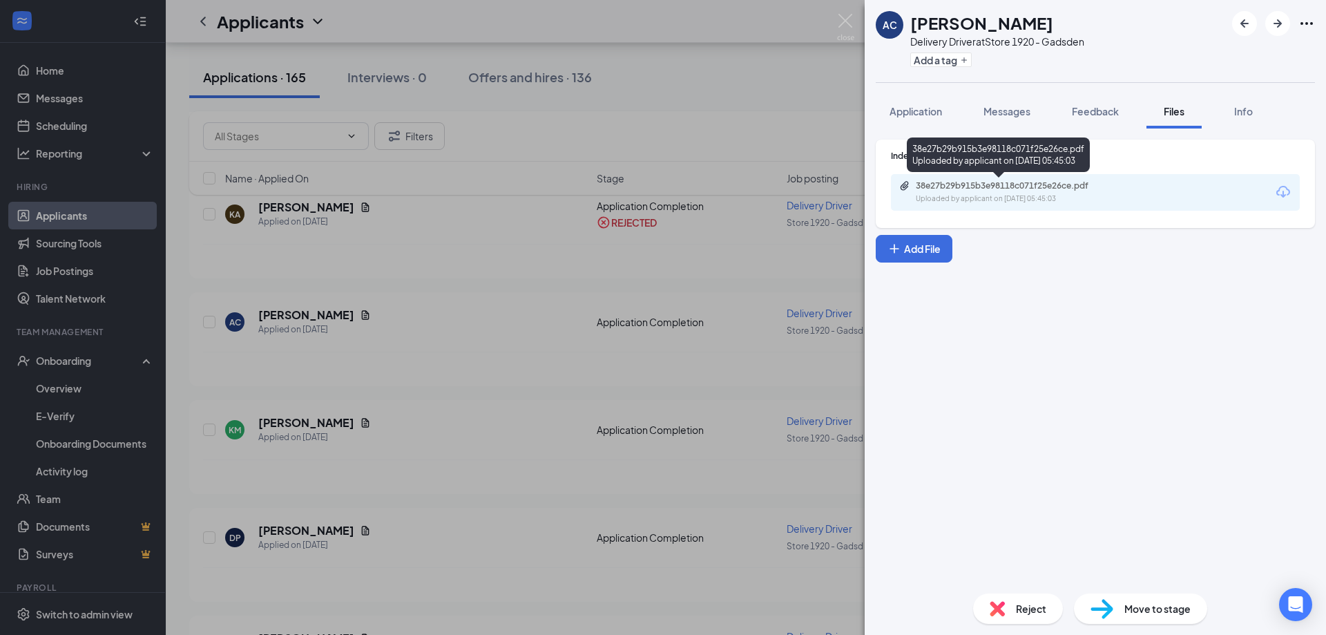
click at [1115, 200] on div "Uploaded by applicant on Aug 21, 2025 at 05:45:03" at bounding box center [1019, 198] width 207 height 11
click at [845, 17] on img at bounding box center [845, 27] width 17 height 27
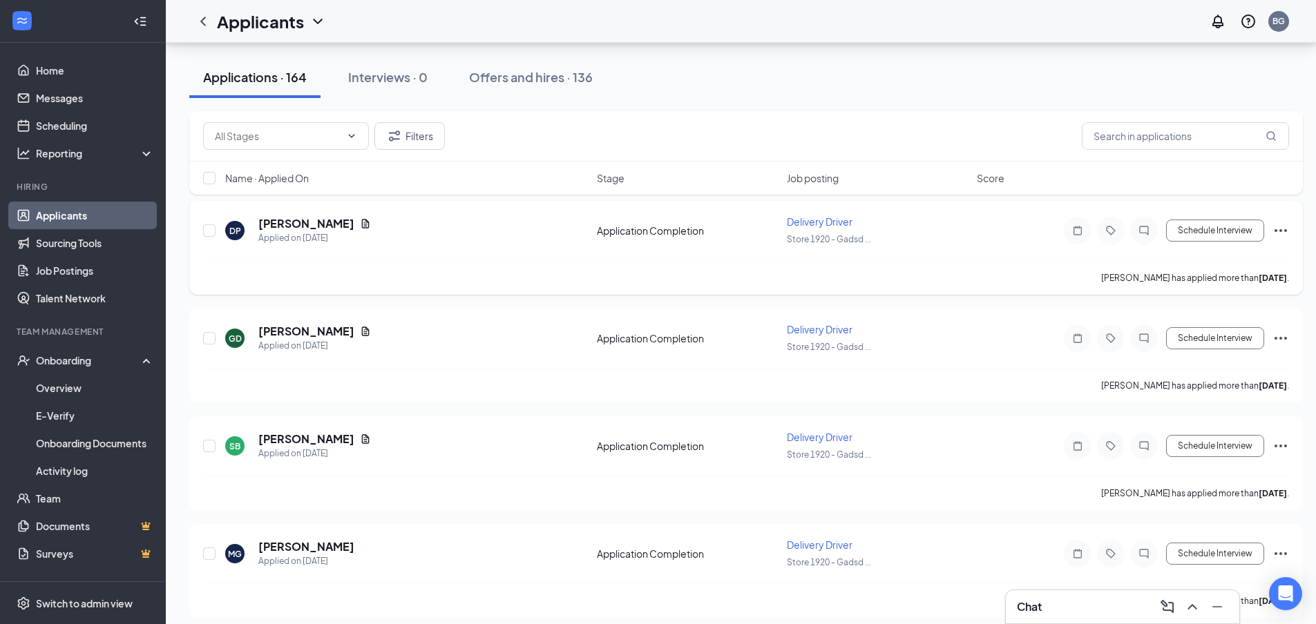
scroll to position [829, 0]
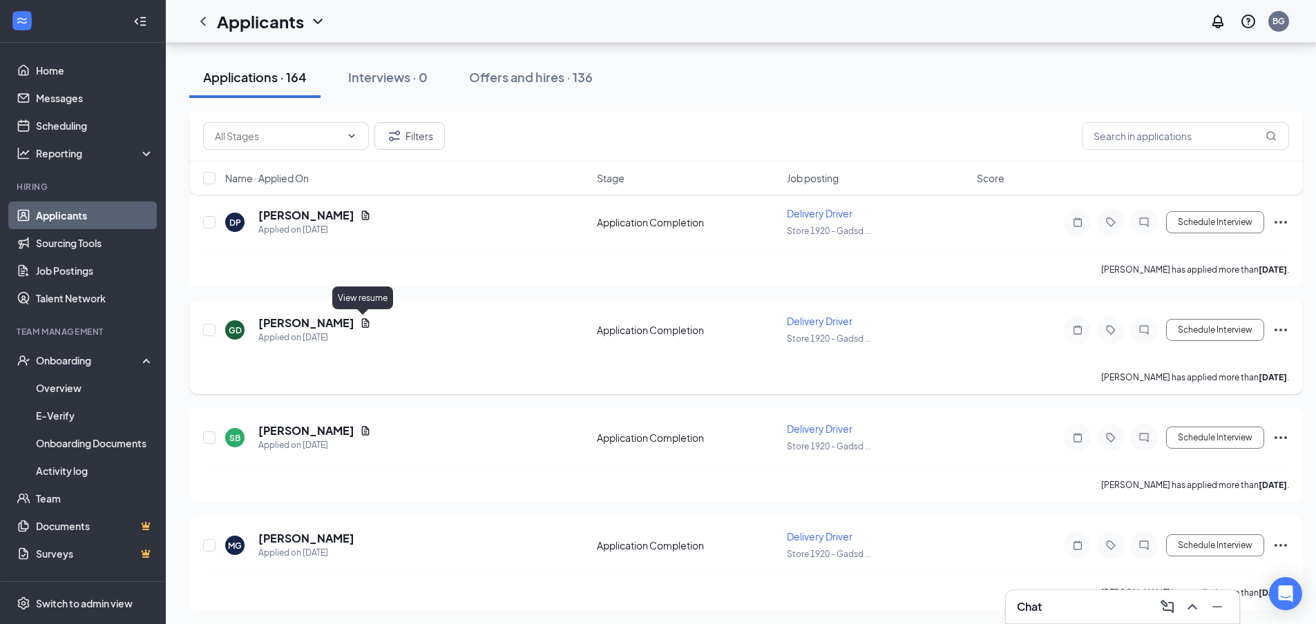
click at [360, 325] on icon "Document" at bounding box center [365, 323] width 11 height 11
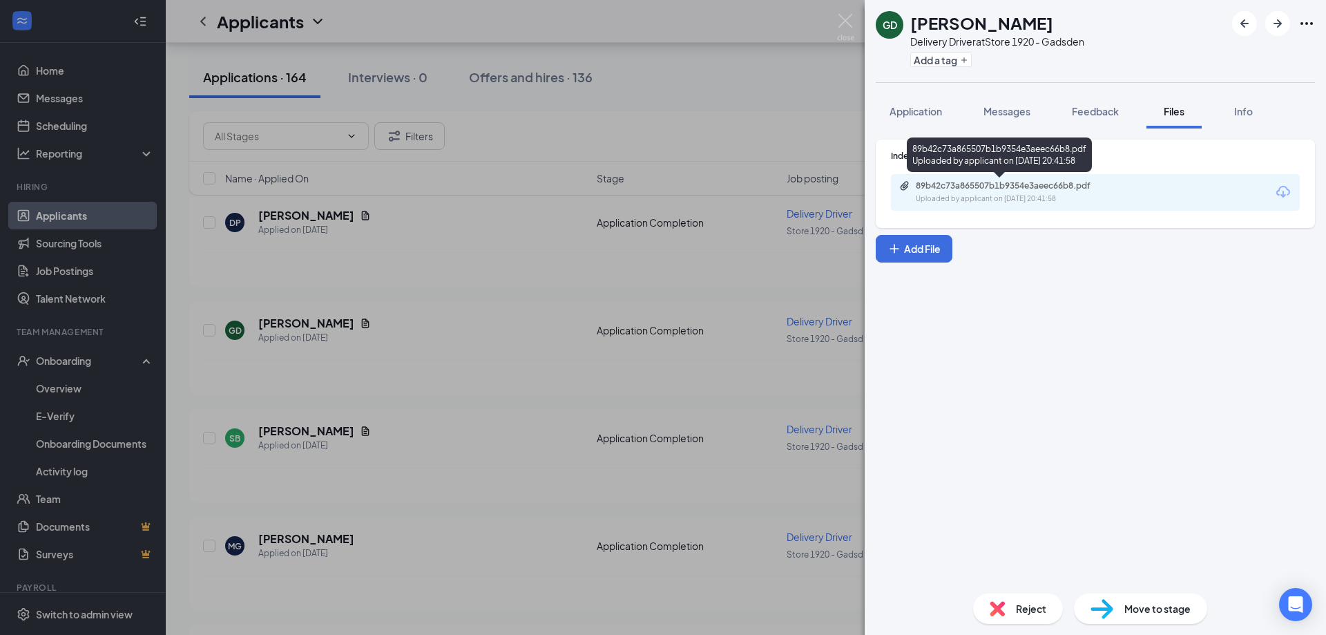
click at [970, 195] on div "Uploaded by applicant on Aug 20, 2025 at 20:41:58" at bounding box center [1019, 198] width 207 height 11
click at [848, 23] on img at bounding box center [845, 27] width 17 height 27
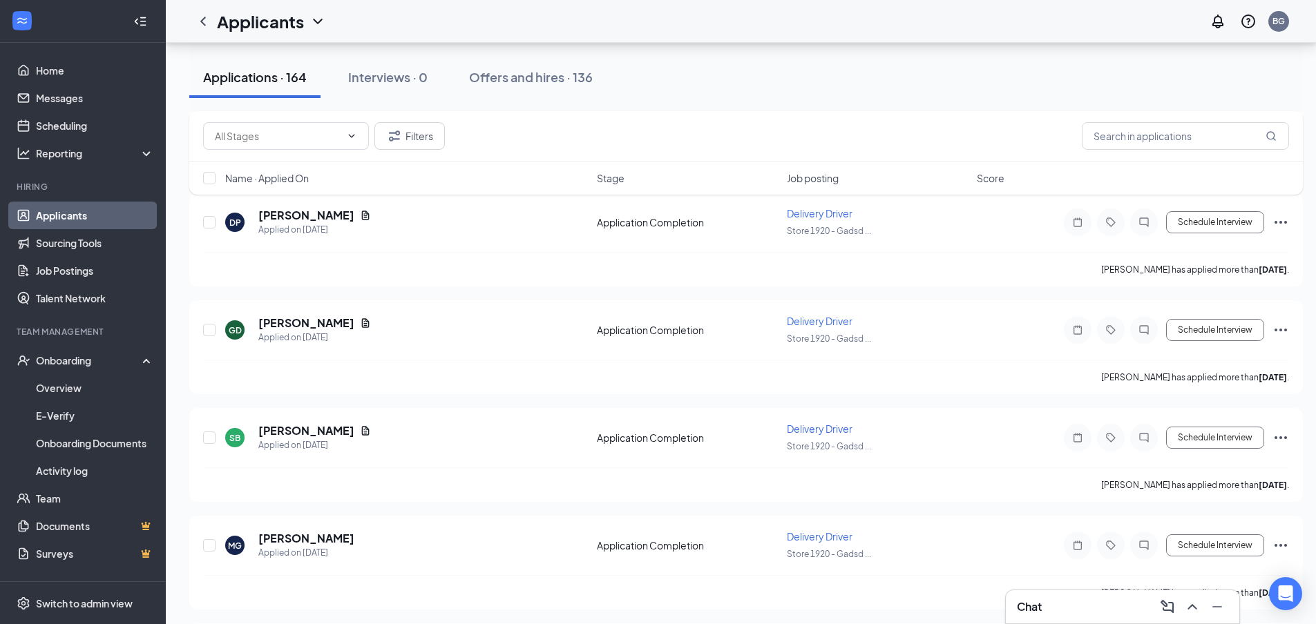
click at [847, 21] on div "Applicants BG" at bounding box center [741, 21] width 1150 height 43
click at [360, 218] on icon "Document" at bounding box center [365, 215] width 11 height 11
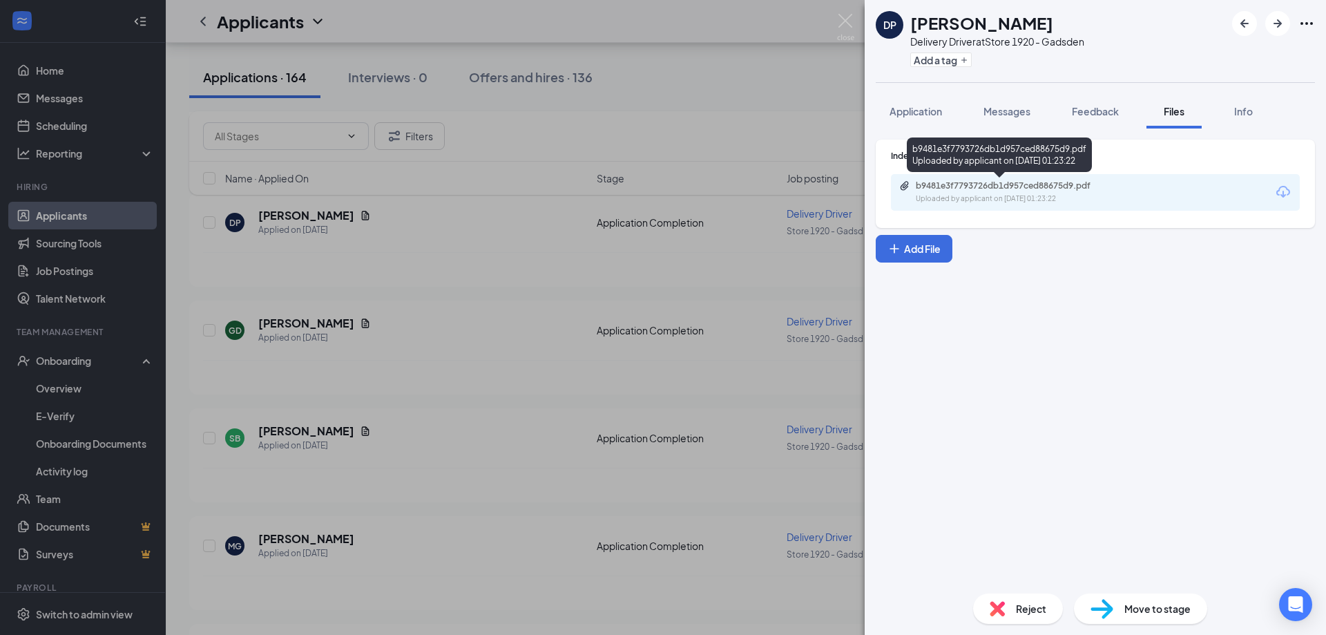
click at [1020, 195] on div "Uploaded by applicant on Aug 21, 2025 at 01:23:22" at bounding box center [1019, 198] width 207 height 11
click at [845, 21] on img at bounding box center [845, 27] width 17 height 27
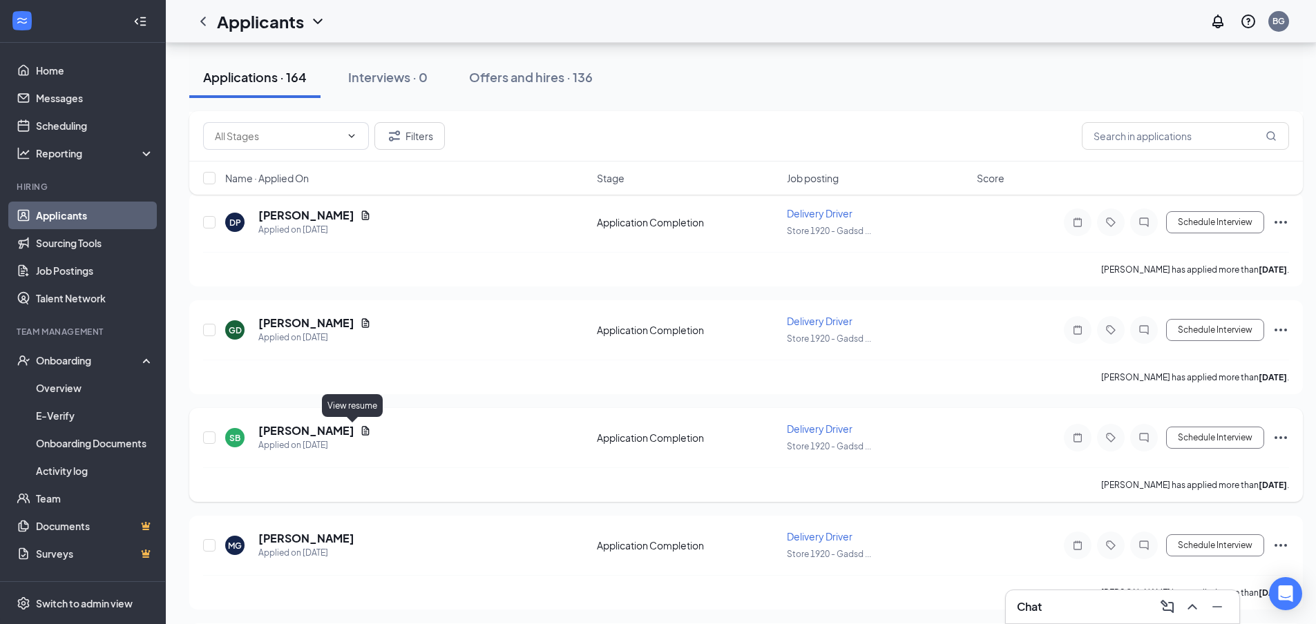
click at [362, 432] on icon "Document" at bounding box center [366, 430] width 8 height 9
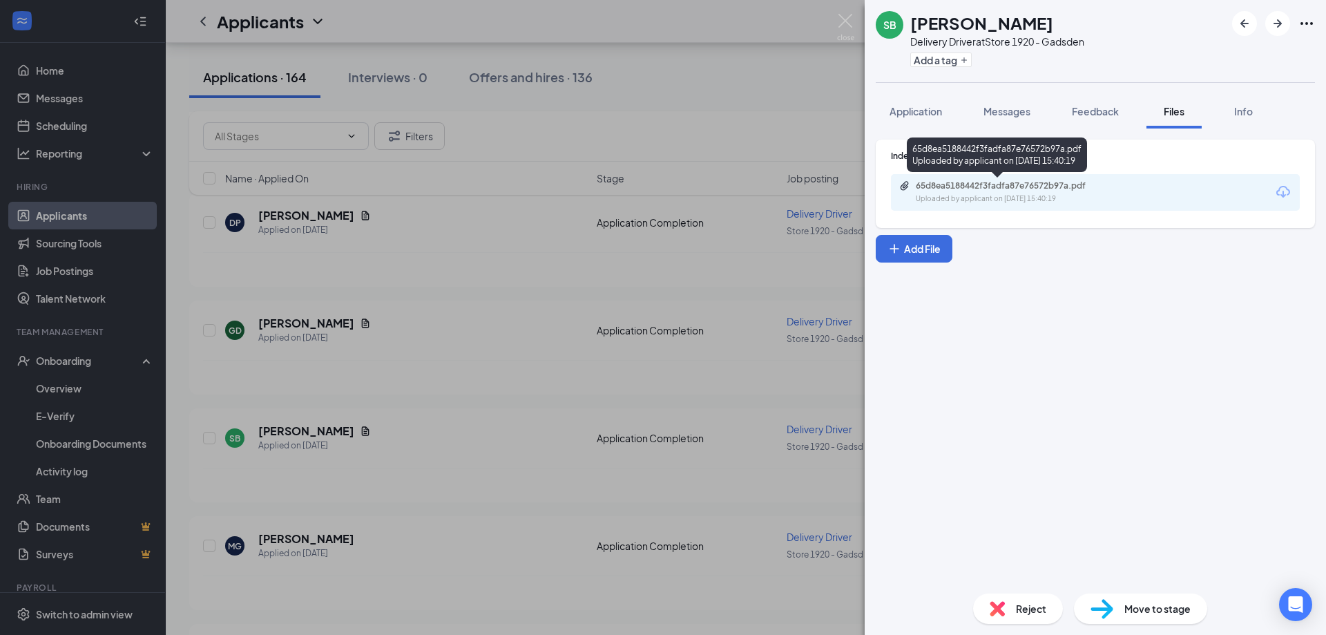
click at [968, 193] on div "65d8ea5188442f3fadfa87e76572b97a.pdf Uploaded by applicant on Aug 20, 2025 at 1…" at bounding box center [1011, 192] width 224 height 24
click at [849, 24] on img at bounding box center [845, 27] width 17 height 27
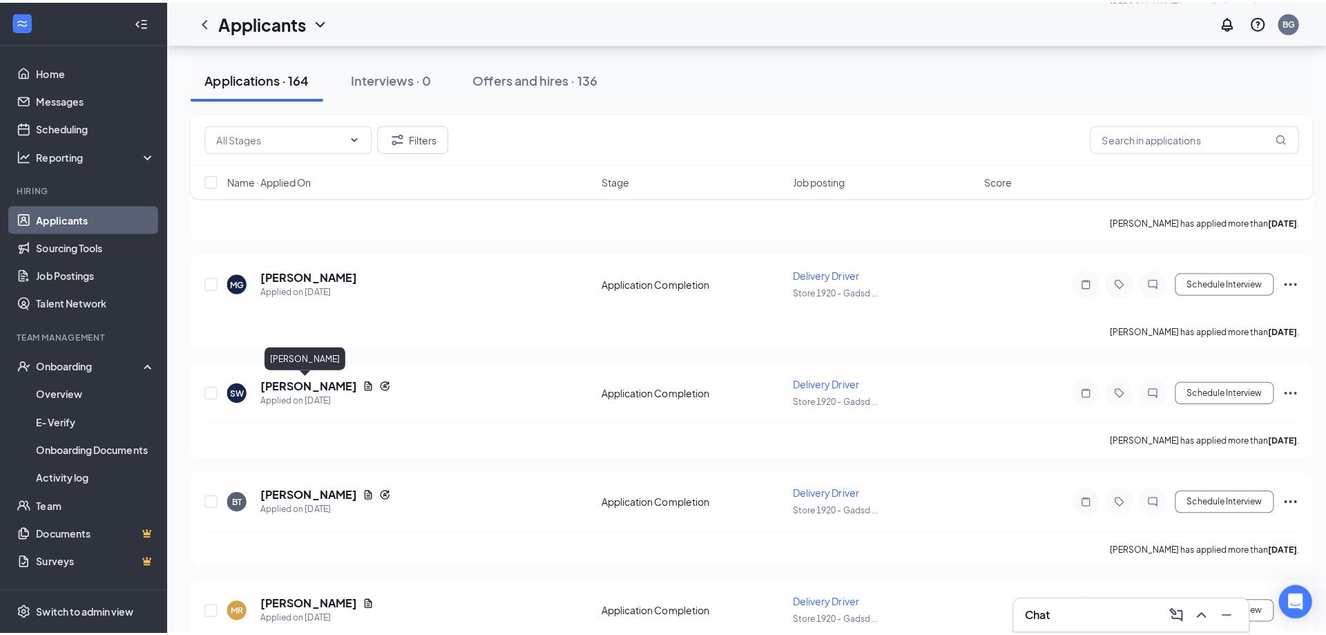
scroll to position [1105, 0]
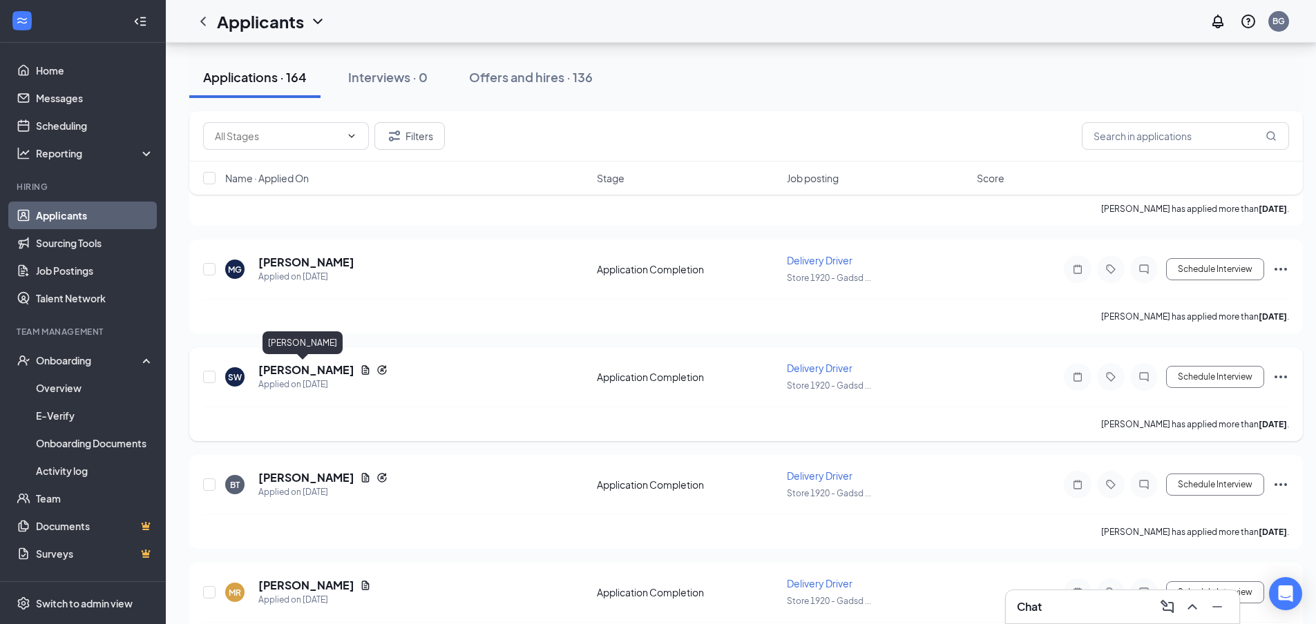
click at [305, 372] on h5 "[PERSON_NAME]" at bounding box center [306, 370] width 96 height 15
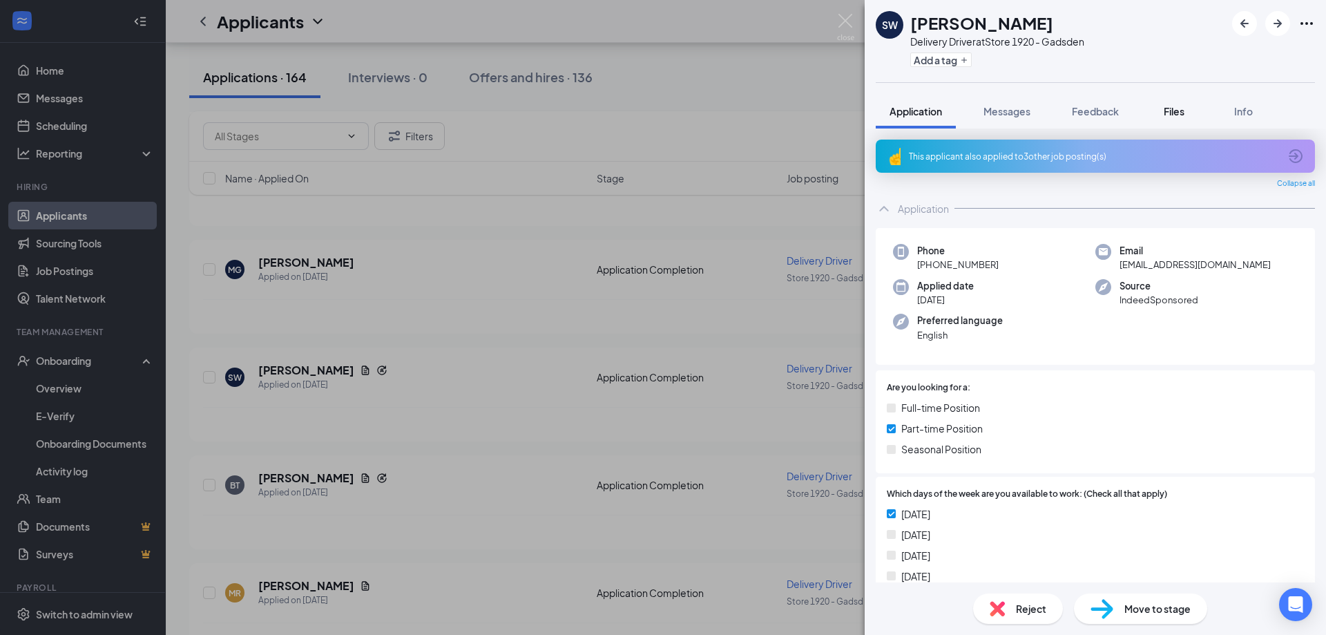
click at [1183, 111] on span "Files" at bounding box center [1174, 111] width 21 height 12
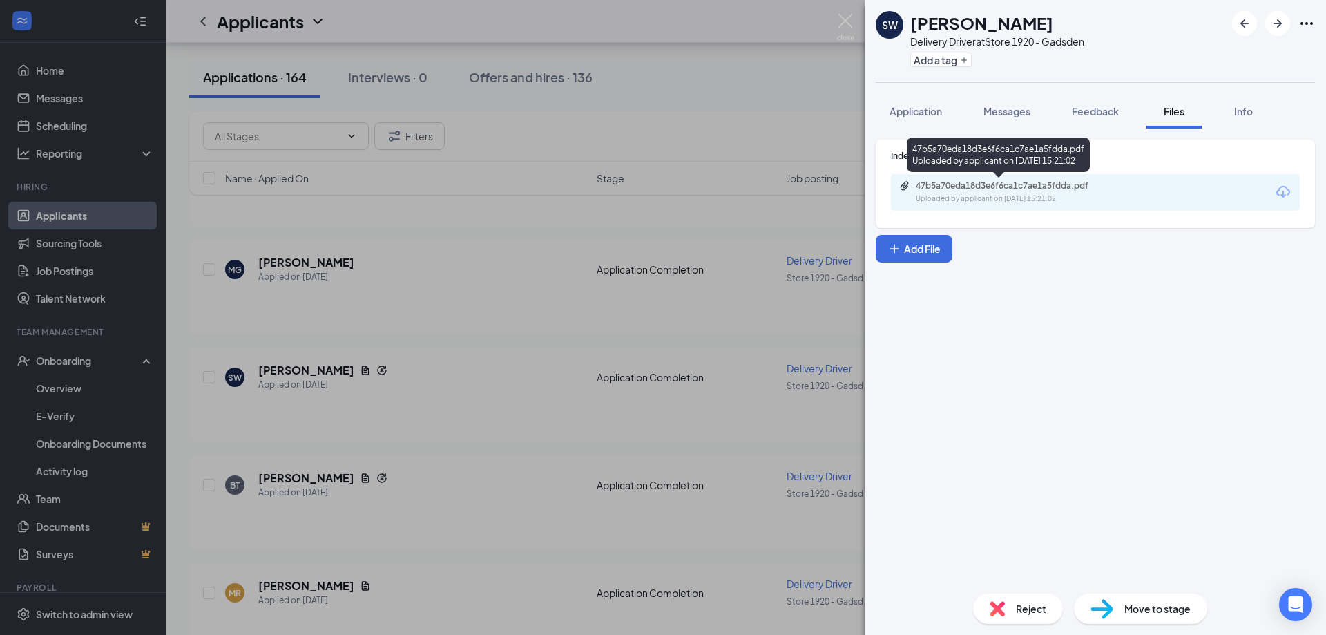
click at [1024, 188] on div "47b5a70eda18d3e6f6ca1c7ae1a5fdda.pdf" at bounding box center [1012, 185] width 193 height 11
click at [847, 23] on img at bounding box center [845, 27] width 17 height 27
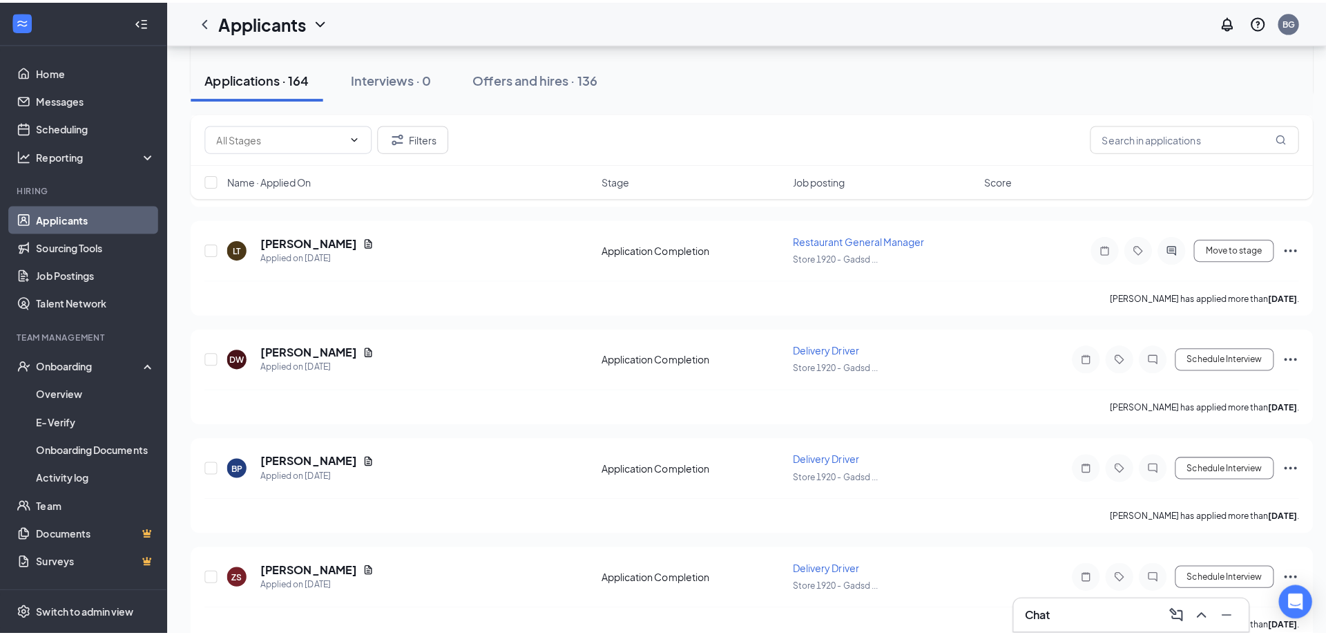
scroll to position [1865, 0]
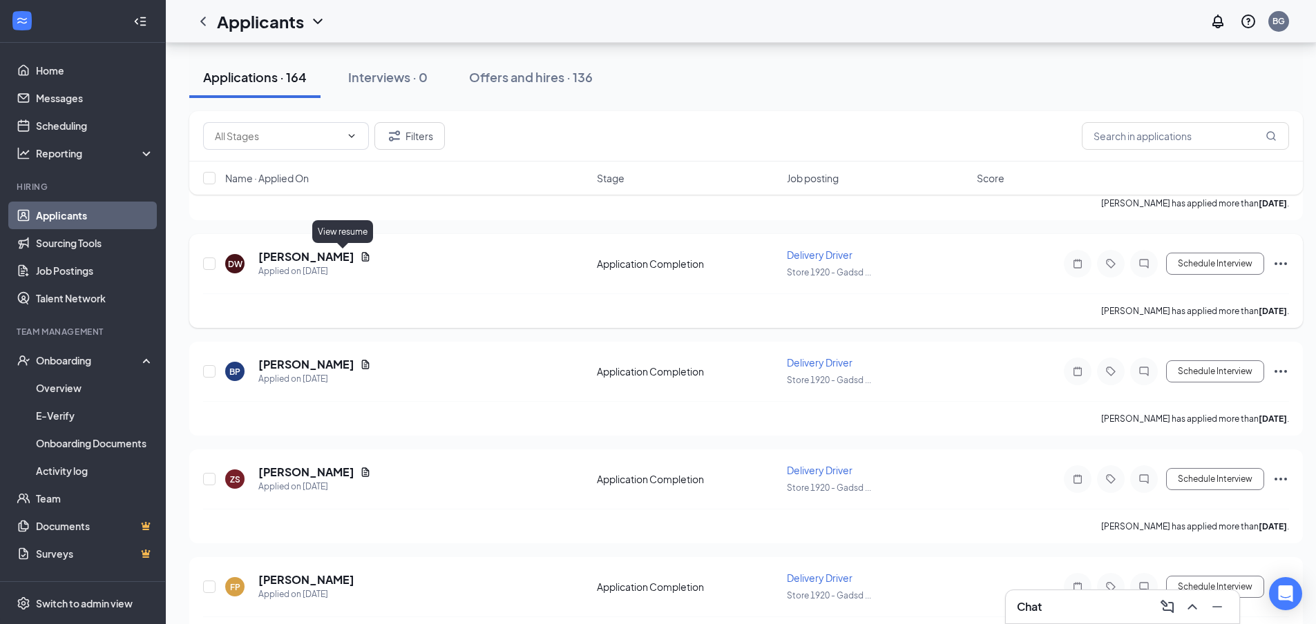
click at [362, 257] on icon "Document" at bounding box center [366, 256] width 8 height 9
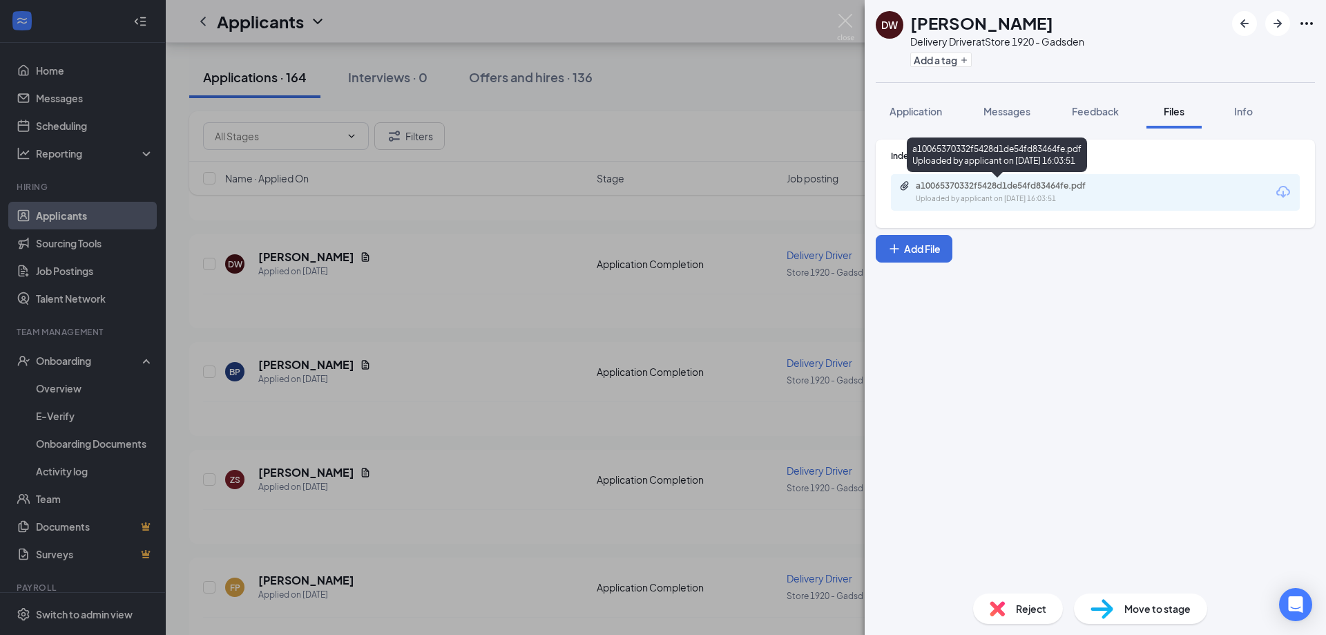
click at [987, 188] on div "a10065370332f5428d1de54fd83464fe.pdf" at bounding box center [1012, 185] width 193 height 11
click at [844, 21] on img at bounding box center [845, 27] width 17 height 27
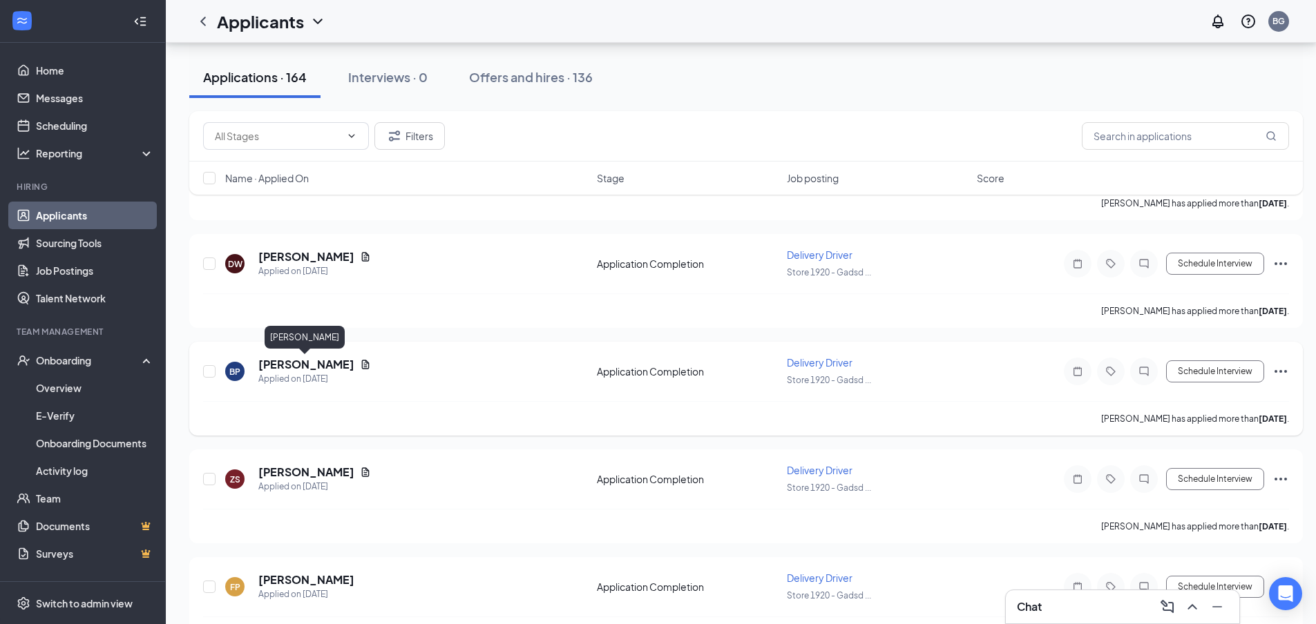
click at [314, 363] on h5 "[PERSON_NAME]" at bounding box center [306, 364] width 96 height 15
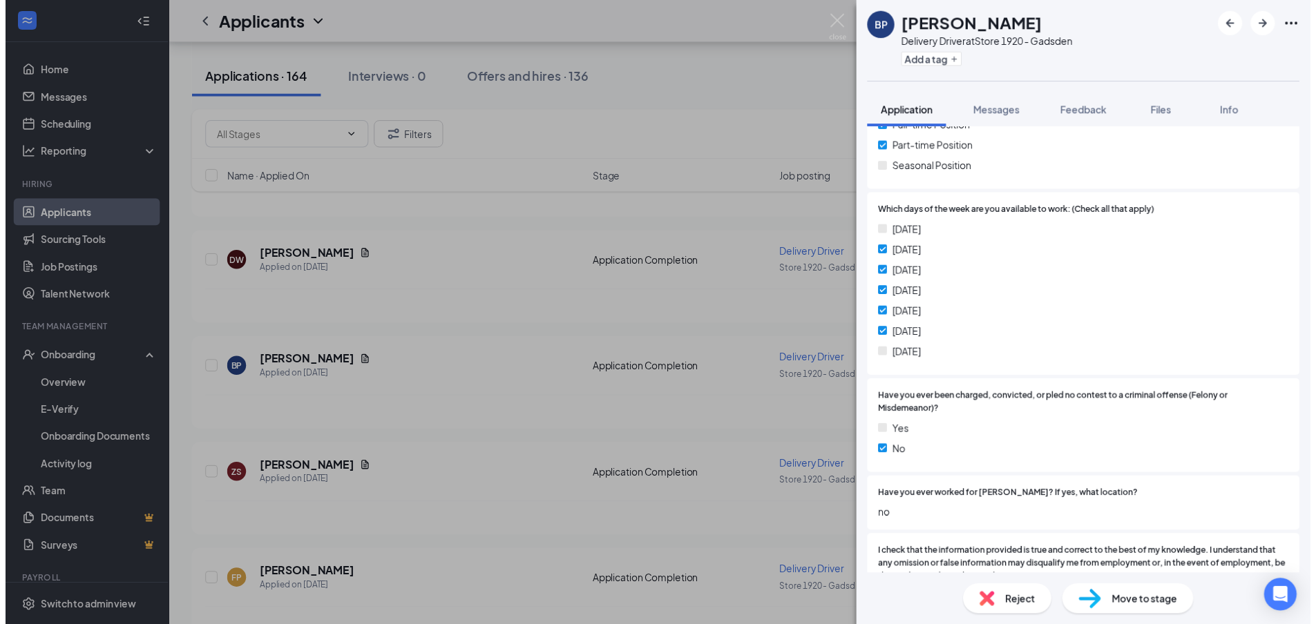
scroll to position [207, 0]
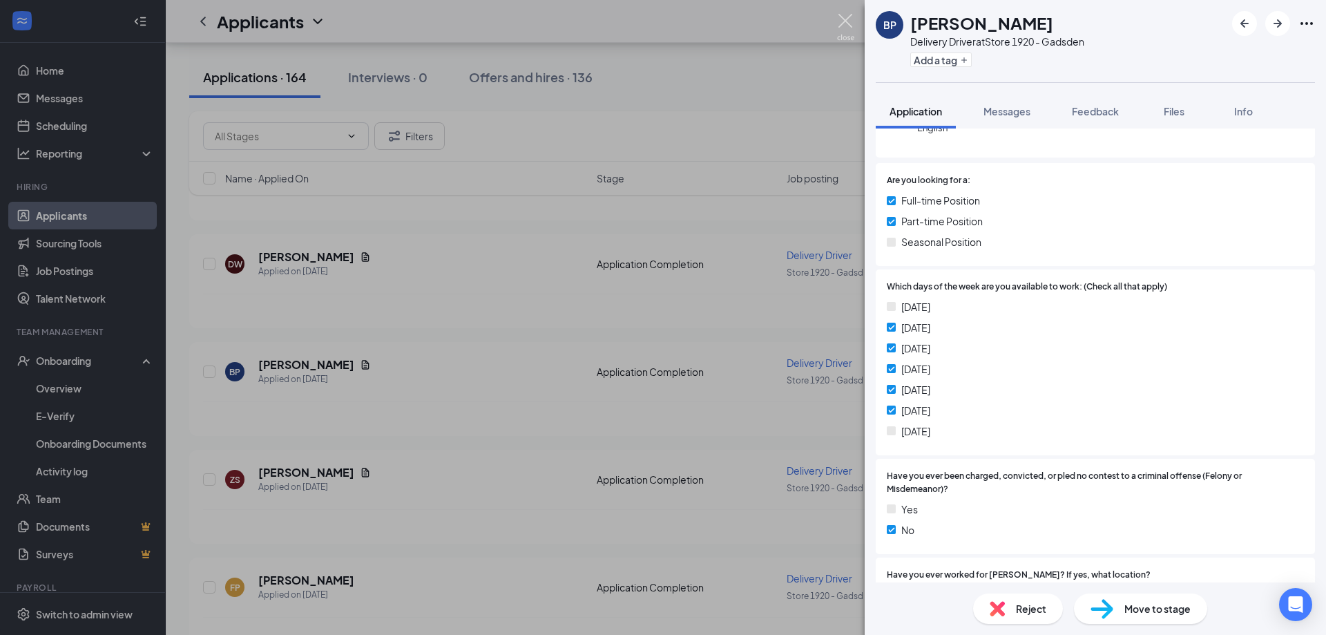
drag, startPoint x: 838, startPoint y: 17, endPoint x: 827, endPoint y: 39, distance: 23.8
click at [839, 19] on img at bounding box center [845, 27] width 17 height 27
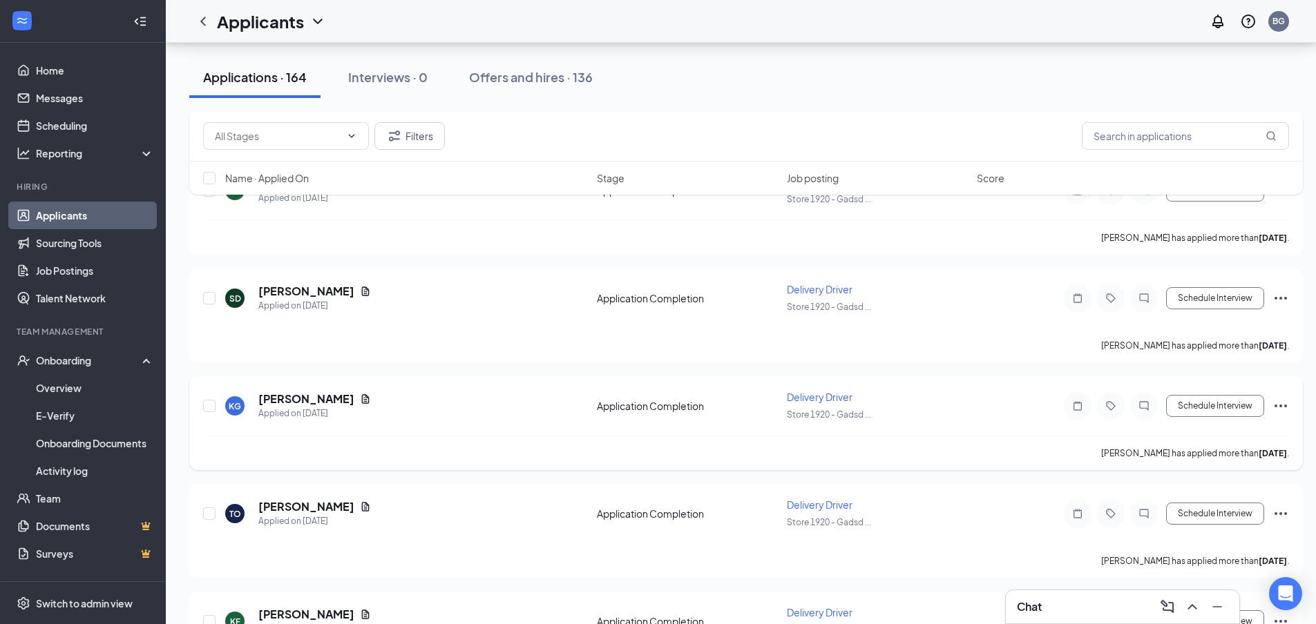
scroll to position [2693, 0]
click at [304, 394] on h5 "[PERSON_NAME]" at bounding box center [306, 397] width 96 height 15
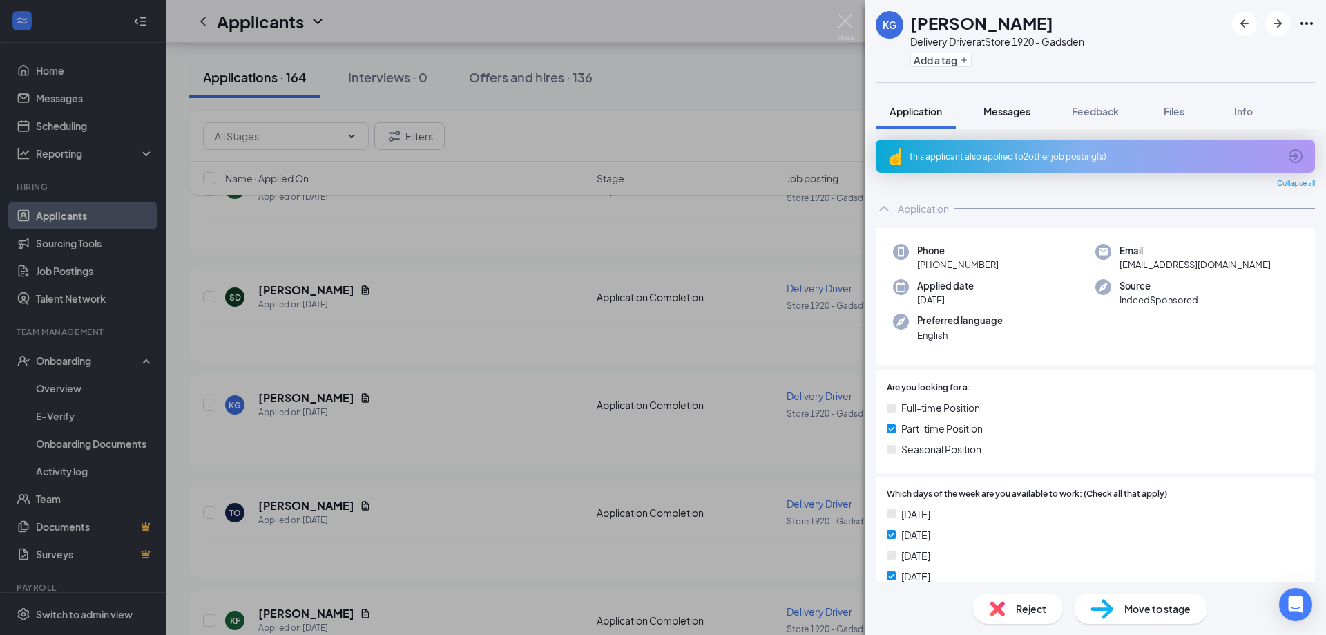
click at [1010, 111] on span "Messages" at bounding box center [1006, 111] width 47 height 12
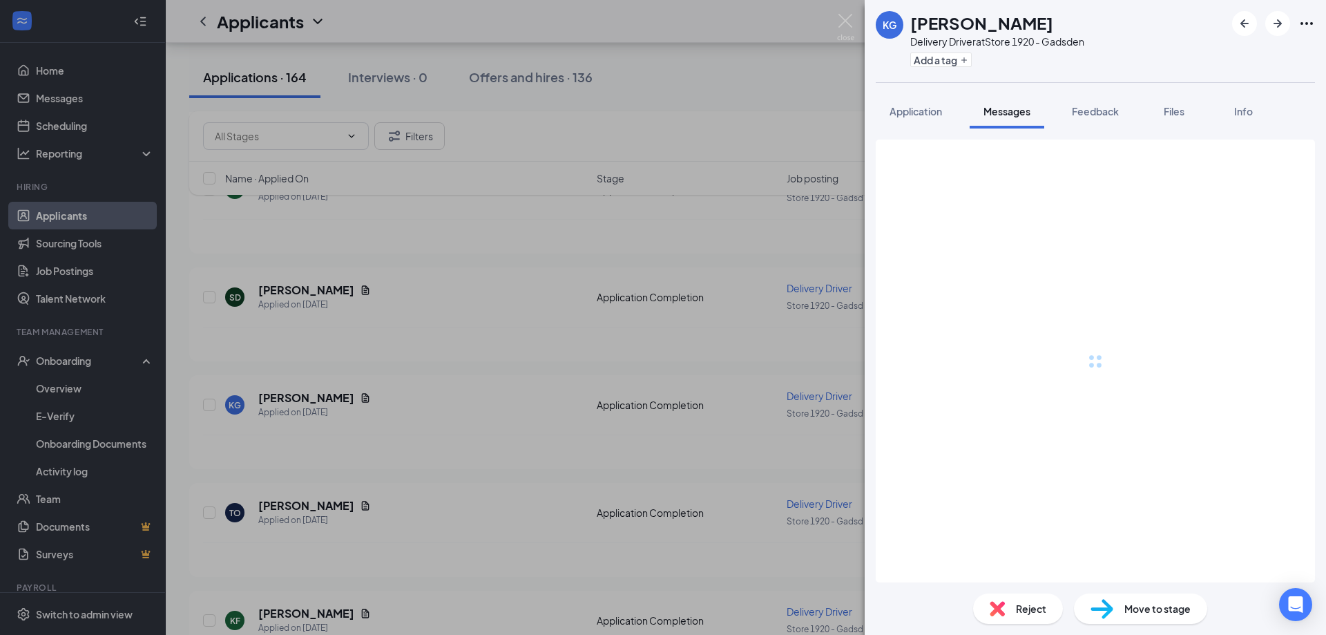
click at [1169, 115] on span "Files" at bounding box center [1174, 111] width 21 height 12
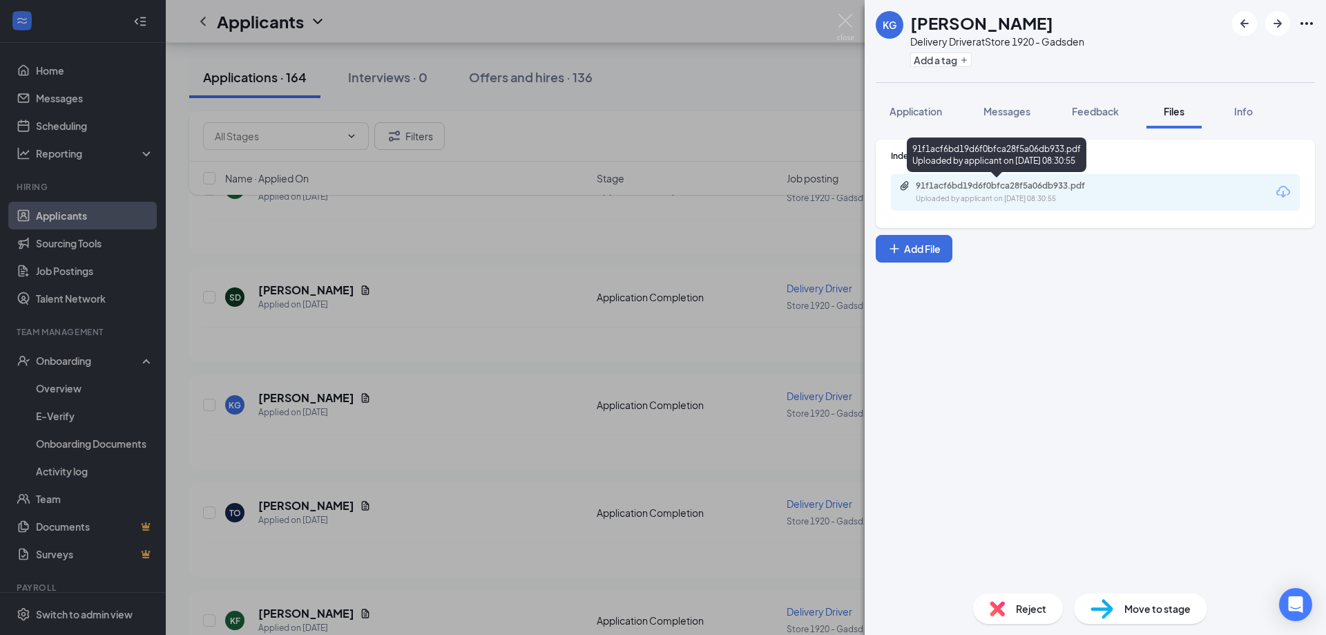
click at [961, 194] on div "Uploaded by applicant on Aug 19, 2025 at 08:30:55" at bounding box center [1019, 198] width 207 height 11
click at [844, 23] on img at bounding box center [845, 27] width 17 height 27
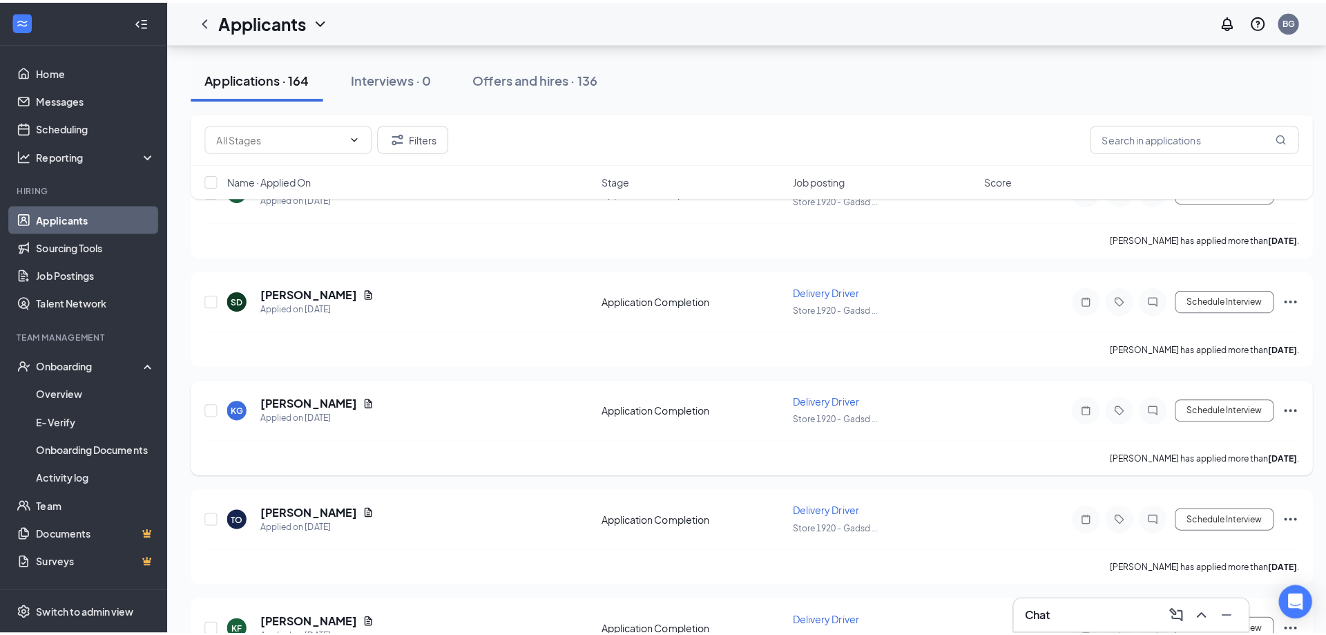
scroll to position [2832, 0]
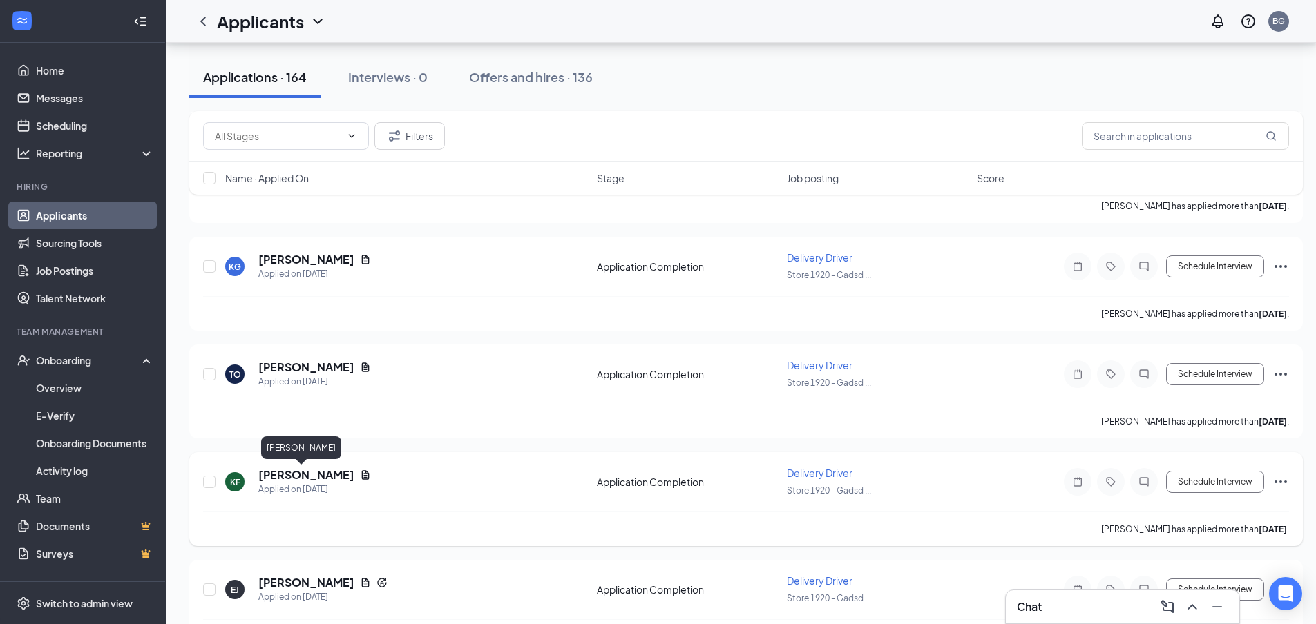
click at [282, 478] on h5 "[PERSON_NAME]" at bounding box center [306, 475] width 96 height 15
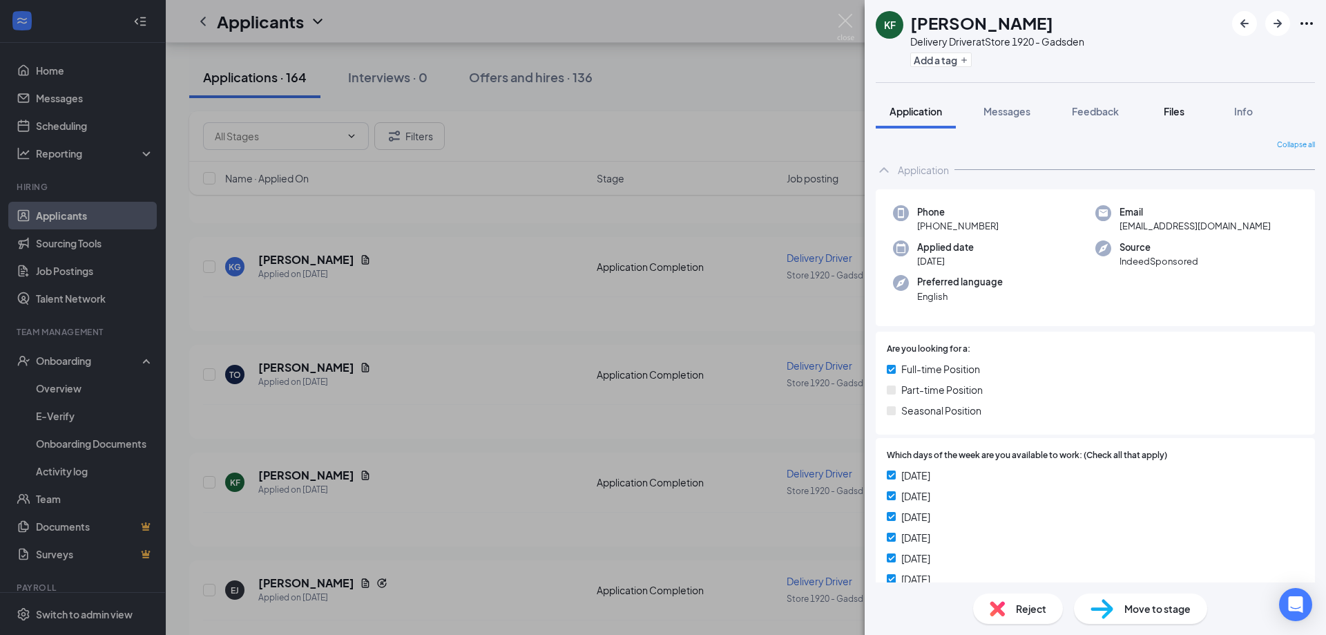
click at [1175, 111] on span "Files" at bounding box center [1174, 111] width 21 height 12
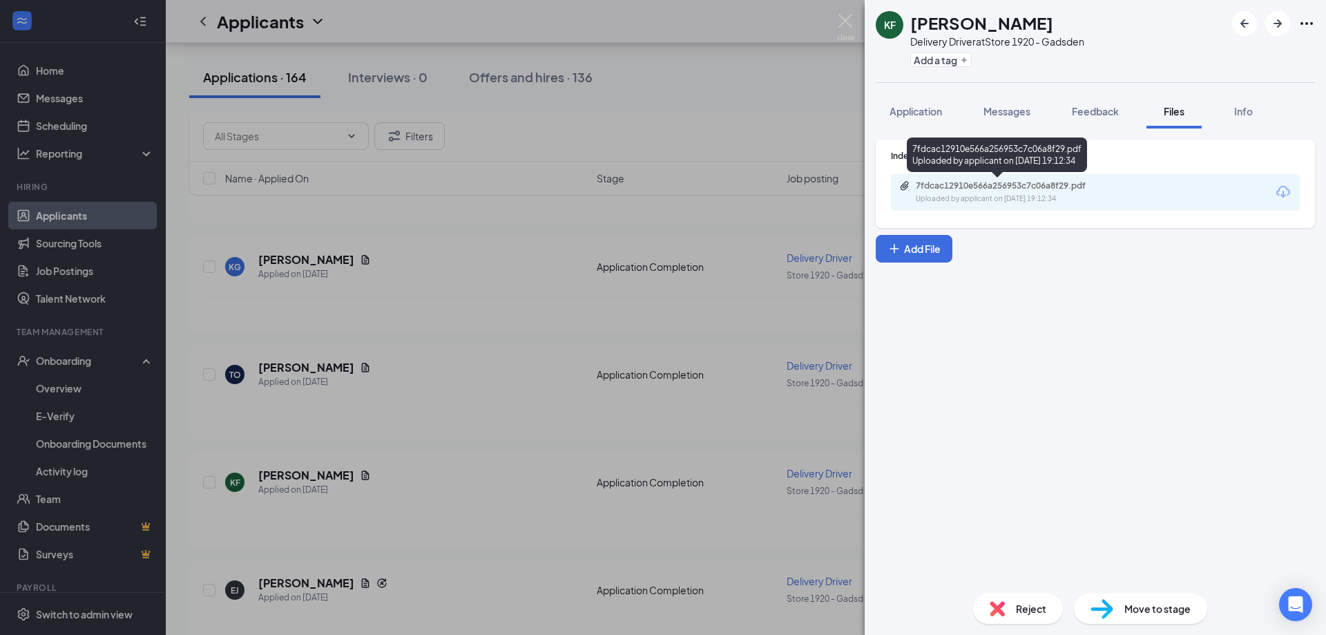
click at [968, 193] on div "7fdcac12910e566a256953c7c06a8f29.pdf Uploaded by applicant on Aug 18, 2025 at 1…" at bounding box center [1011, 192] width 224 height 24
click at [847, 19] on img at bounding box center [845, 27] width 17 height 27
